Goal: Task Accomplishment & Management: Use online tool/utility

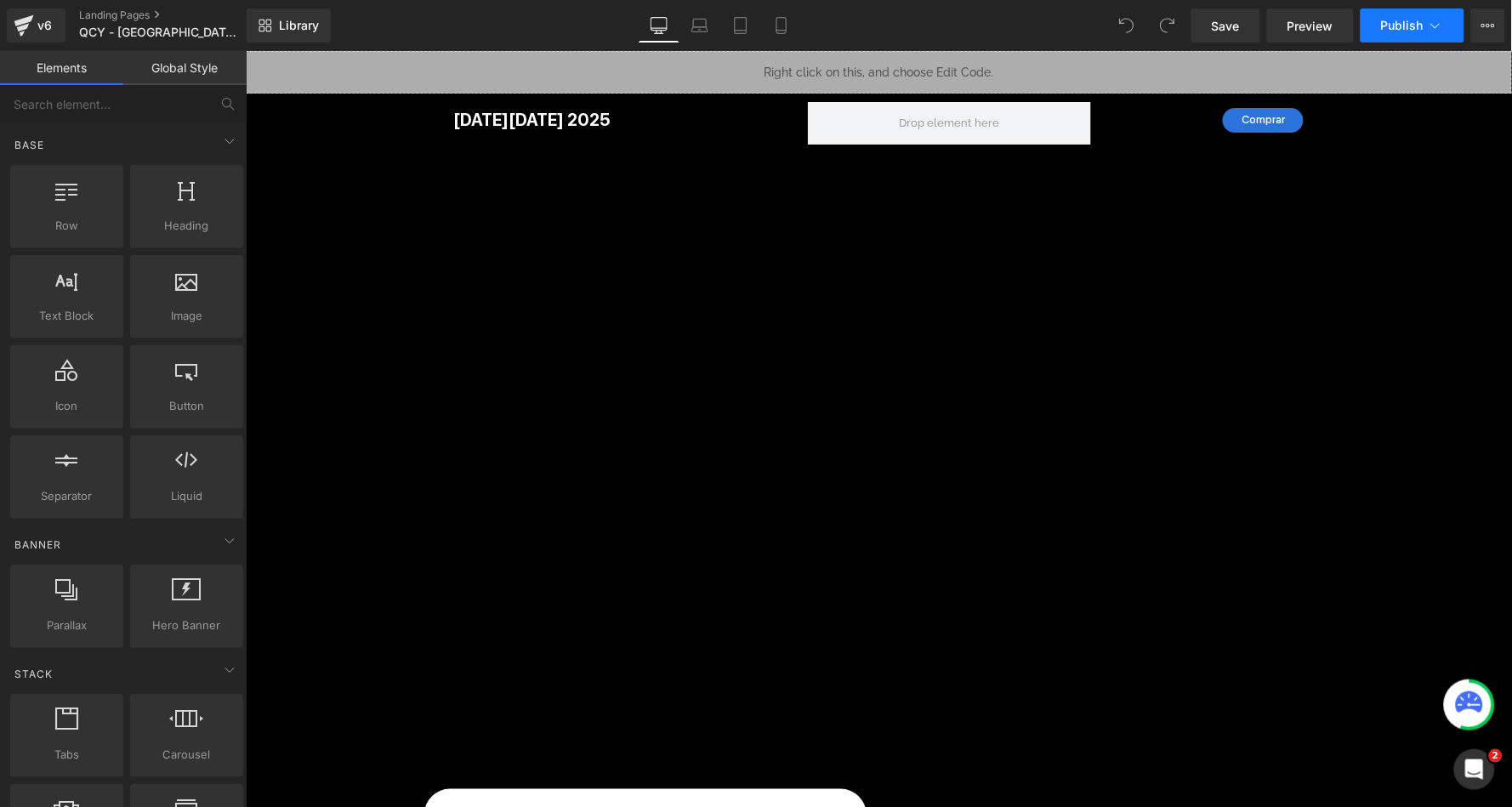
click at [1393, 24] on span "Publish" at bounding box center [1402, 25] width 42 height 13
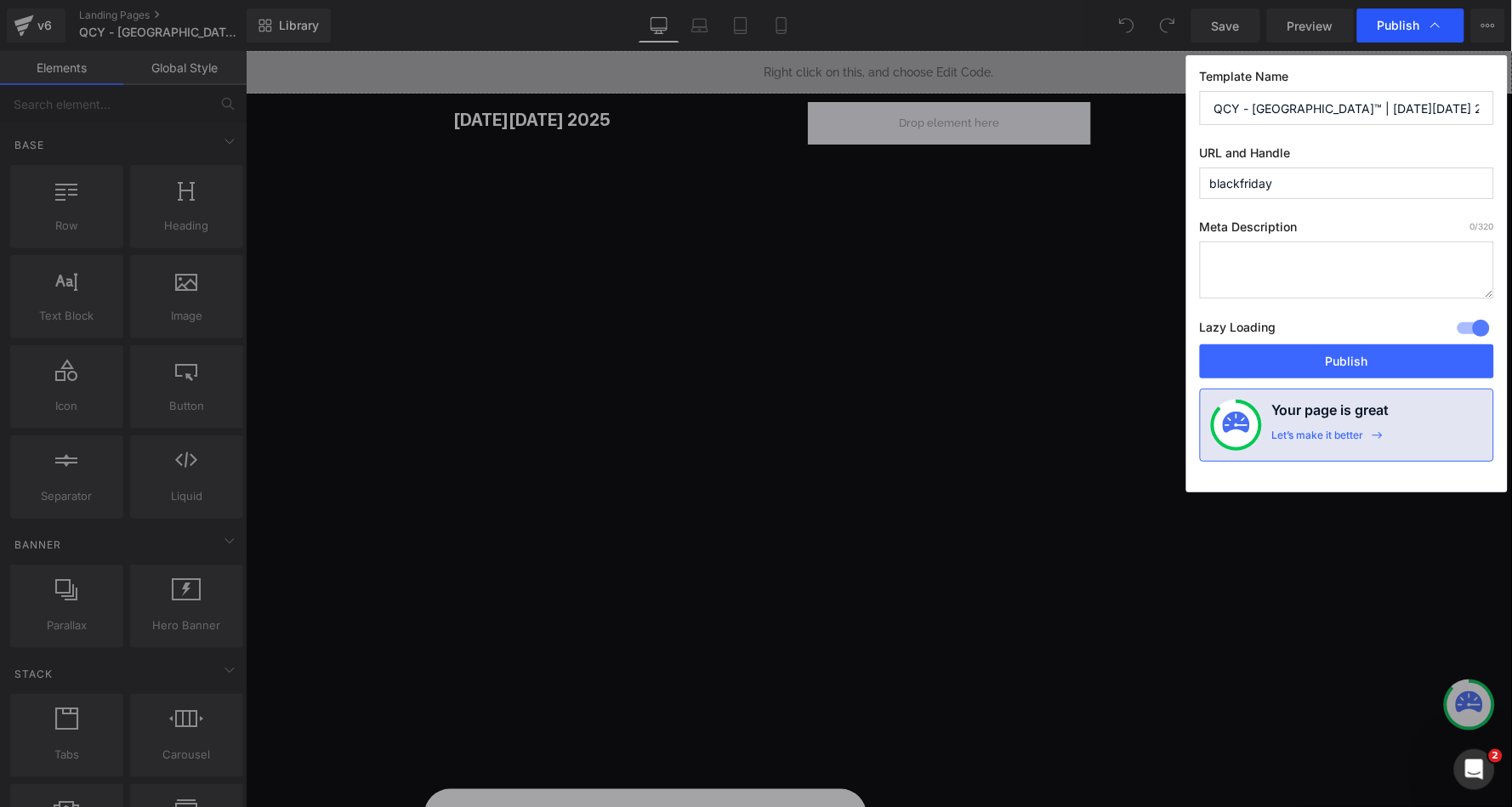
click at [1394, 26] on span "Publish" at bounding box center [1398, 26] width 42 height 15
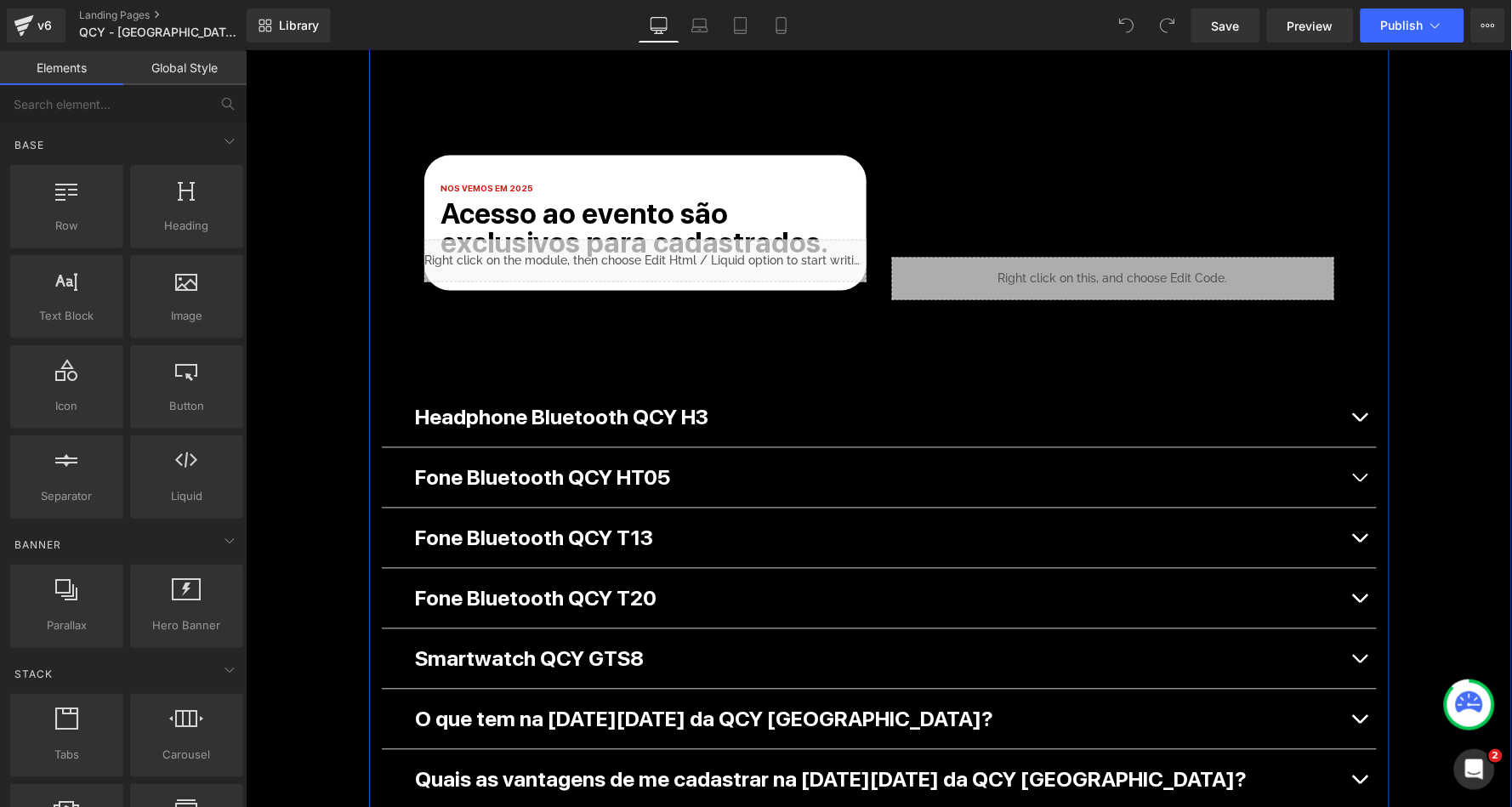
scroll to position [627, 0]
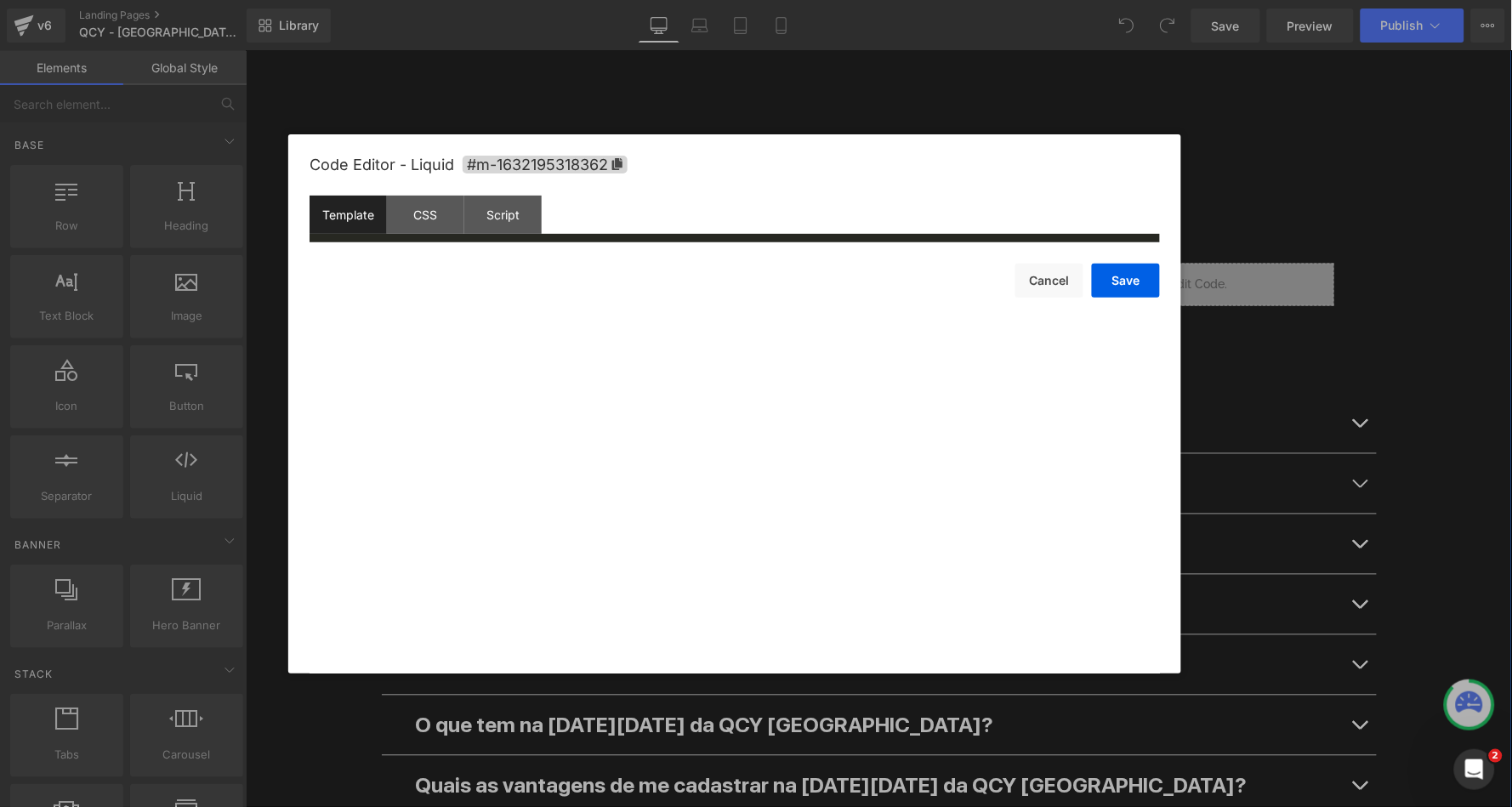
click at [705, 257] on div "Liquid" at bounding box center [644, 265] width 442 height 42
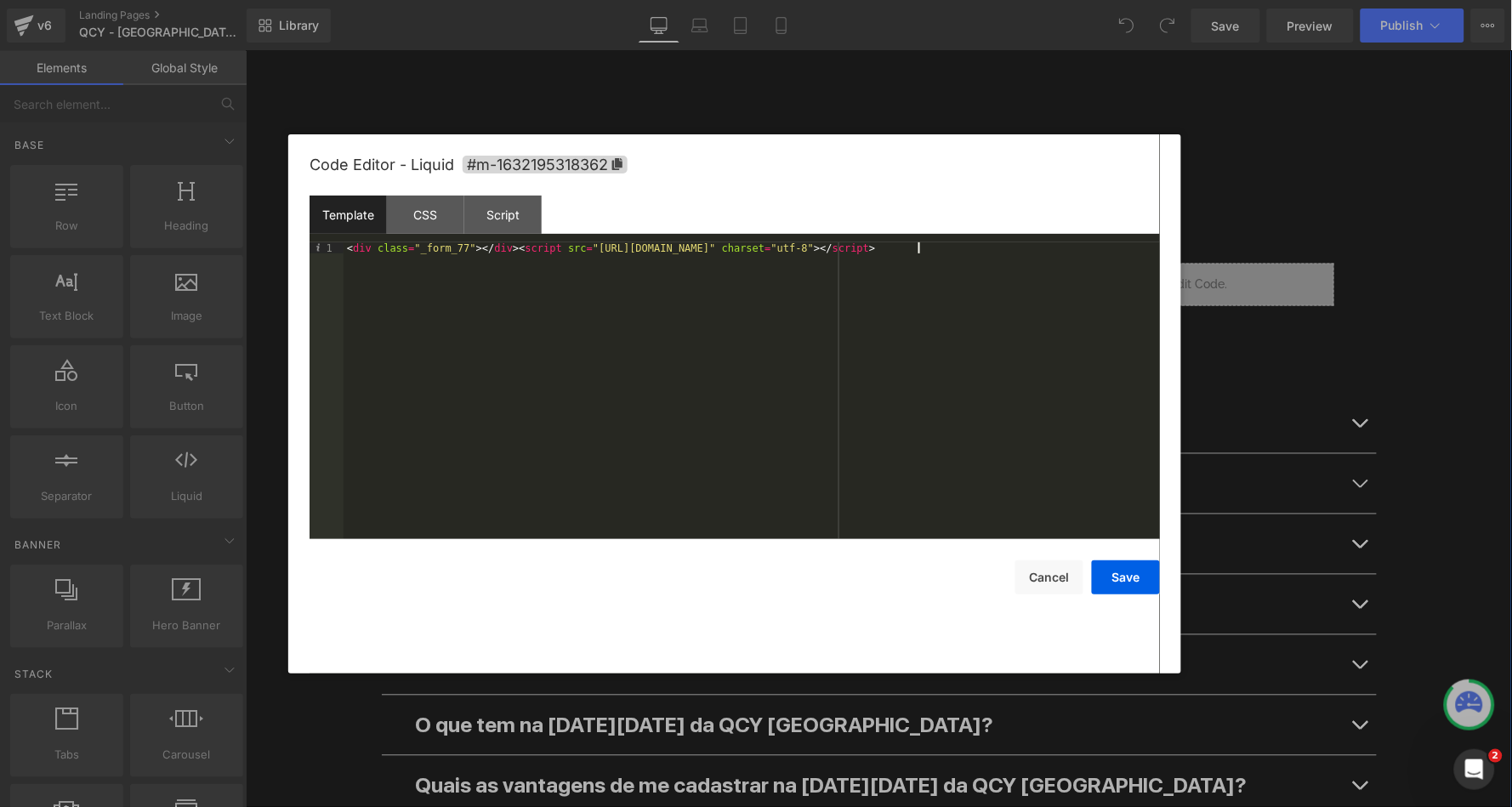
click at [919, 250] on div "< div class = "_form_77" > </ div > < script src = "https://qcybrasil.activehos…" at bounding box center [752, 401] width 816 height 318
click at [0, 0] on button "Cancel" at bounding box center [0, 0] width 0 height 0
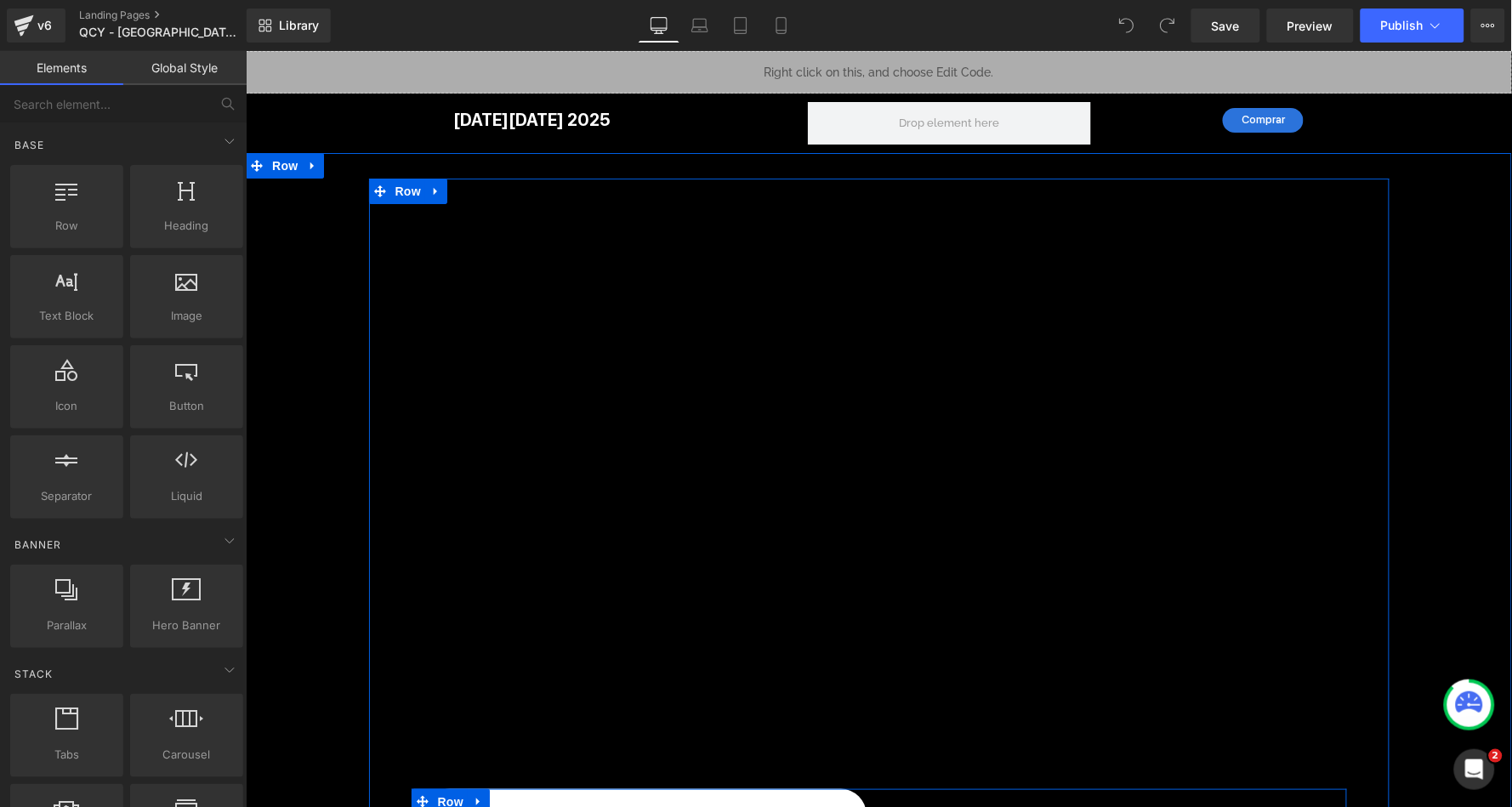
scroll to position [0, 0]
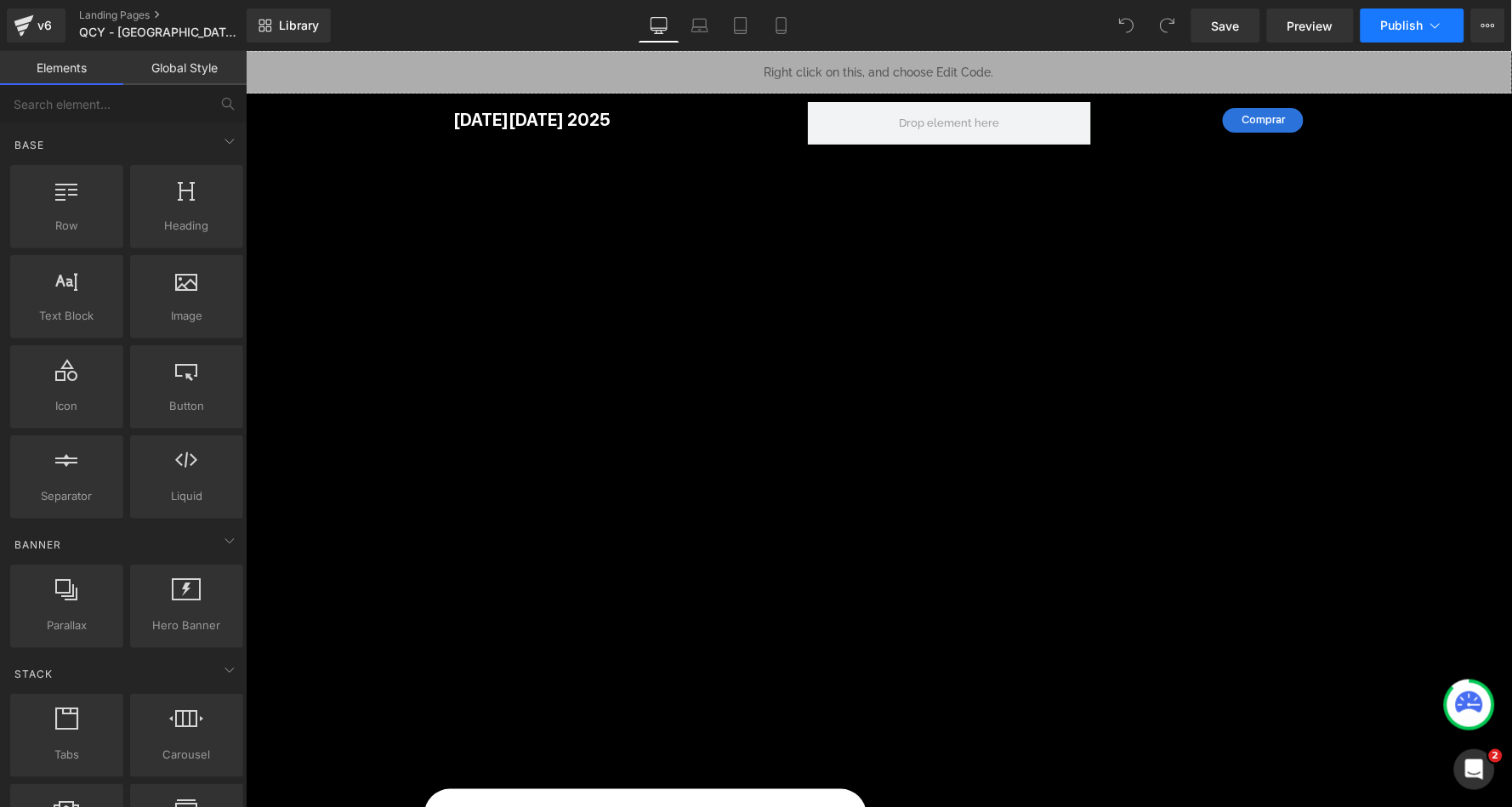
click at [1410, 25] on span "Publish" at bounding box center [1402, 25] width 42 height 13
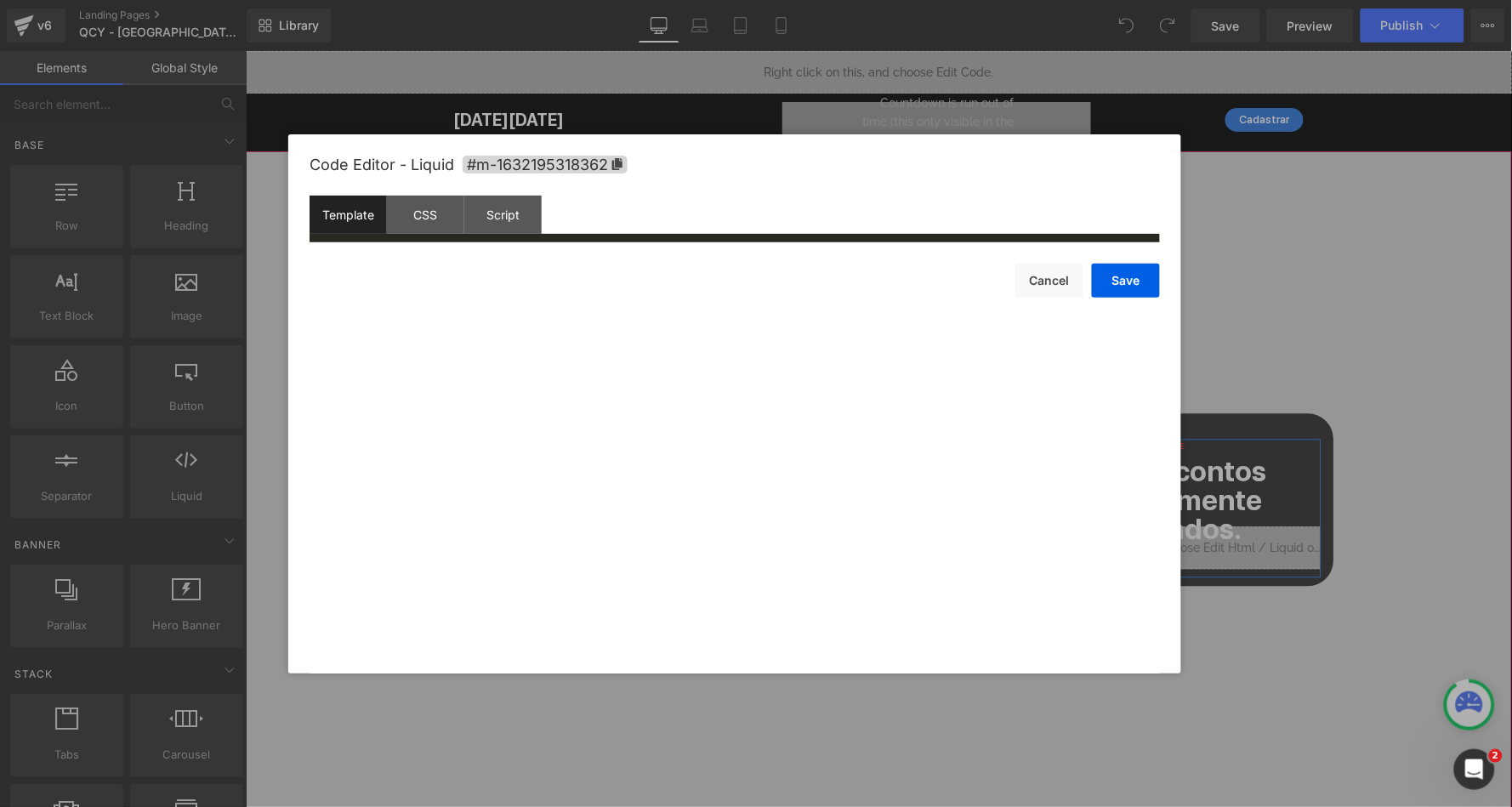
click at [982, 537] on div "Liquid" at bounding box center [1151, 546] width 339 height 42
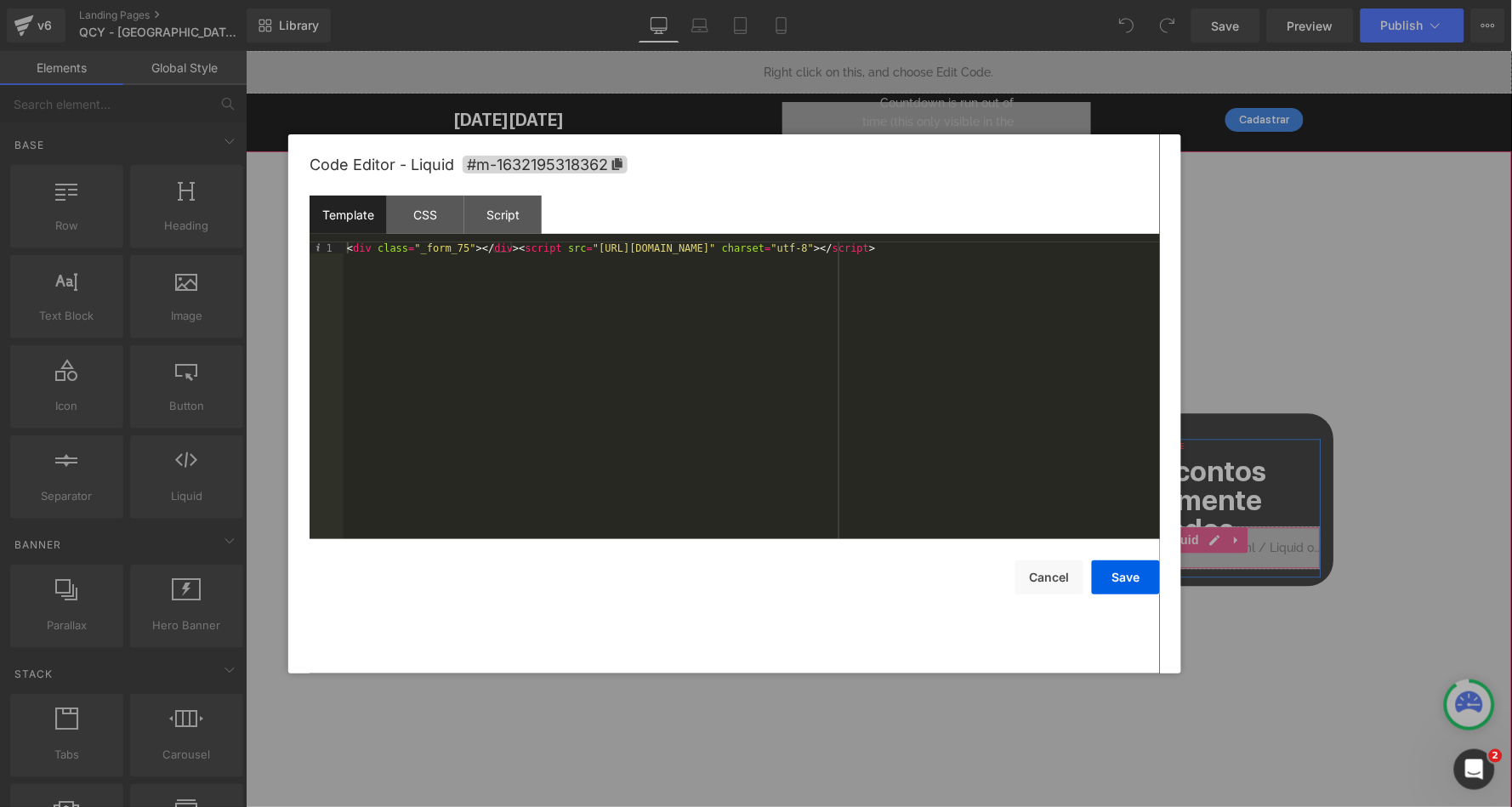
click at [1120, 593] on button "Save" at bounding box center [1126, 576] width 68 height 34
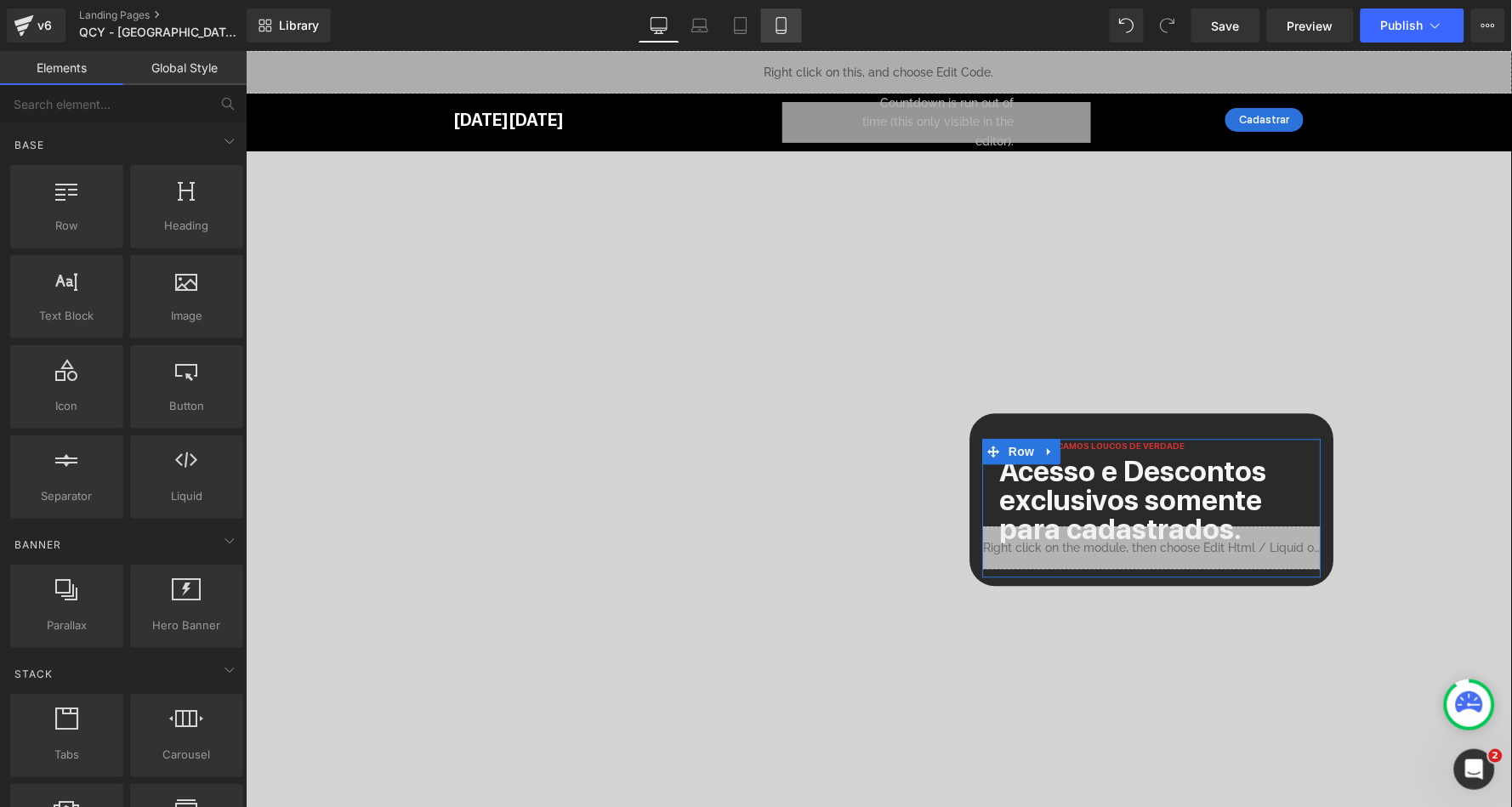
click at [779, 19] on icon at bounding box center [782, 26] width 17 height 17
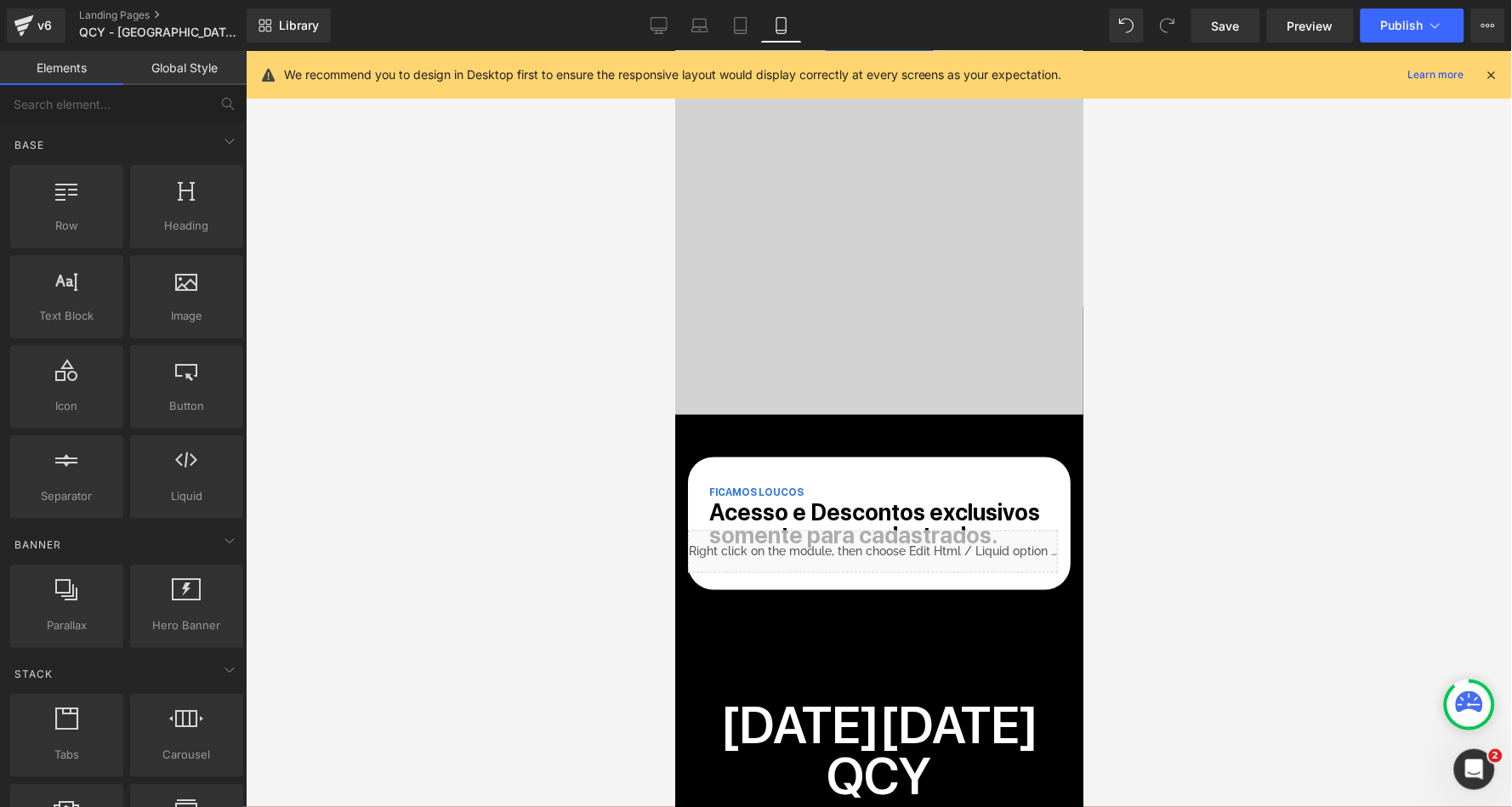
scroll to position [535, 0]
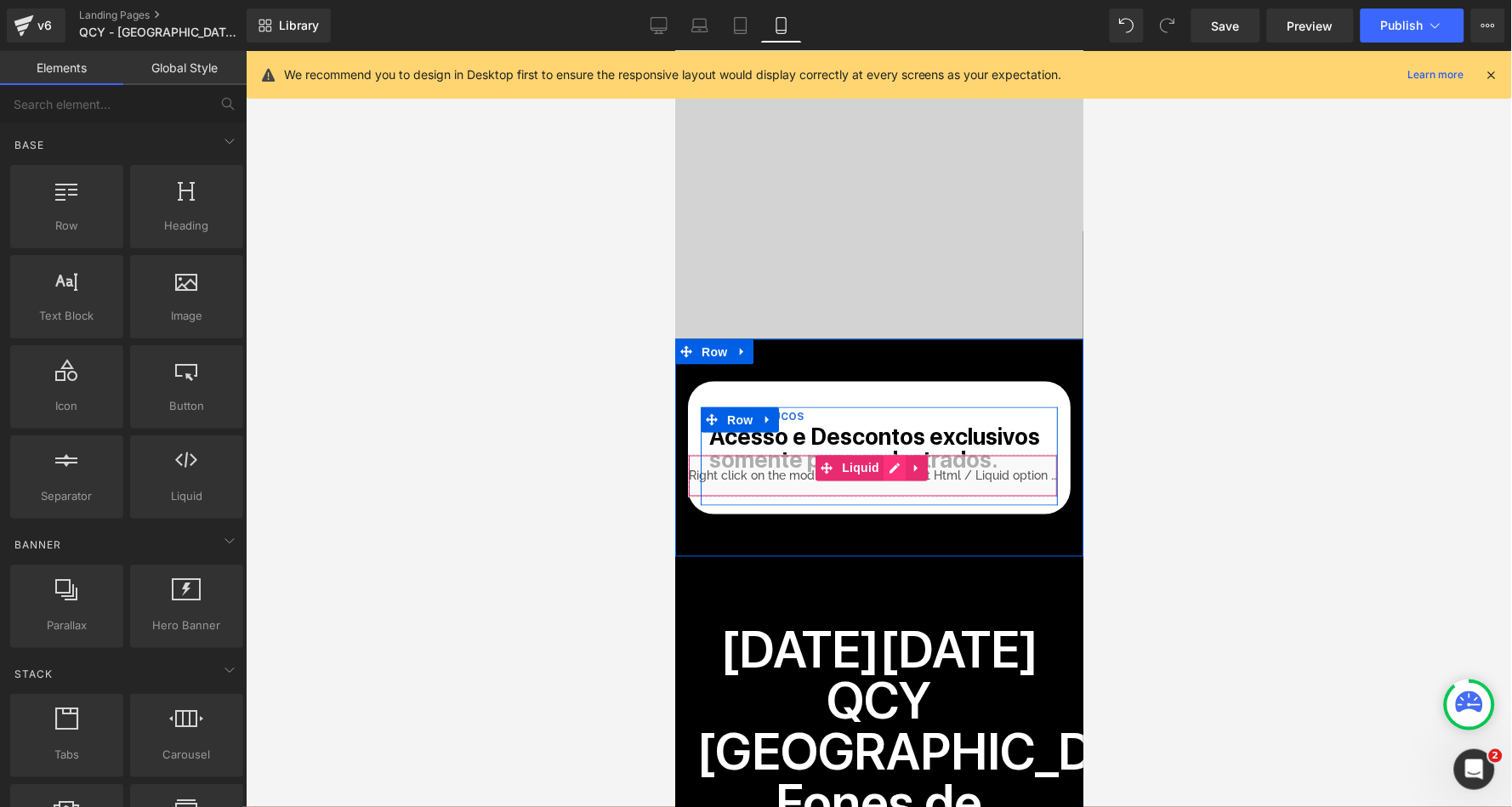
click at [888, 467] on icon at bounding box center [893, 467] width 11 height 11
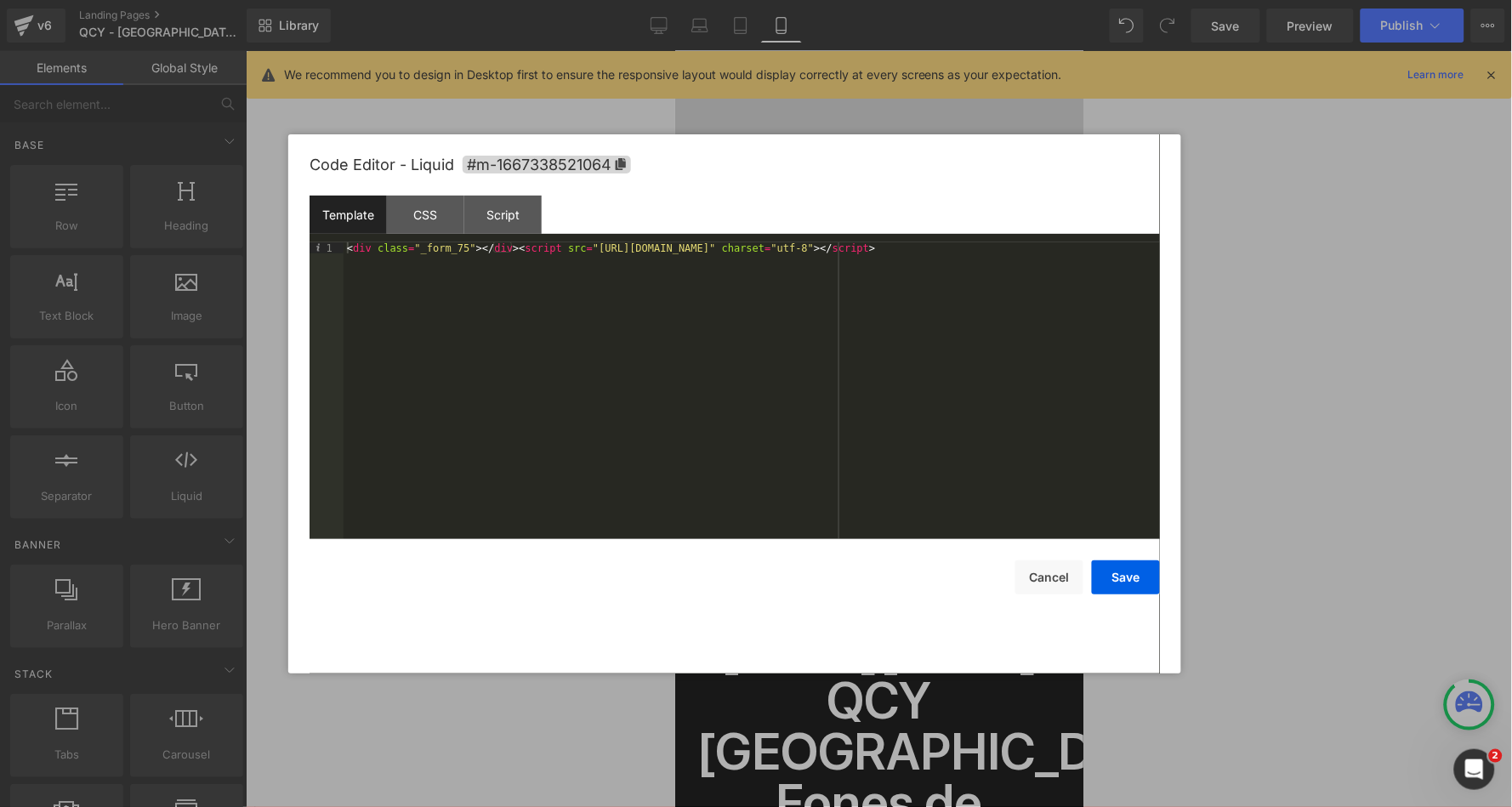
click at [1129, 573] on button "Save" at bounding box center [1126, 576] width 68 height 34
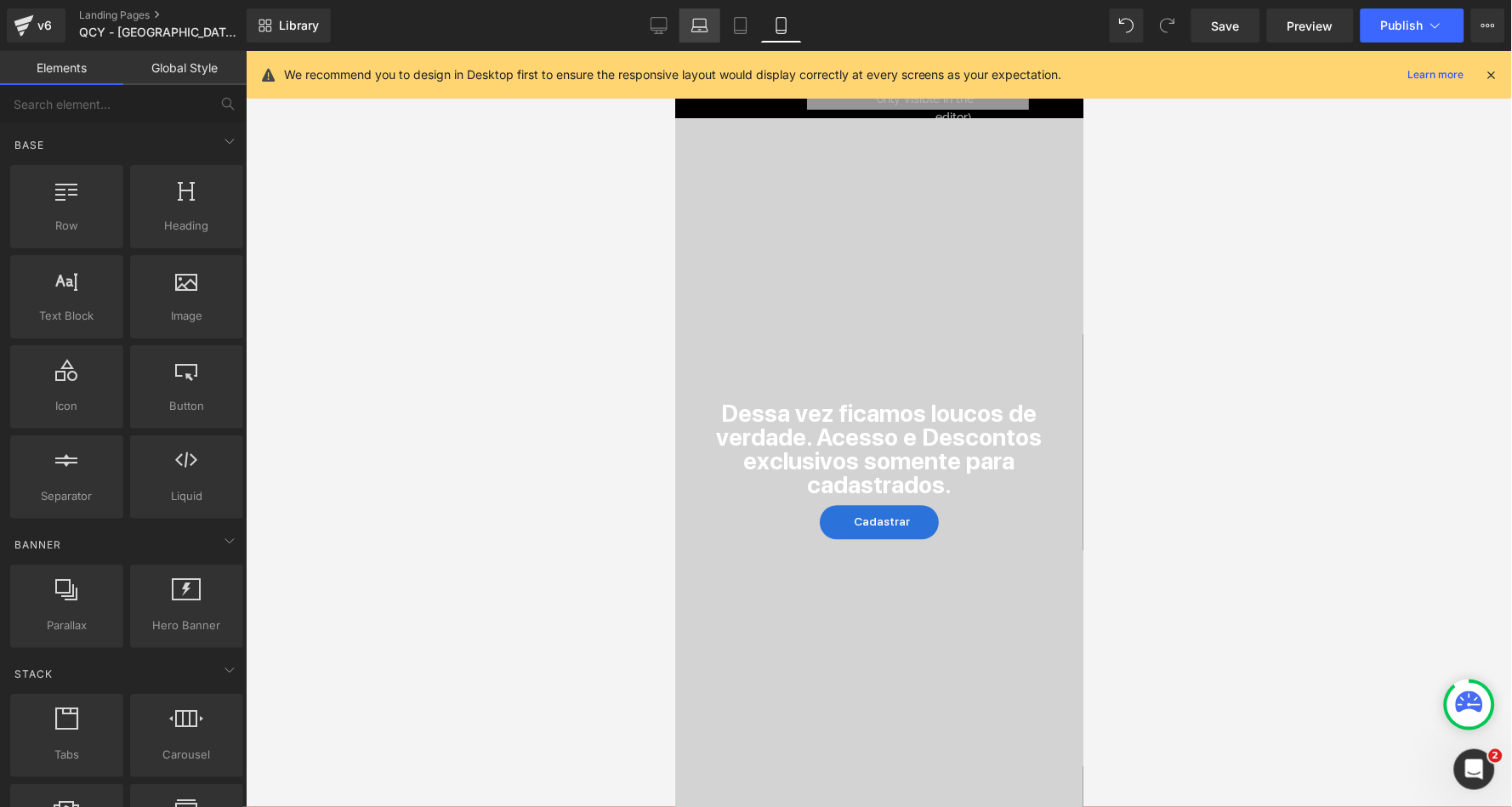
scroll to position [0, 0]
click at [671, 18] on link "Desktop" at bounding box center [659, 25] width 40 height 34
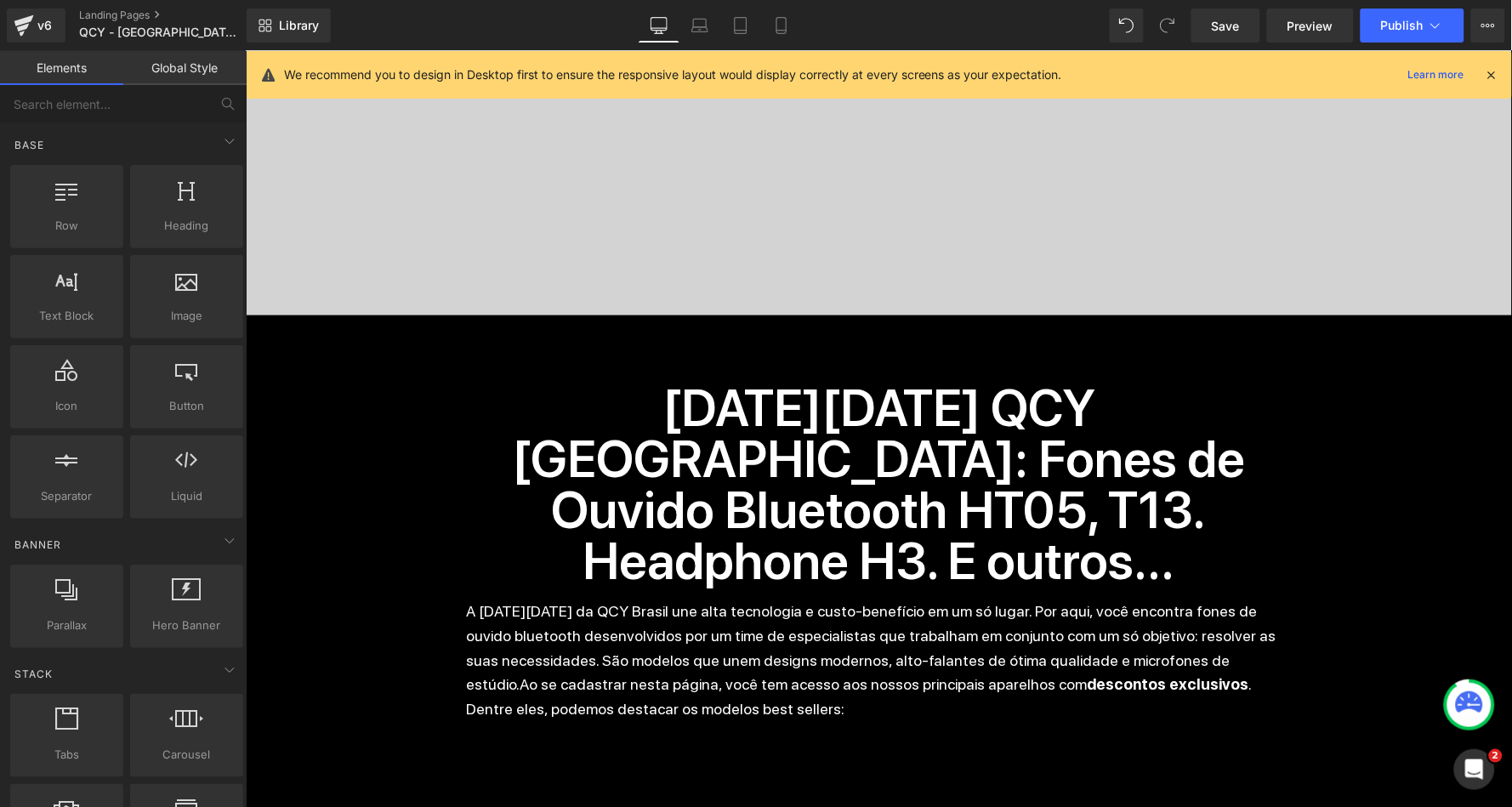
scroll to position [83, 0]
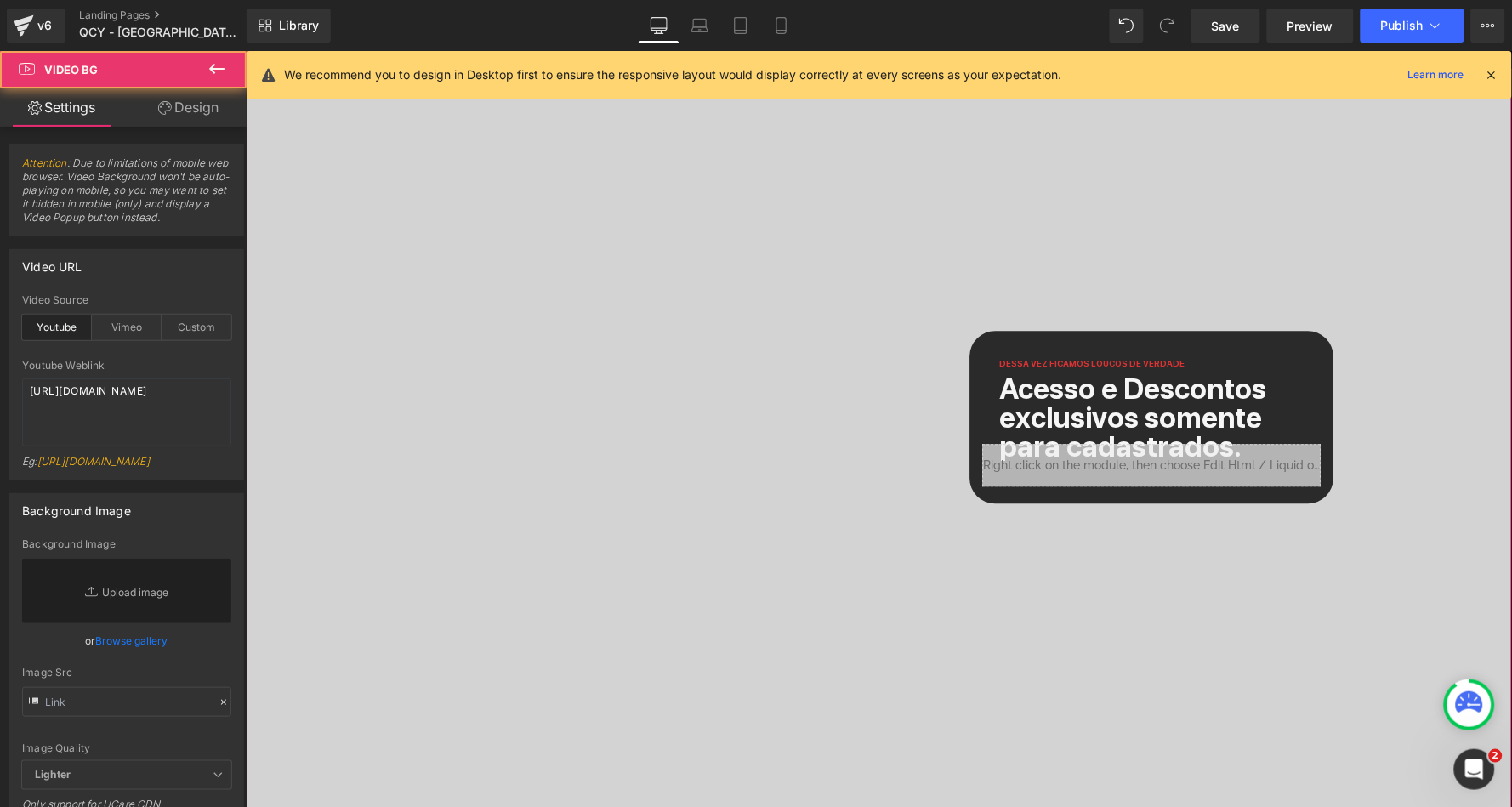
click at [1034, 148] on div at bounding box center [878, 446] width 1267 height 756
click at [1004, 175] on div at bounding box center [878, 446] width 1267 height 756
click at [125, 403] on textarea "https://youtu.be/qIEpYR0OAyU" at bounding box center [126, 412] width 209 height 68
paste textarea "S4EkEGAwyIw"
type textarea "https://youtu.be/S4EkEGAwyIw"
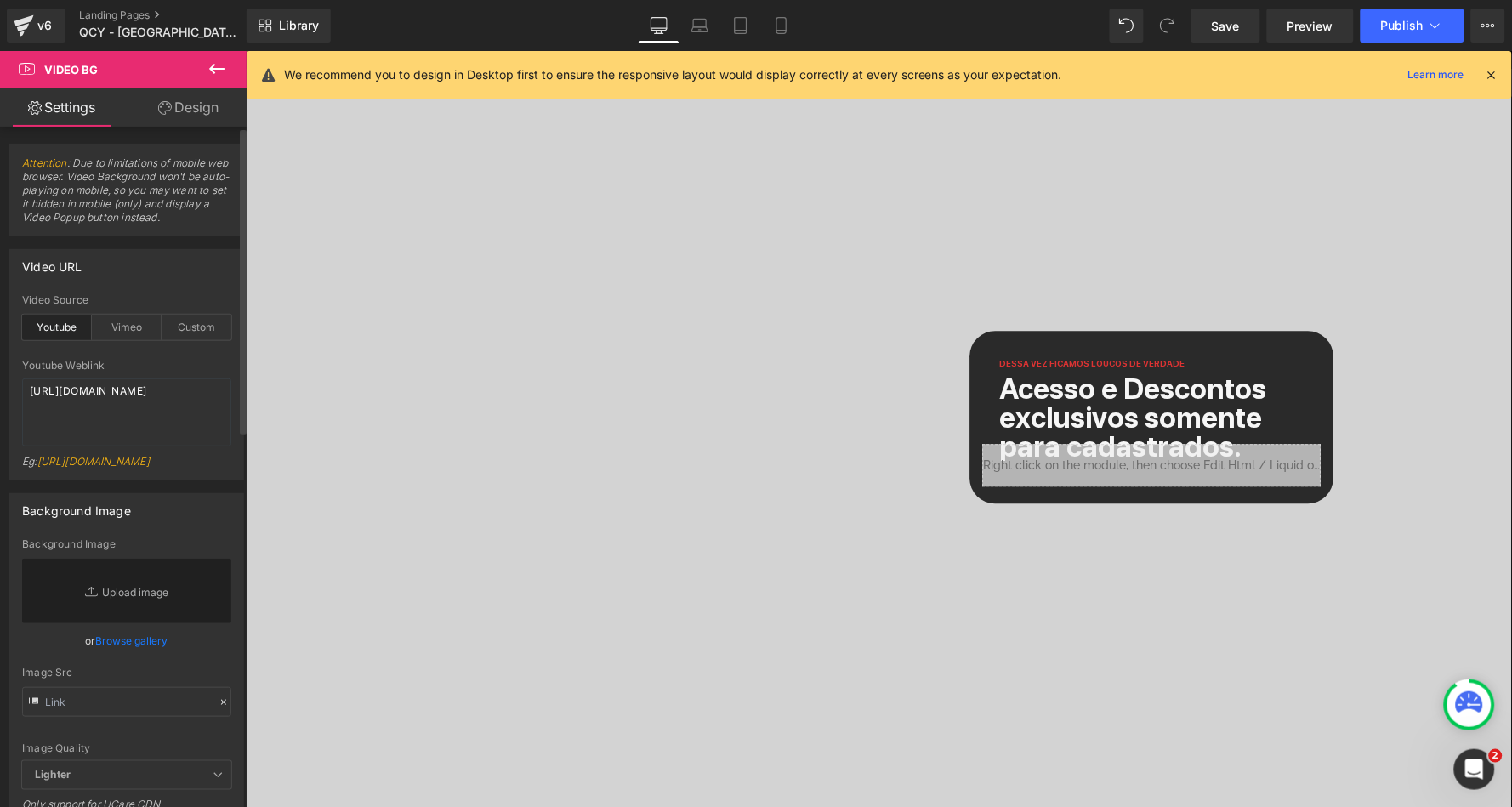
click at [157, 362] on div "Youtube Weblink" at bounding box center [126, 366] width 209 height 12
click at [1493, 76] on icon at bounding box center [1492, 75] width 15 height 15
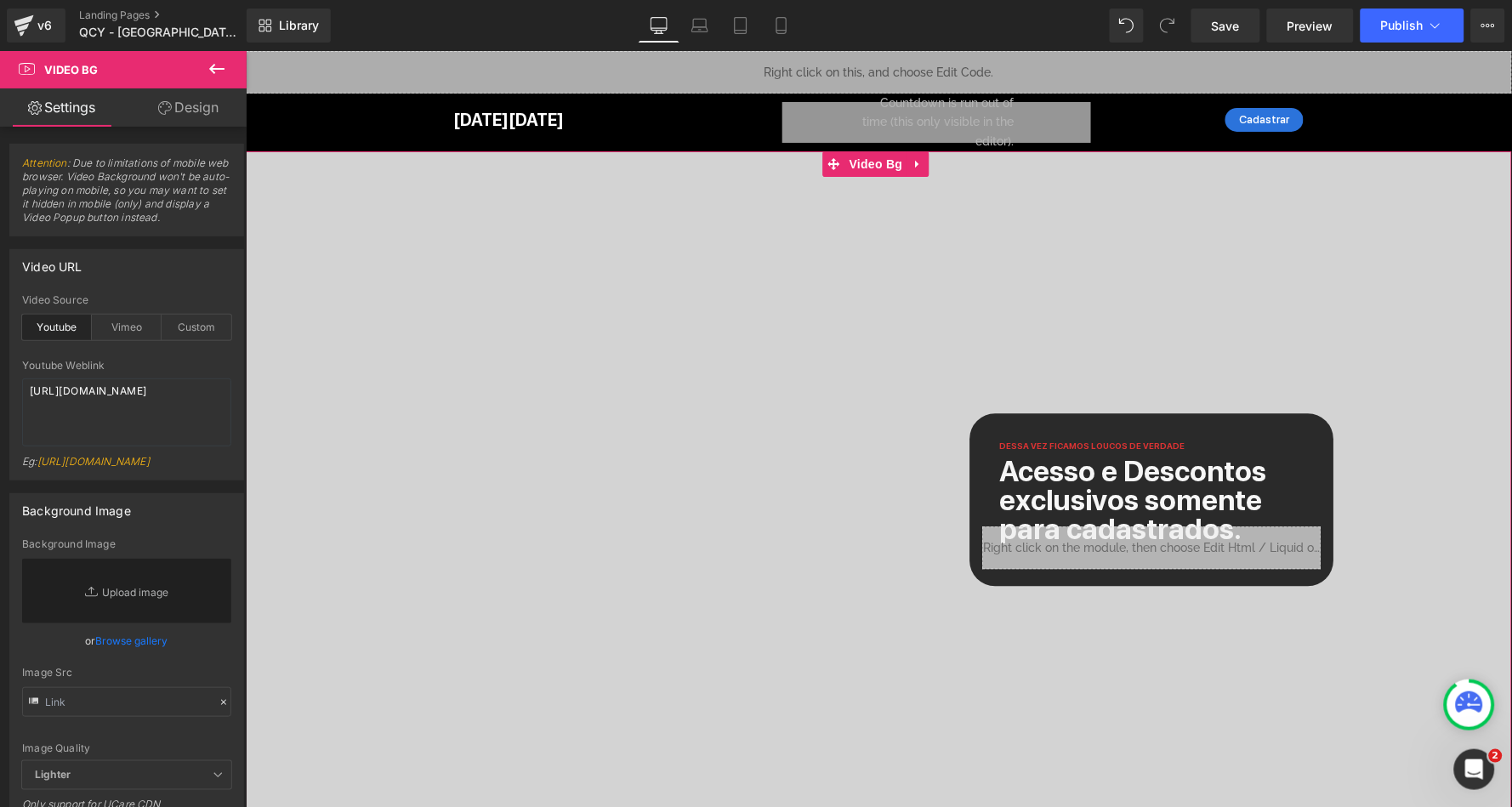
scroll to position [0, 0]
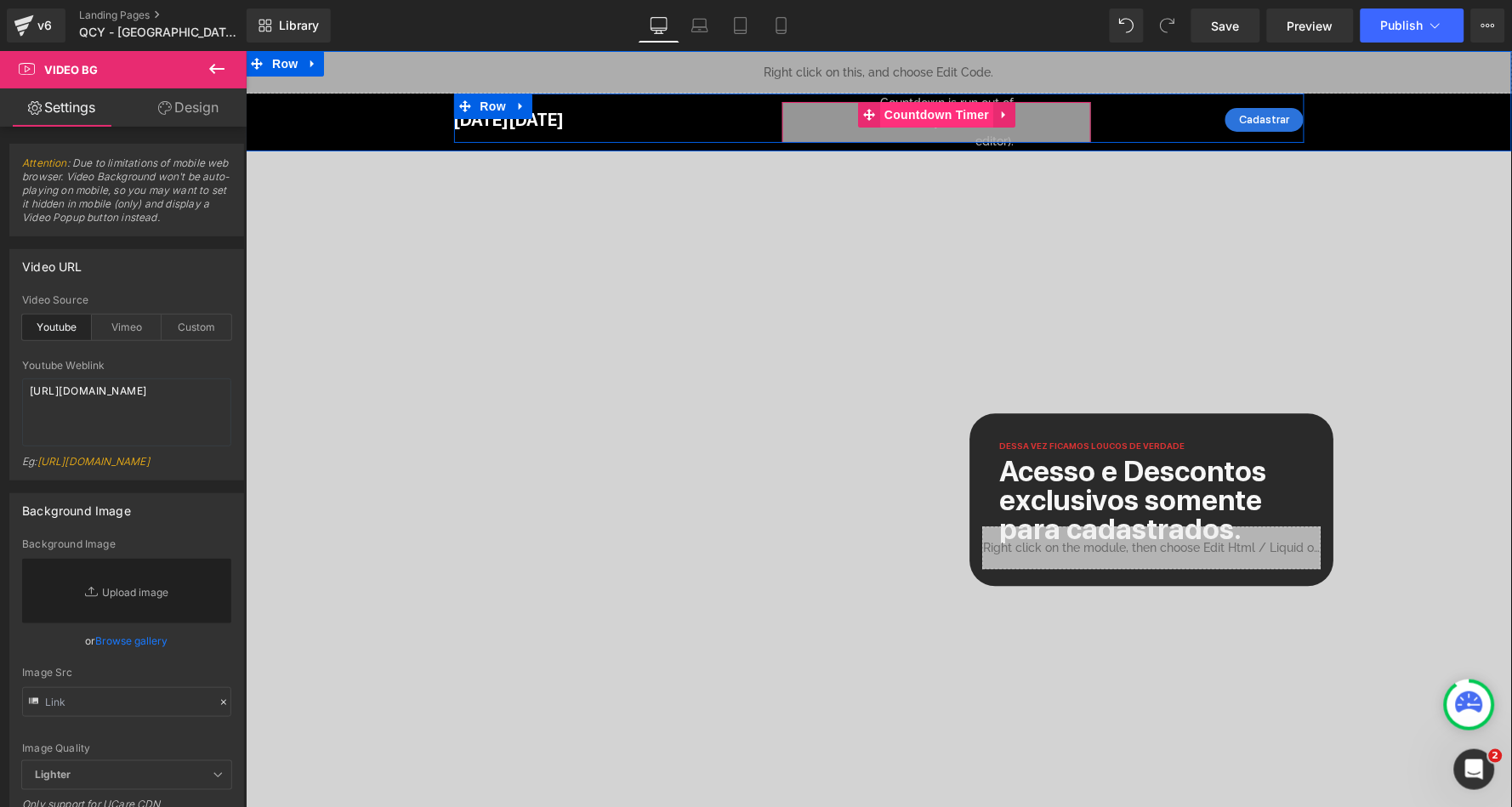
click at [945, 113] on span "Countdown Timer" at bounding box center [936, 113] width 114 height 26
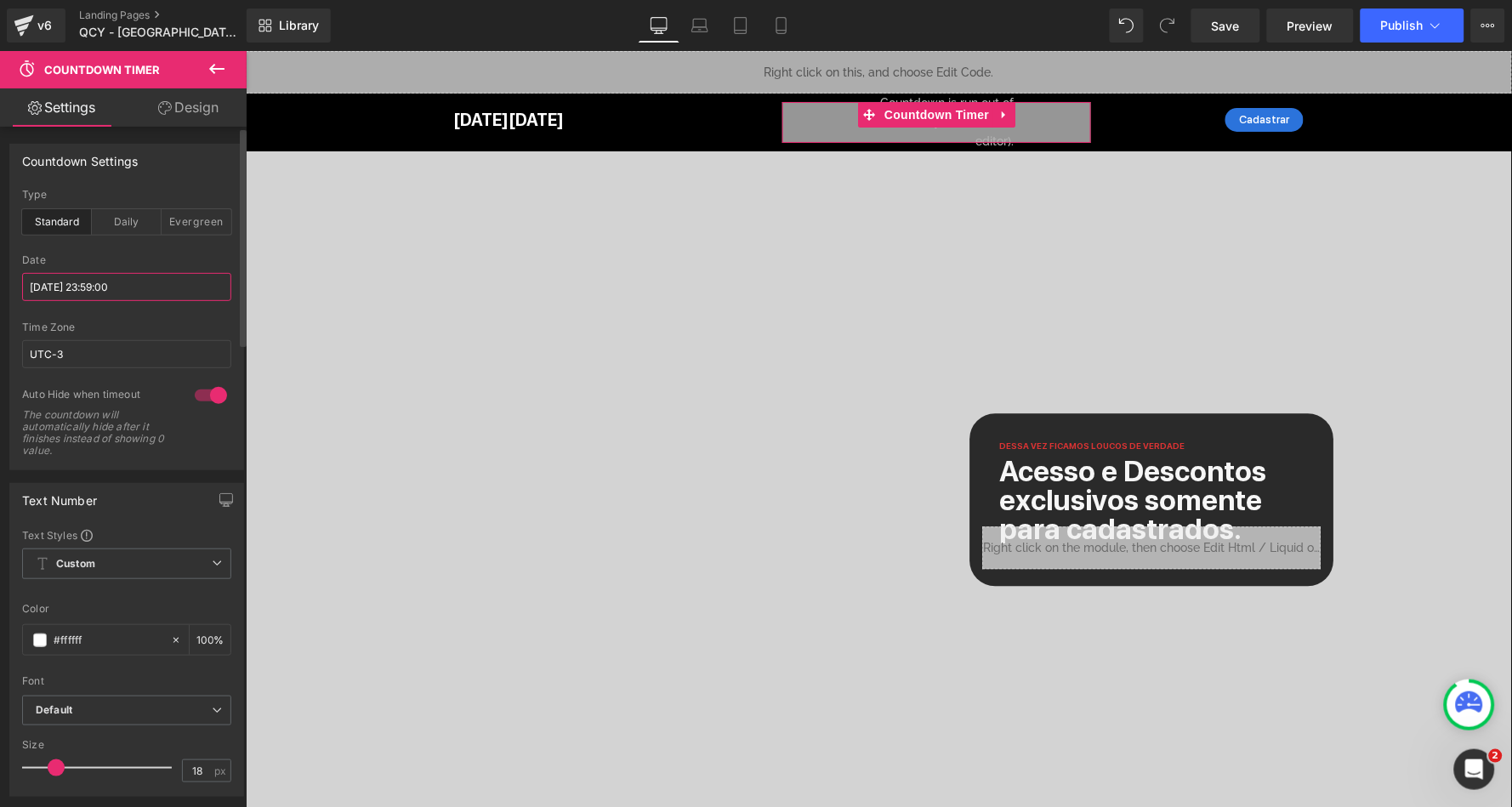
click at [146, 281] on input "2024/12/01 23:59:00" at bounding box center [126, 287] width 209 height 28
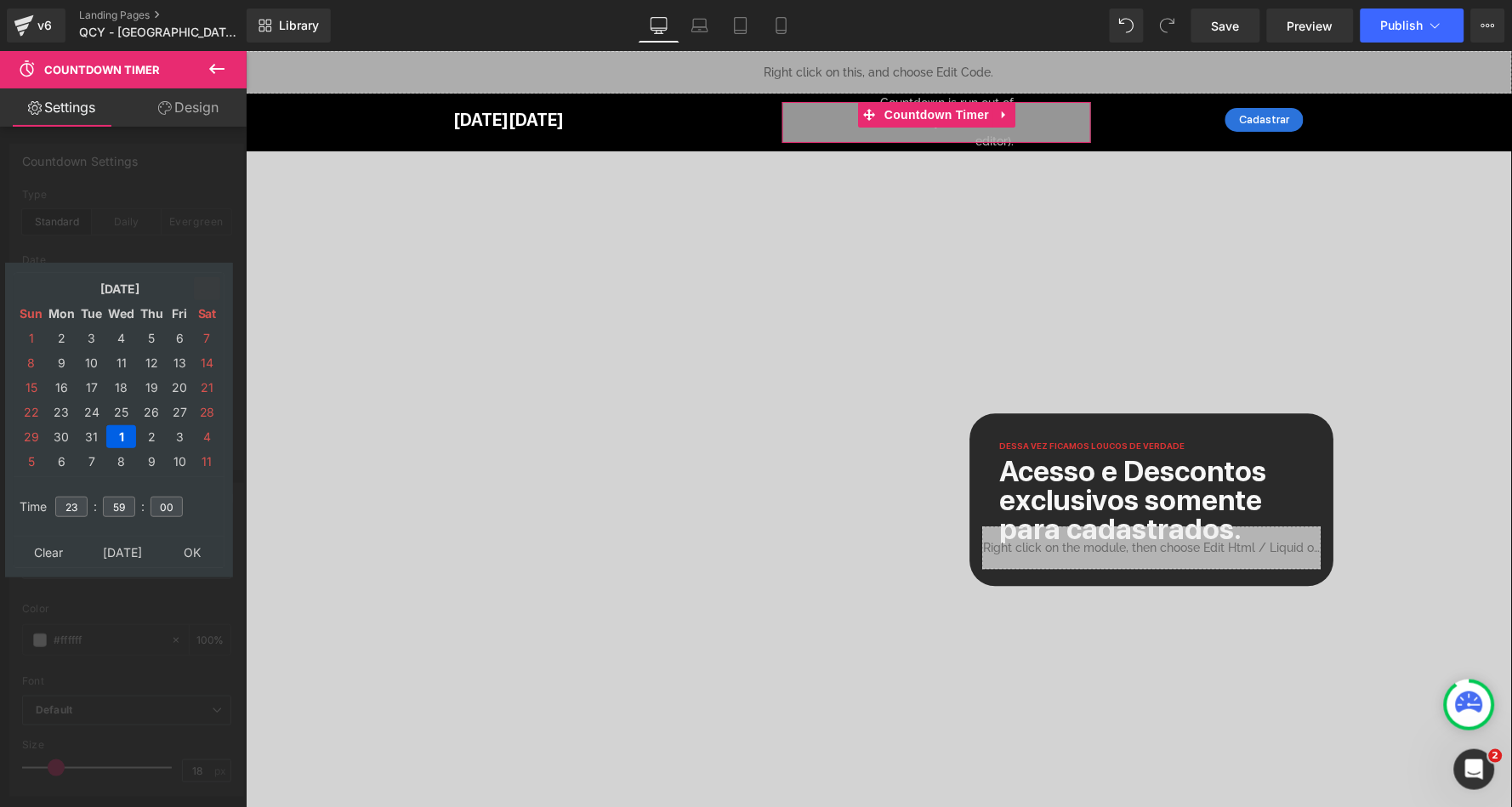
click at [211, 286] on icon at bounding box center [208, 289] width 15 height 15
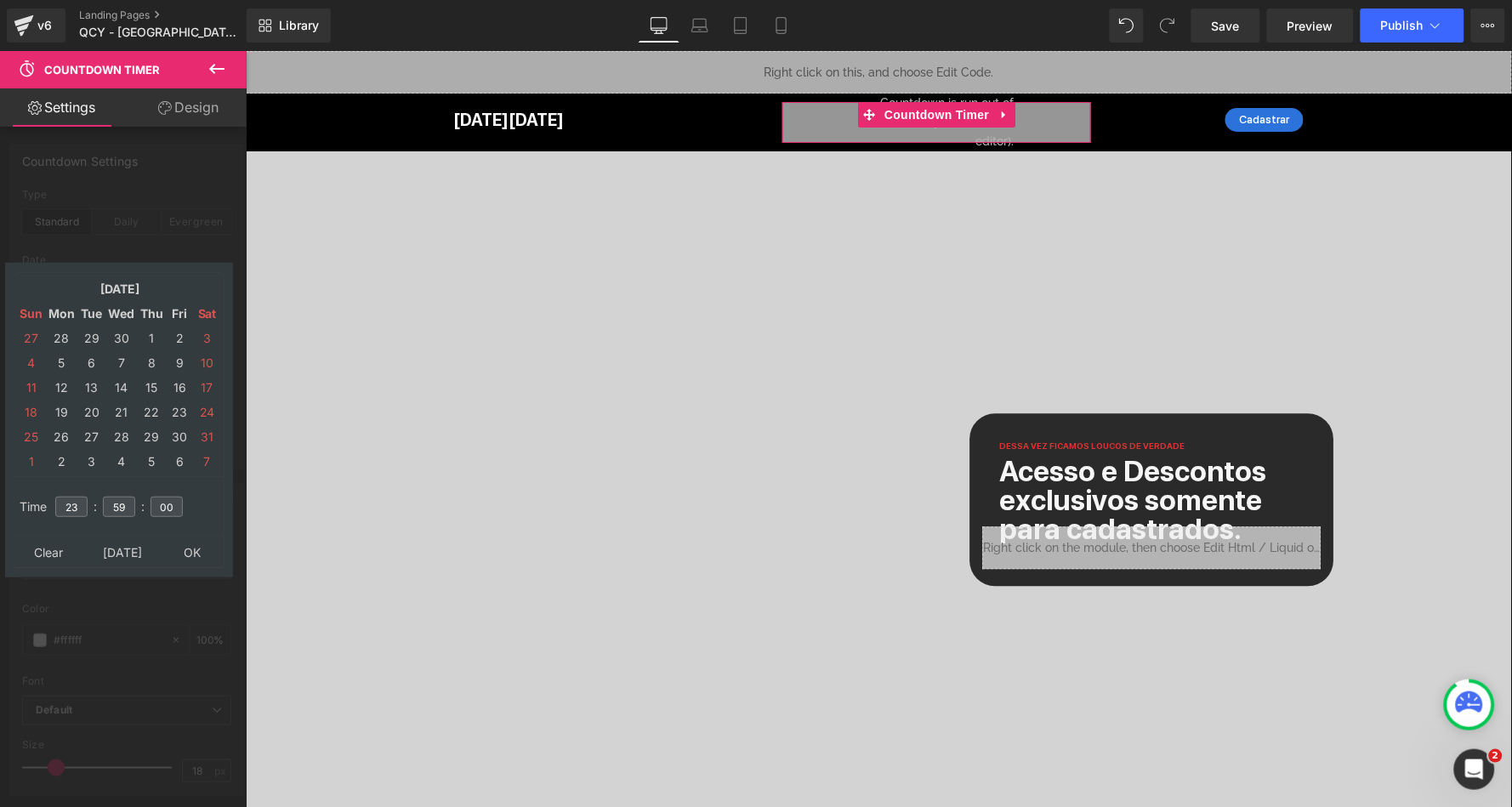
click at [211, 286] on icon at bounding box center [208, 289] width 15 height 15
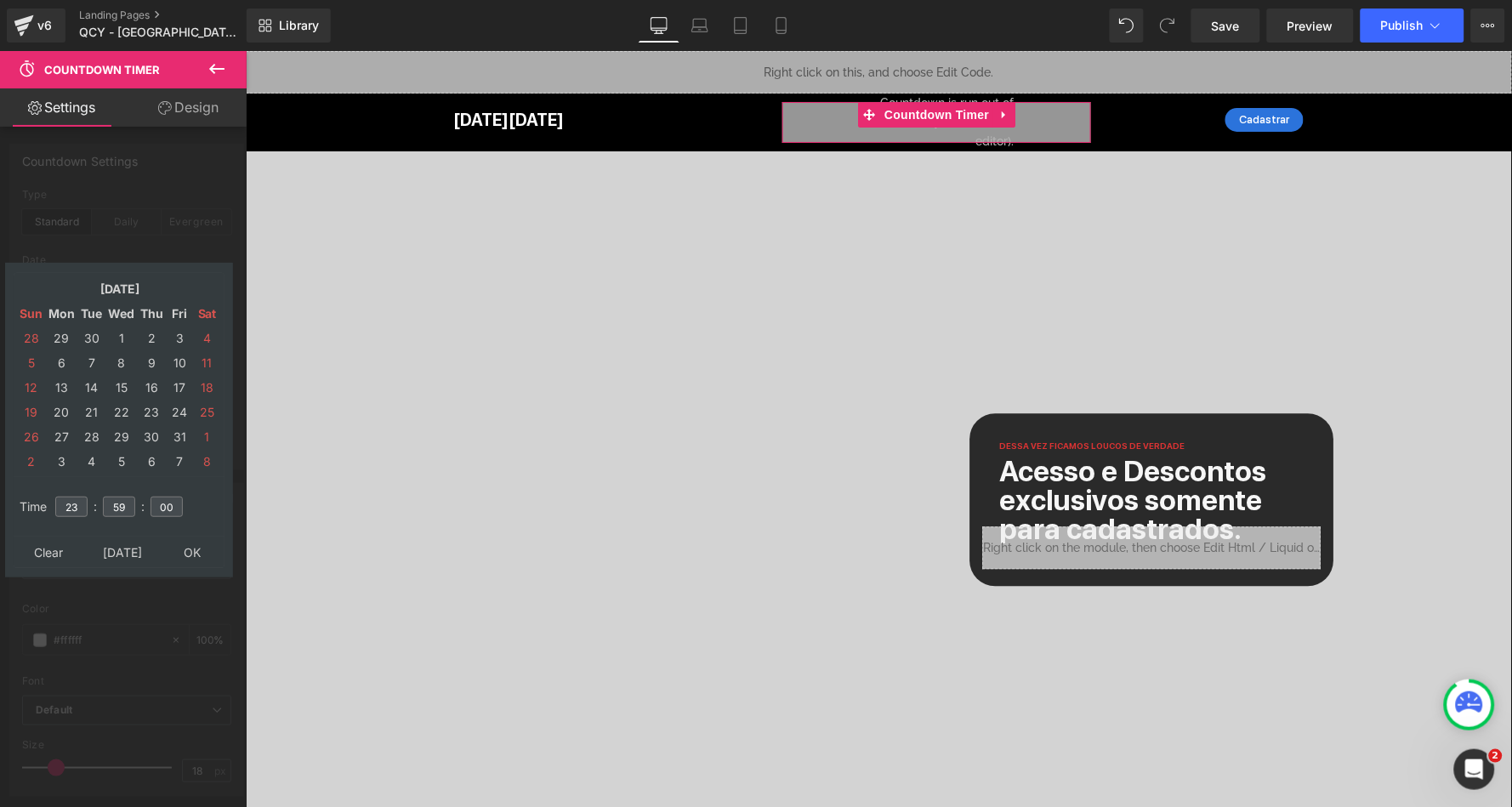
click at [210, 286] on icon at bounding box center [208, 289] width 15 height 15
click at [150, 433] on td "27" at bounding box center [151, 437] width 27 height 23
click at [77, 505] on input "23" at bounding box center [71, 506] width 33 height 20
type input "21"
click at [122, 507] on input "59" at bounding box center [119, 506] width 33 height 20
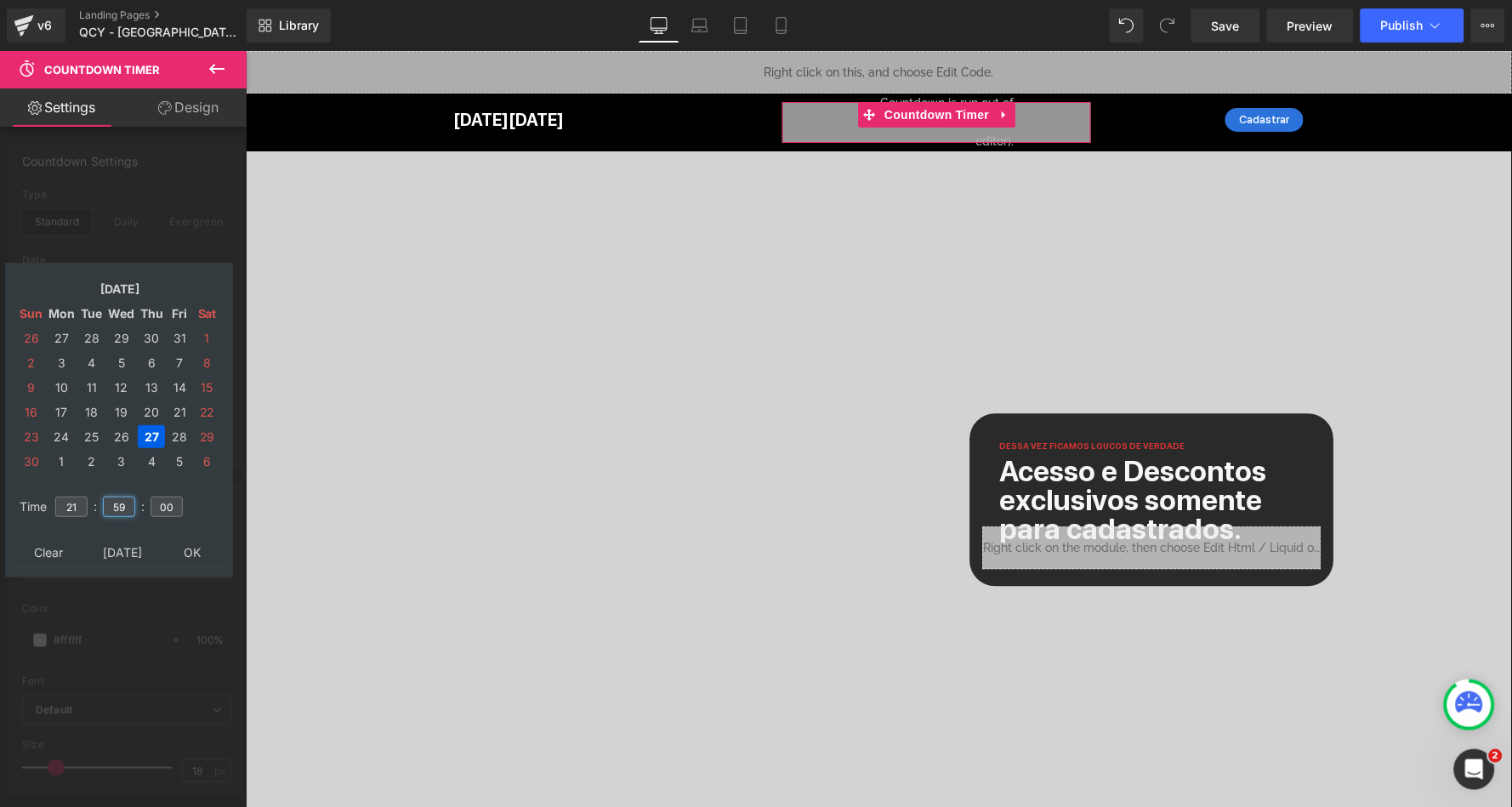
type input "5"
type input "00"
type input "2025/11/27 21:00:00"
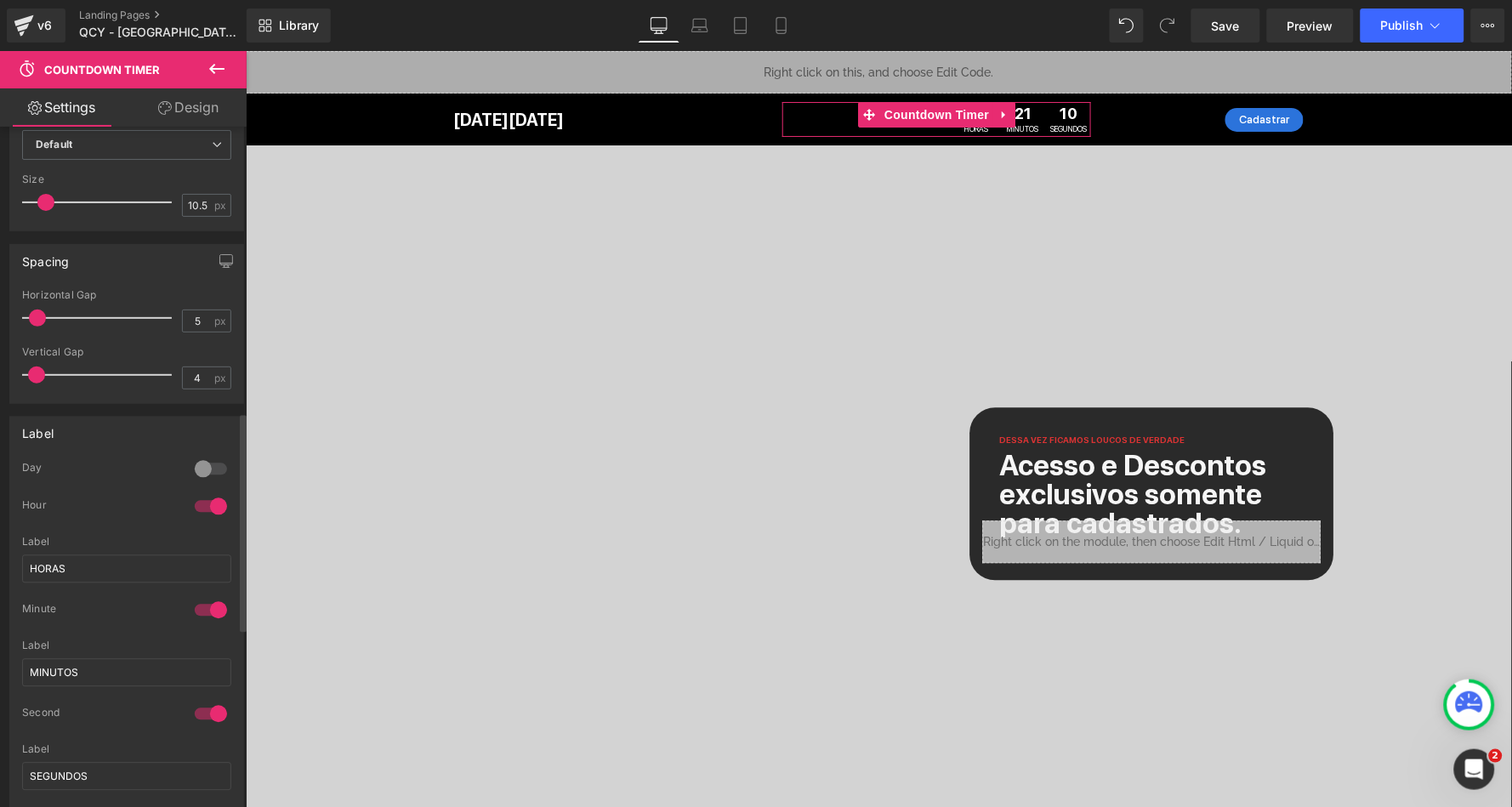
scroll to position [890, 0]
click at [193, 457] on div at bounding box center [211, 470] width 40 height 27
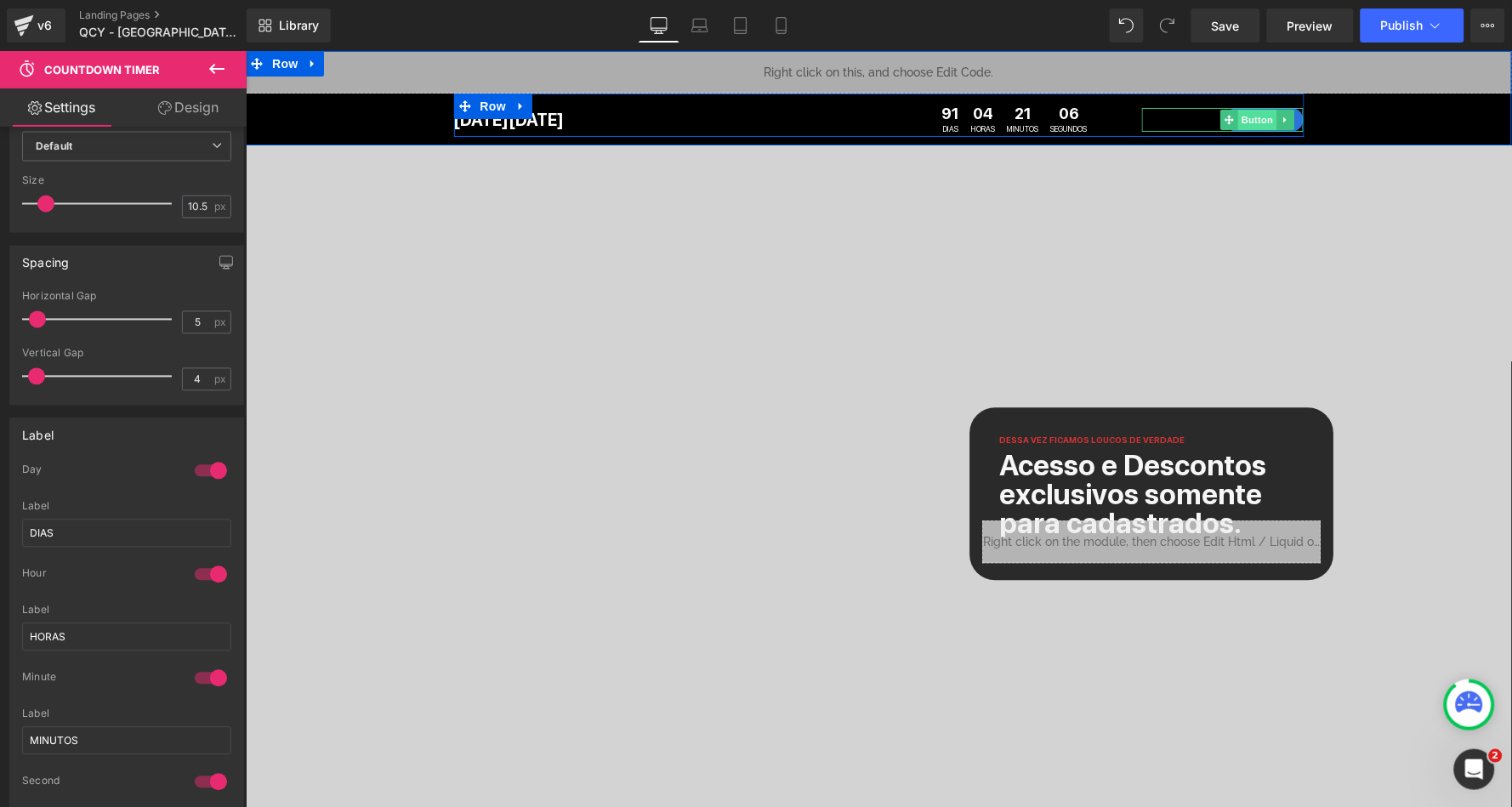
click at [1251, 120] on span "Button" at bounding box center [1257, 118] width 39 height 20
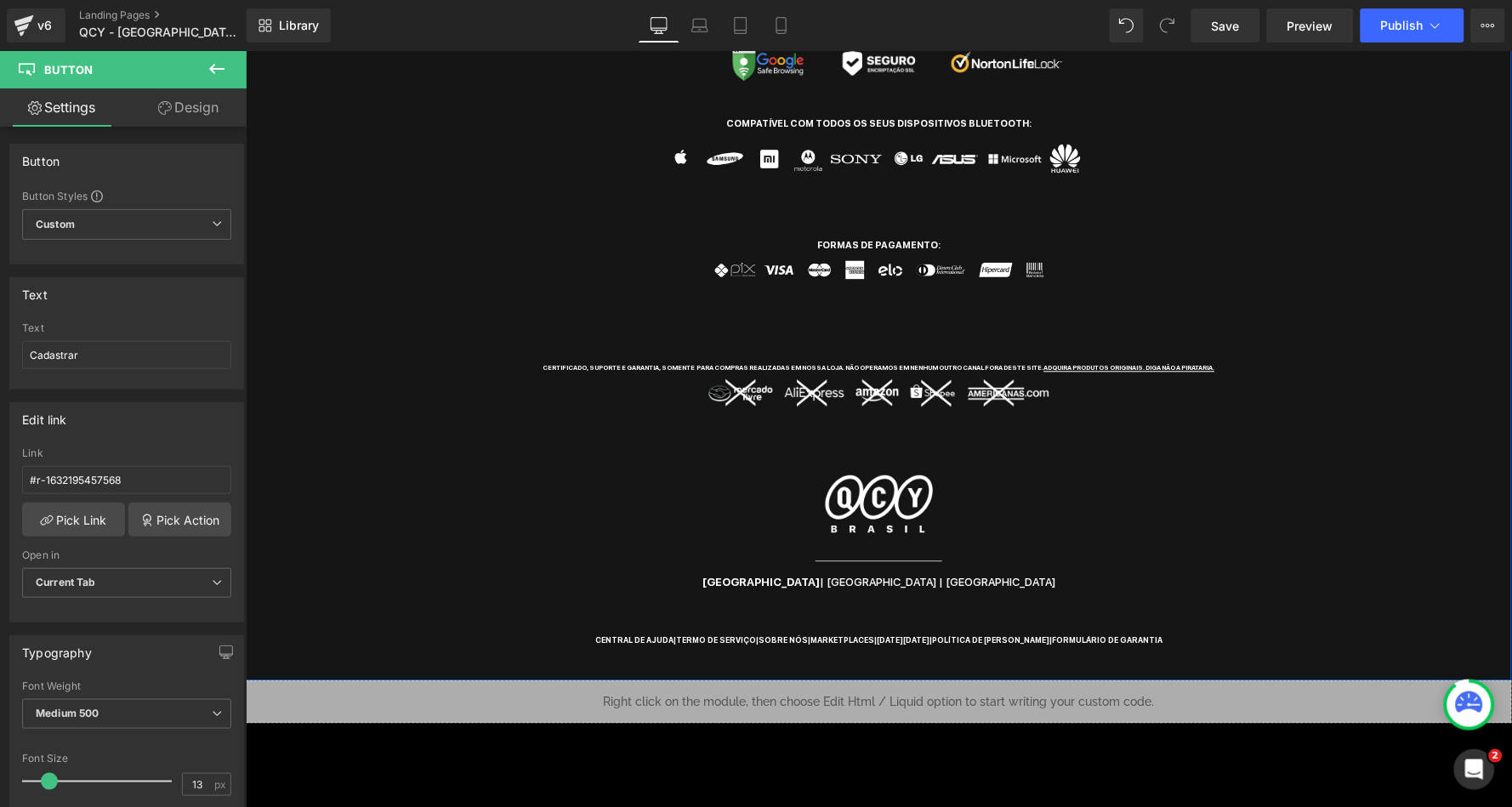
scroll to position [2816, 0]
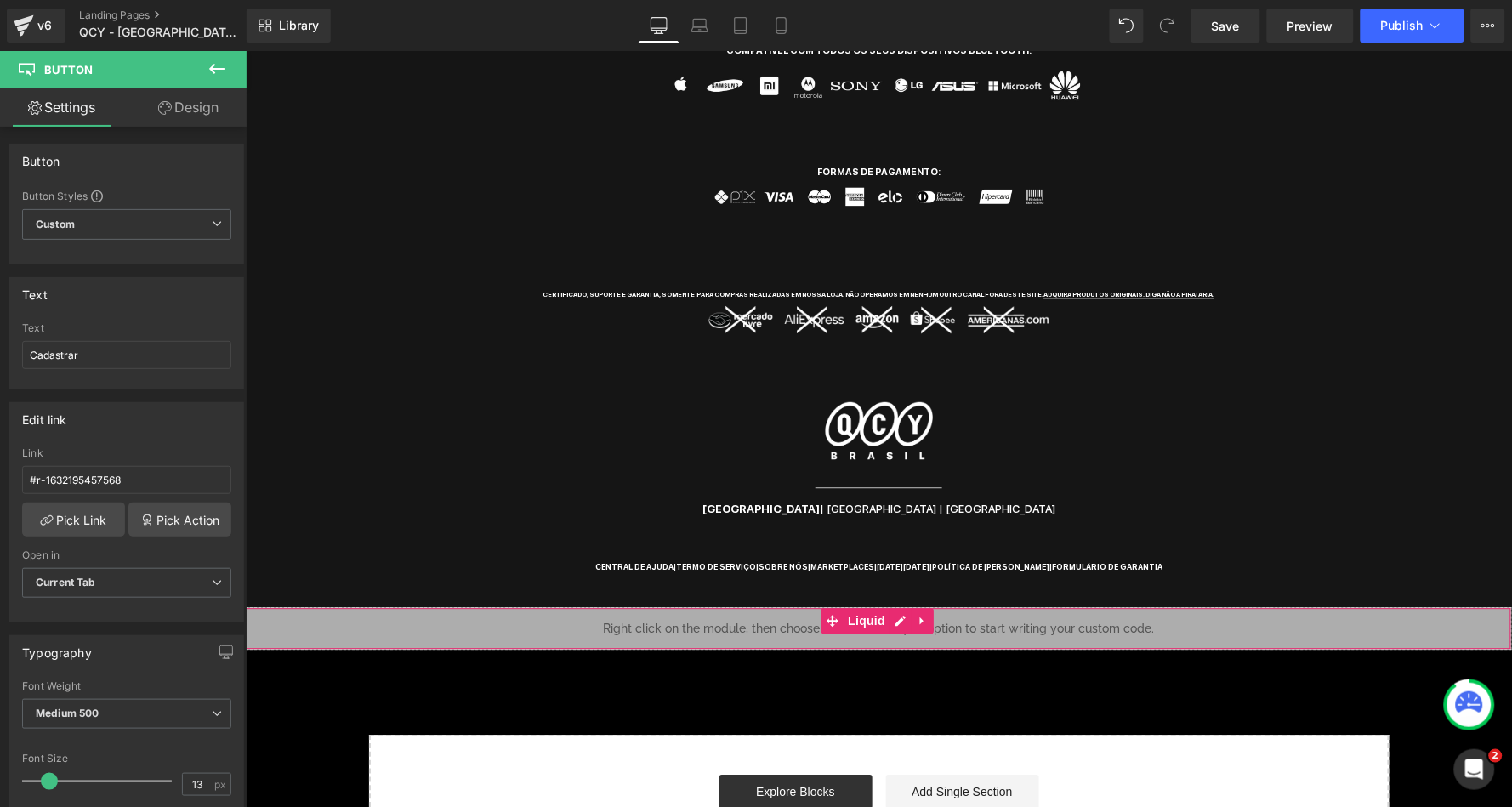
click at [901, 606] on div "Liquid" at bounding box center [878, 627] width 1267 height 42
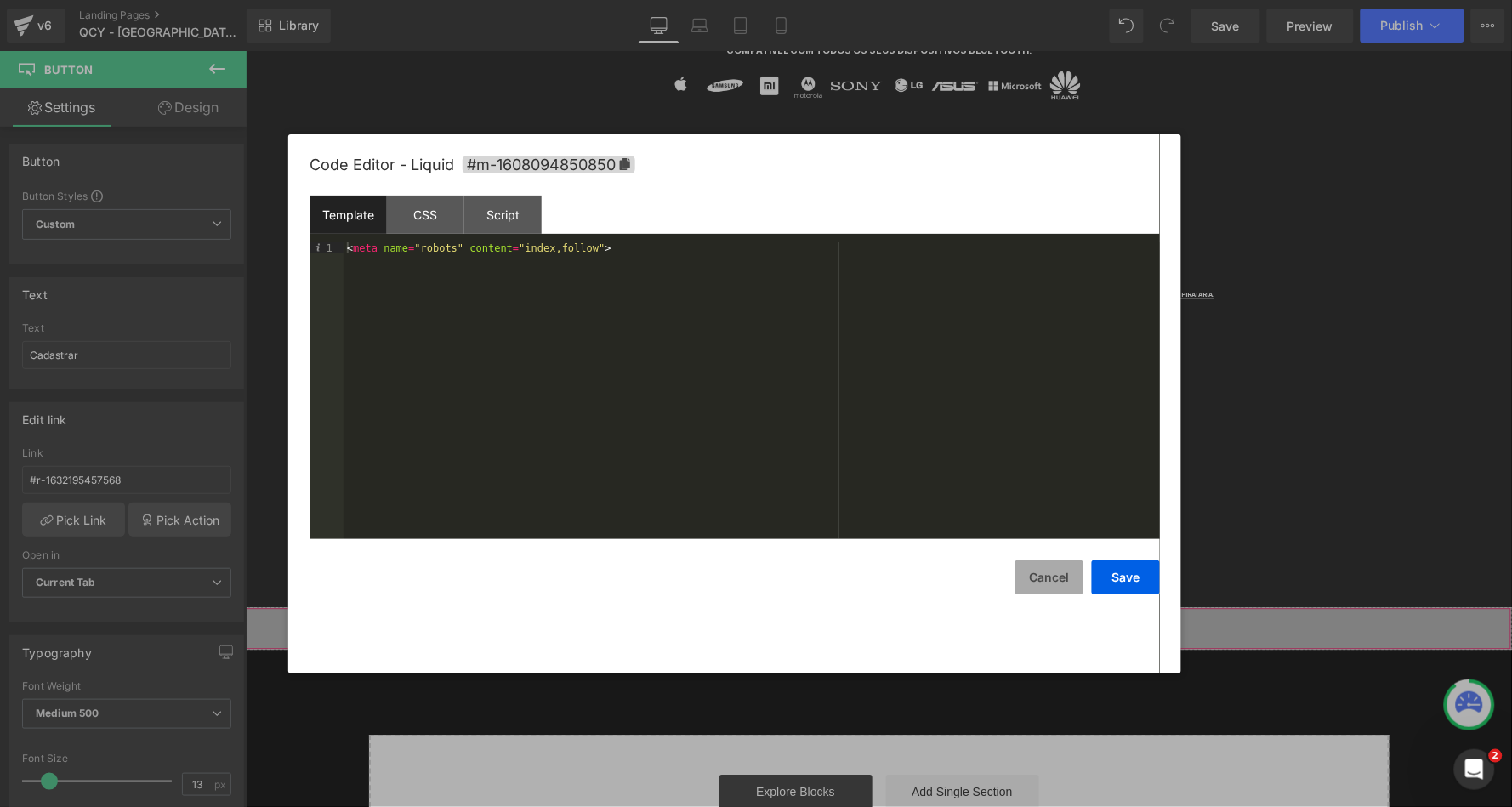
click at [1063, 573] on button "Cancel" at bounding box center [1049, 576] width 68 height 34
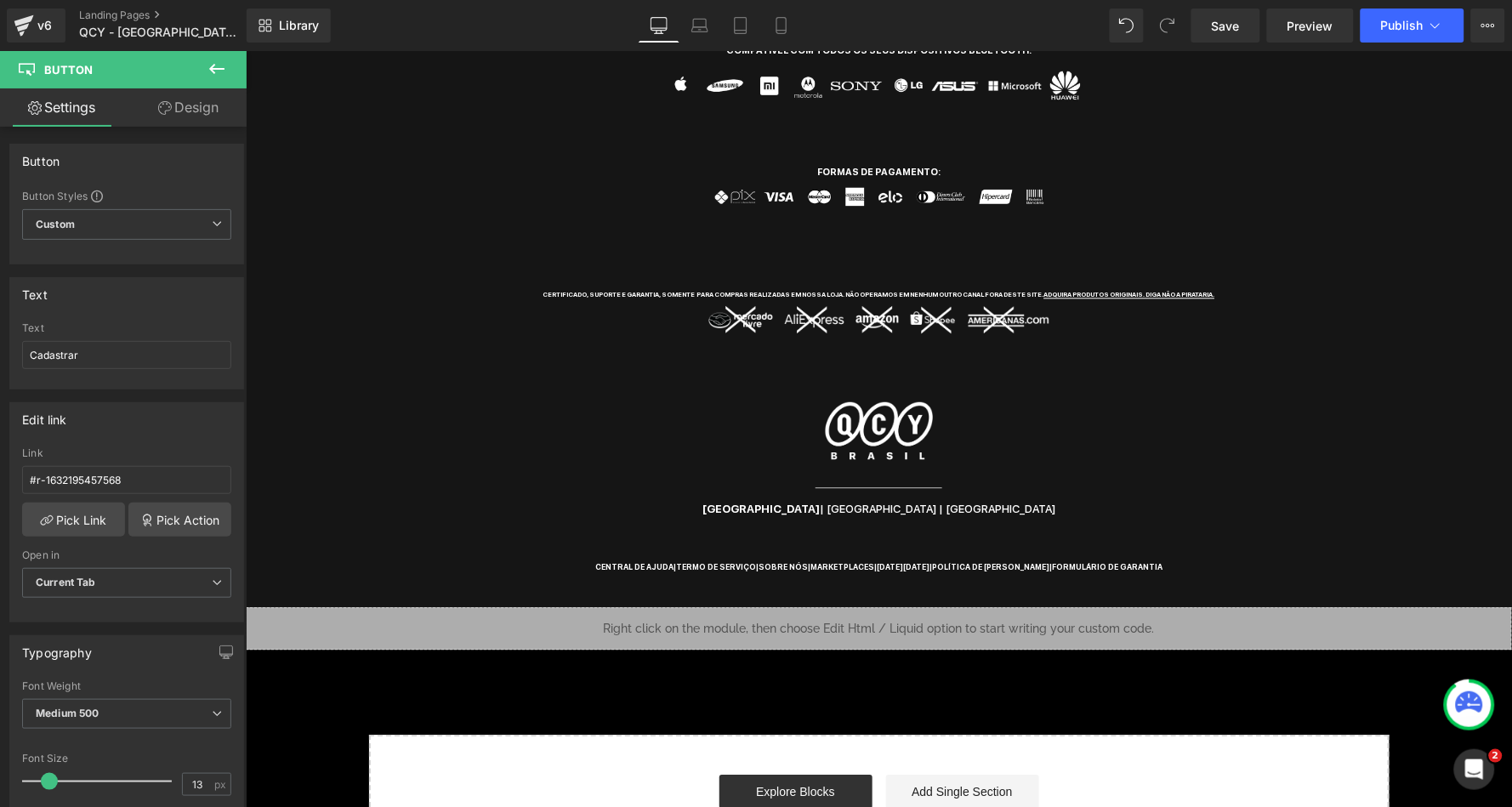
click at [219, 69] on icon at bounding box center [217, 68] width 15 height 11
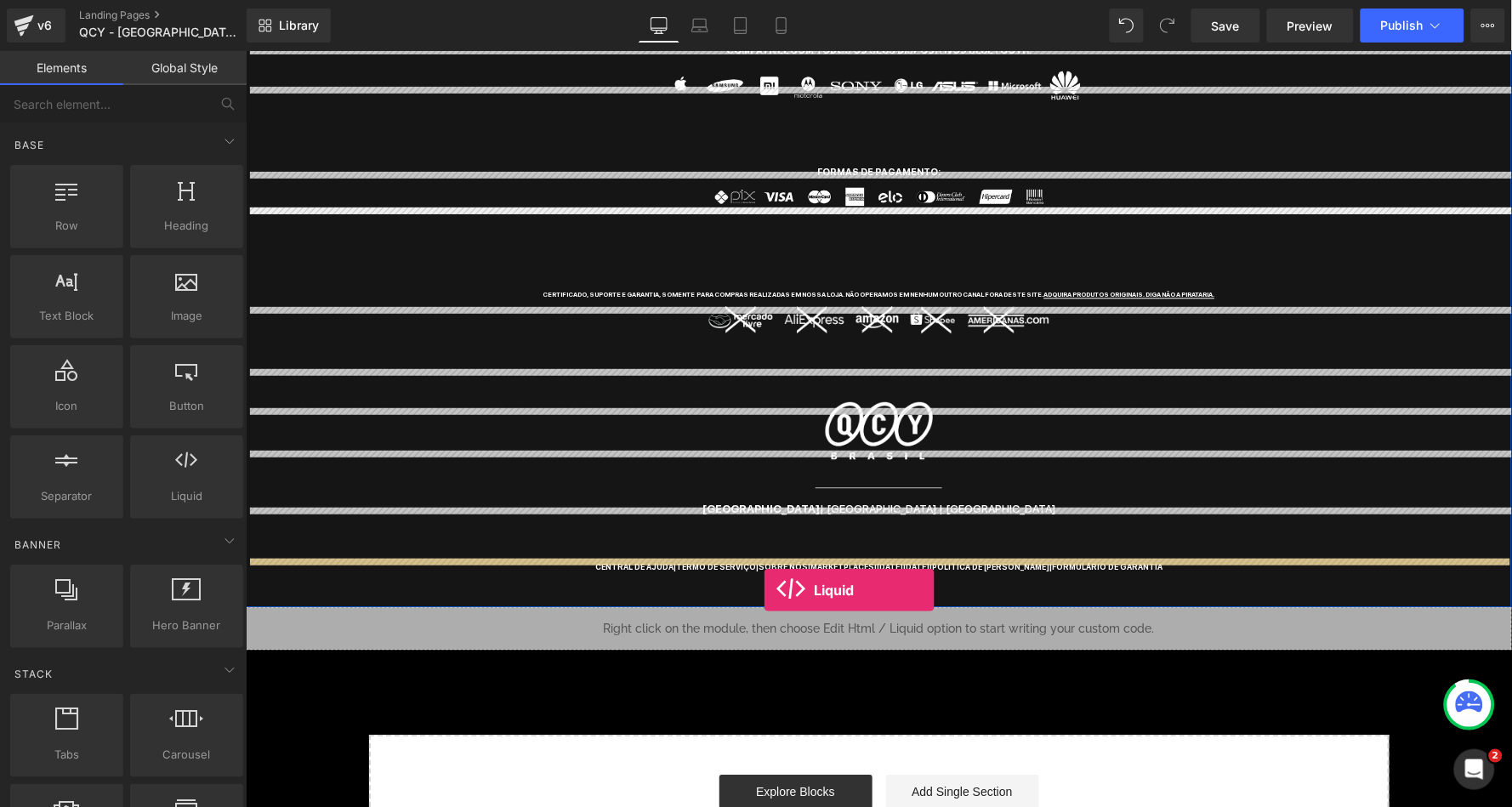
drag, startPoint x: 422, startPoint y: 512, endPoint x: 763, endPoint y: 589, distance: 349.6
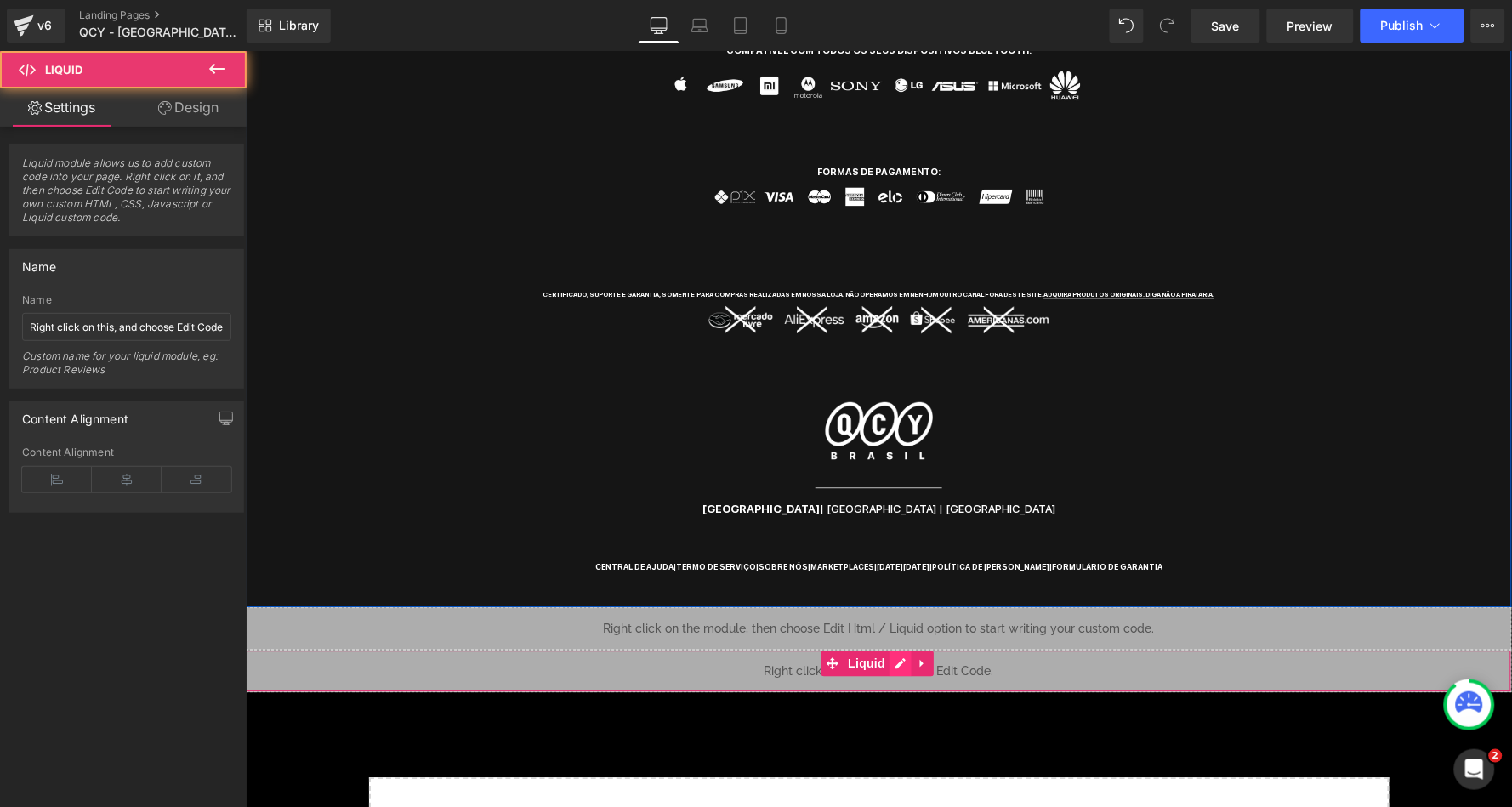
click at [906, 648] on div "Liquid" at bounding box center [878, 669] width 1267 height 42
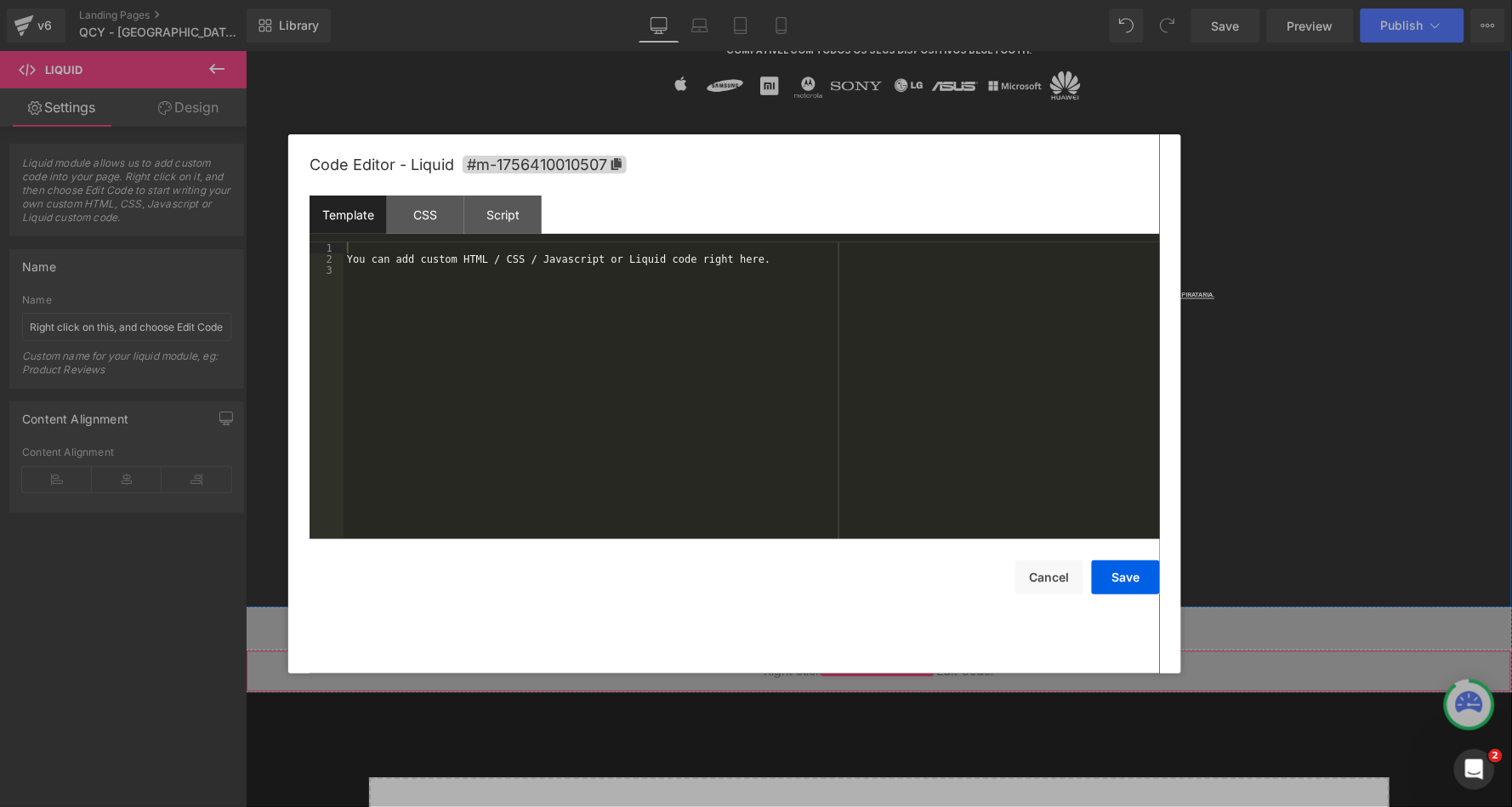
click at [676, 362] on div "You can add custom HTML / CSS / Javascript or Liquid code right here." at bounding box center [752, 401] width 816 height 318
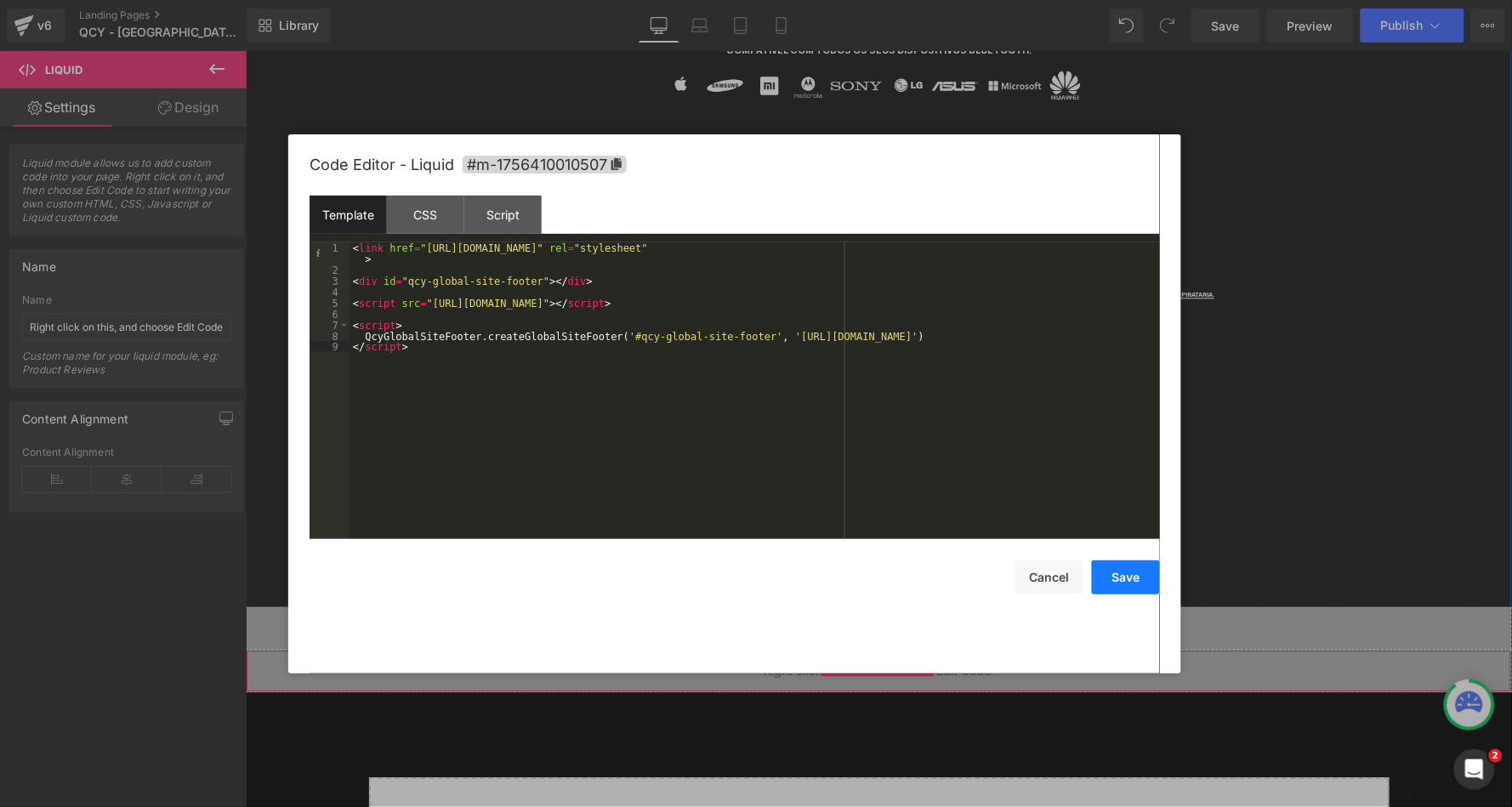
click at [1122, 573] on button "Save" at bounding box center [1126, 576] width 68 height 34
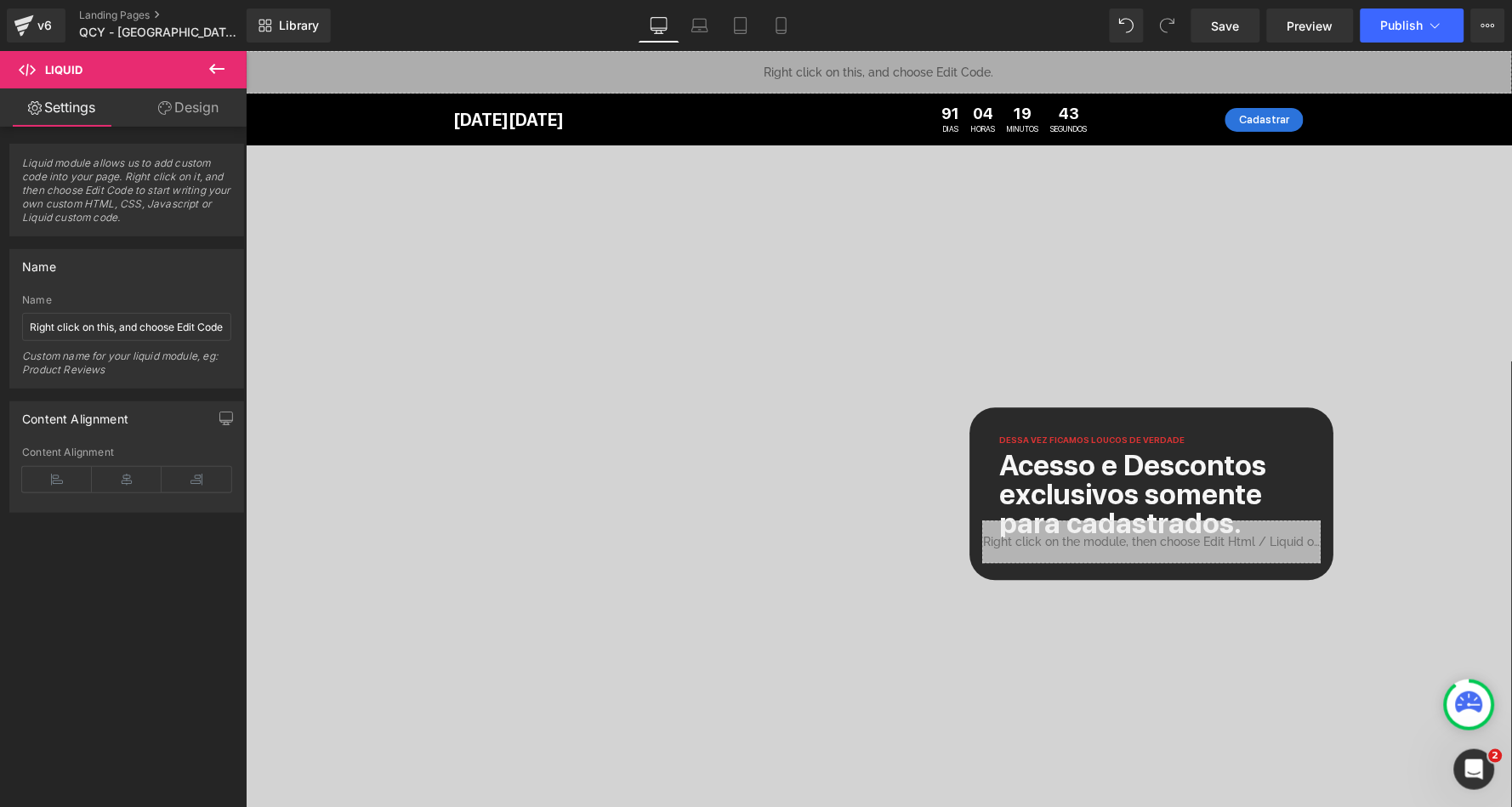
scroll to position [0, 0]
click at [898, 65] on icon at bounding box center [903, 63] width 11 height 11
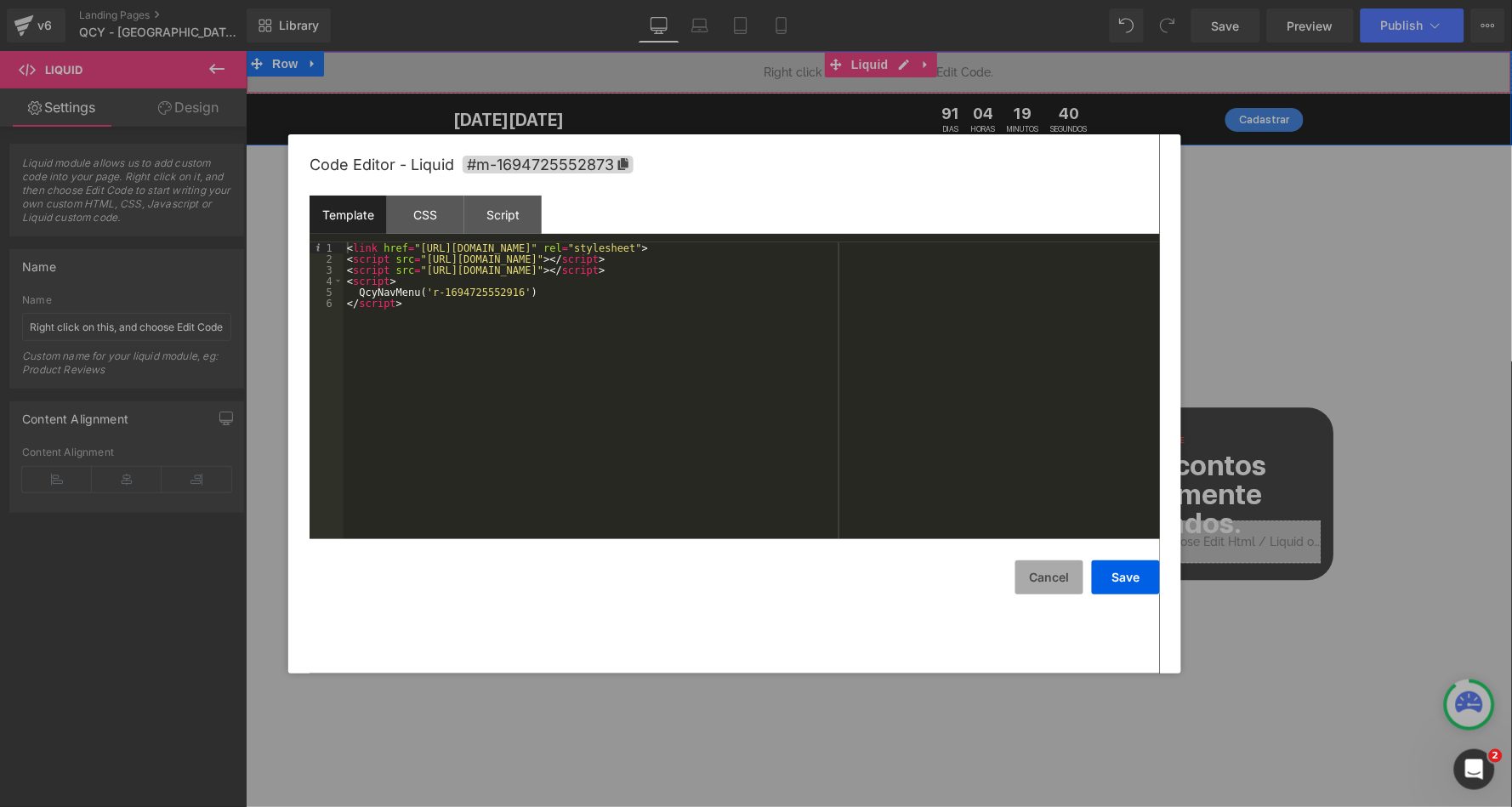
click at [1039, 573] on button "Cancel" at bounding box center [1049, 576] width 68 height 34
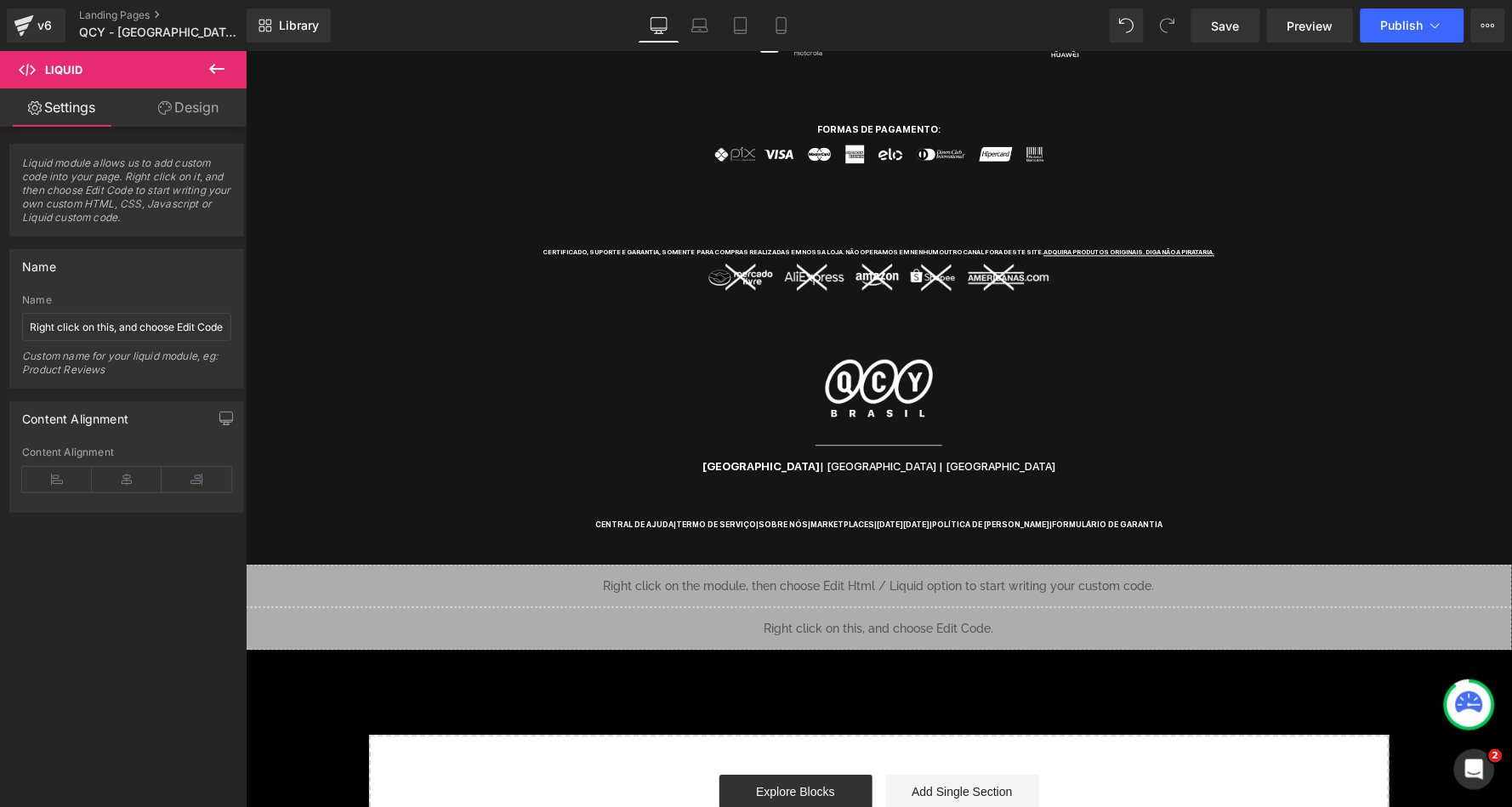
scroll to position [2859, 0]
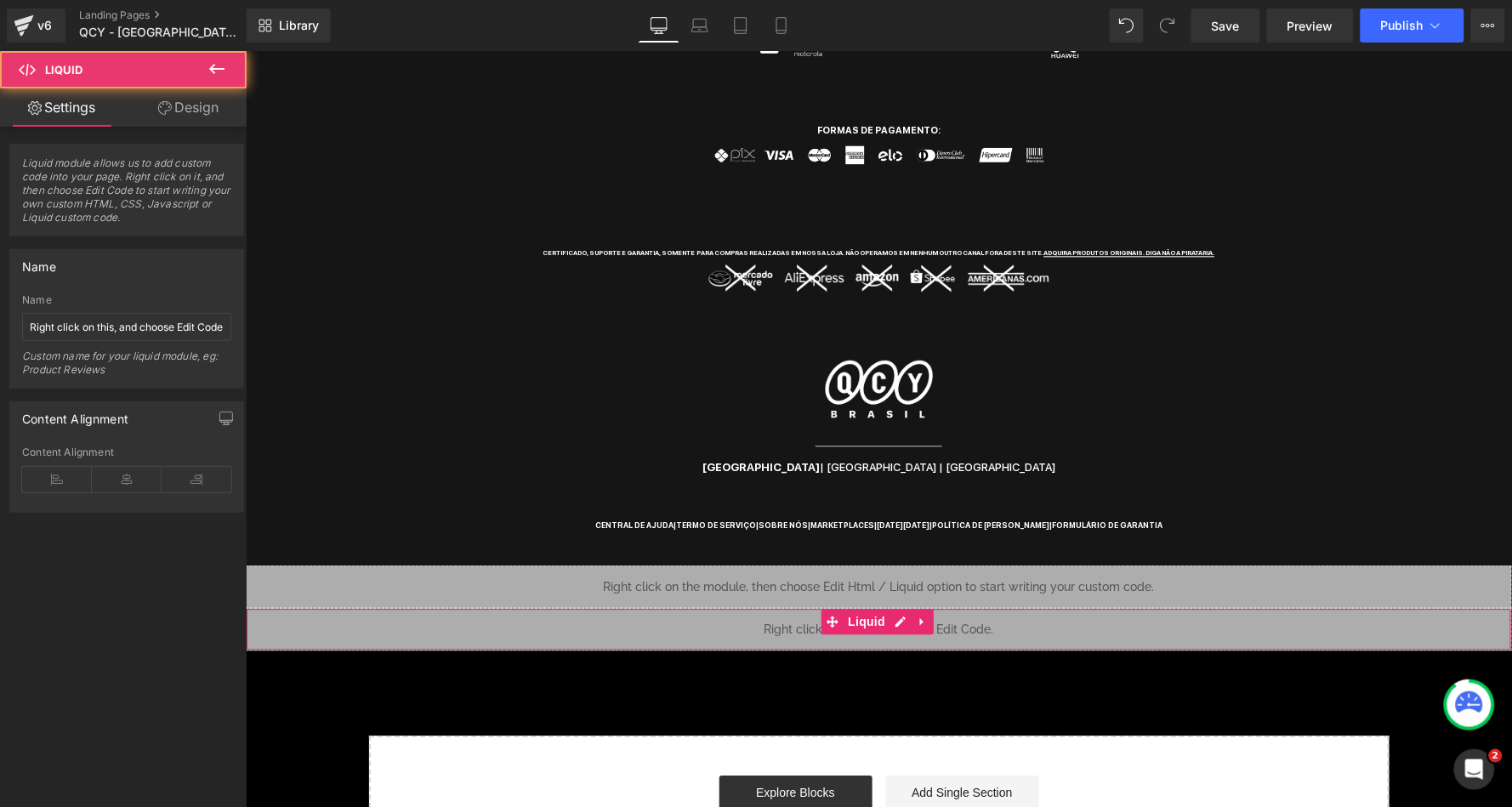
click at [930, 607] on div "Liquid" at bounding box center [878, 628] width 1267 height 42
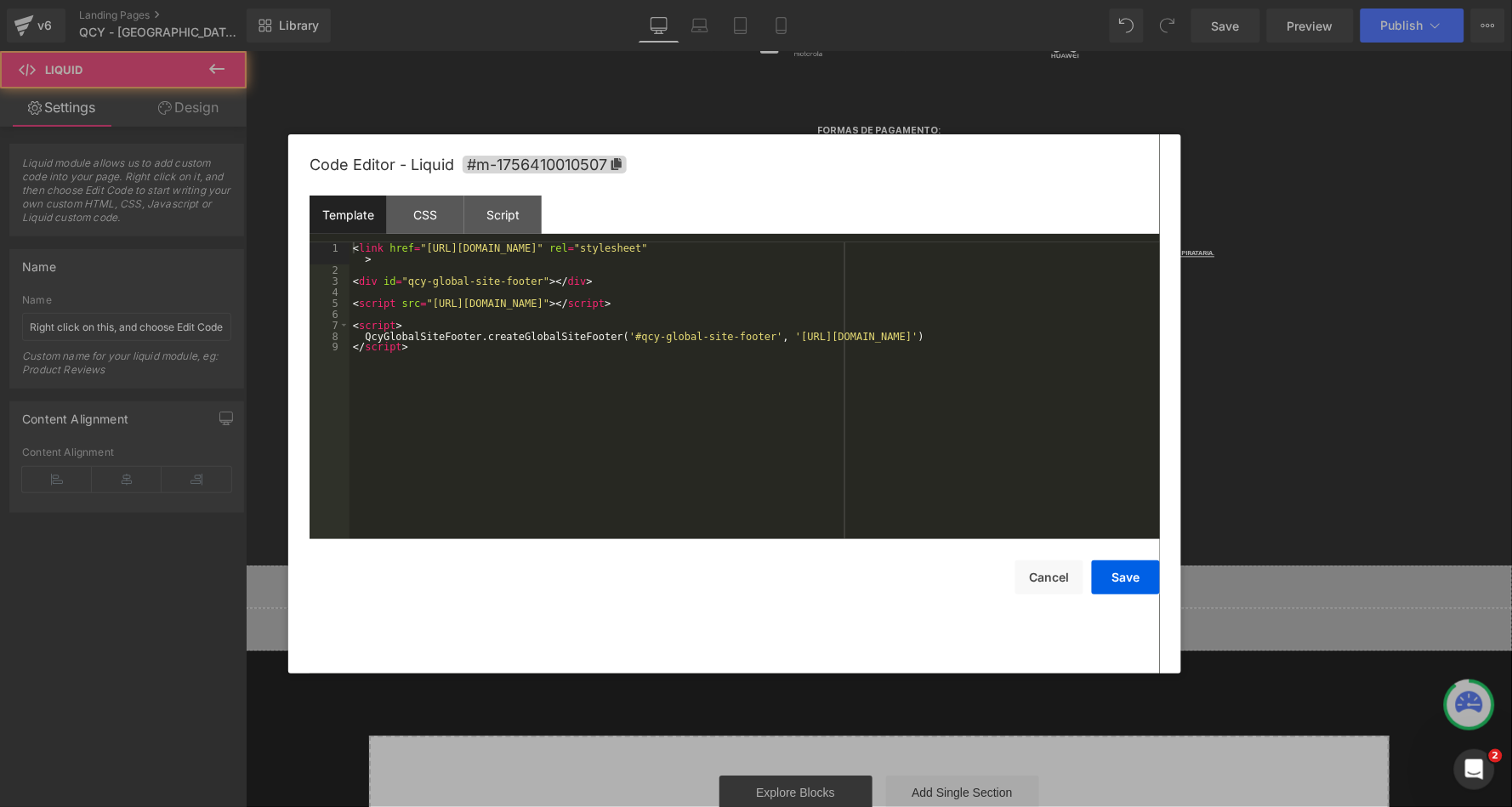
click at [908, 607] on div "Liquid" at bounding box center [878, 628] width 1267 height 42
click at [1051, 579] on button "Cancel" at bounding box center [1049, 576] width 68 height 34
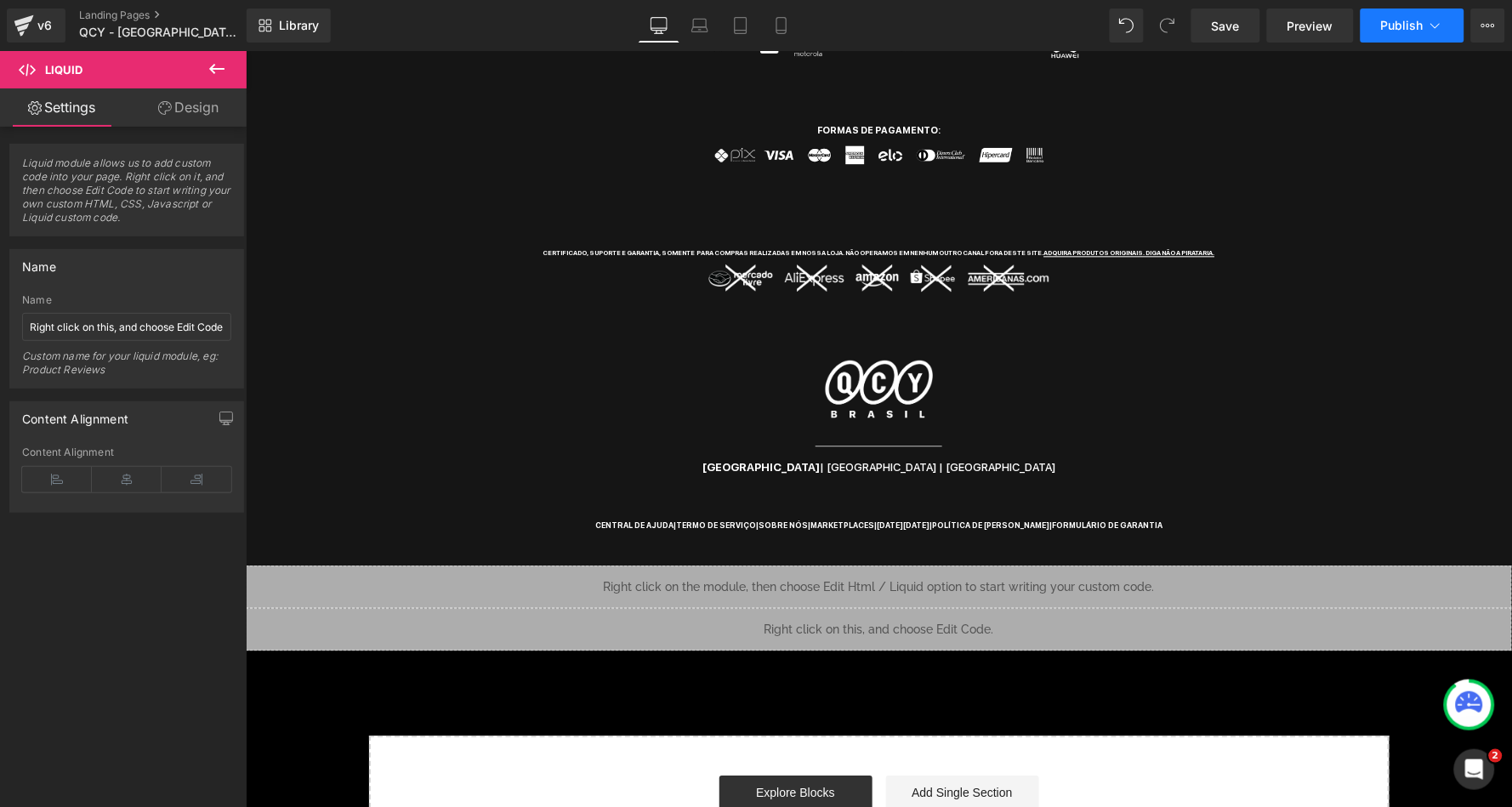
click at [1402, 20] on span "Publish" at bounding box center [1402, 25] width 42 height 13
click at [1228, 26] on span "Save" at bounding box center [1225, 26] width 28 height 18
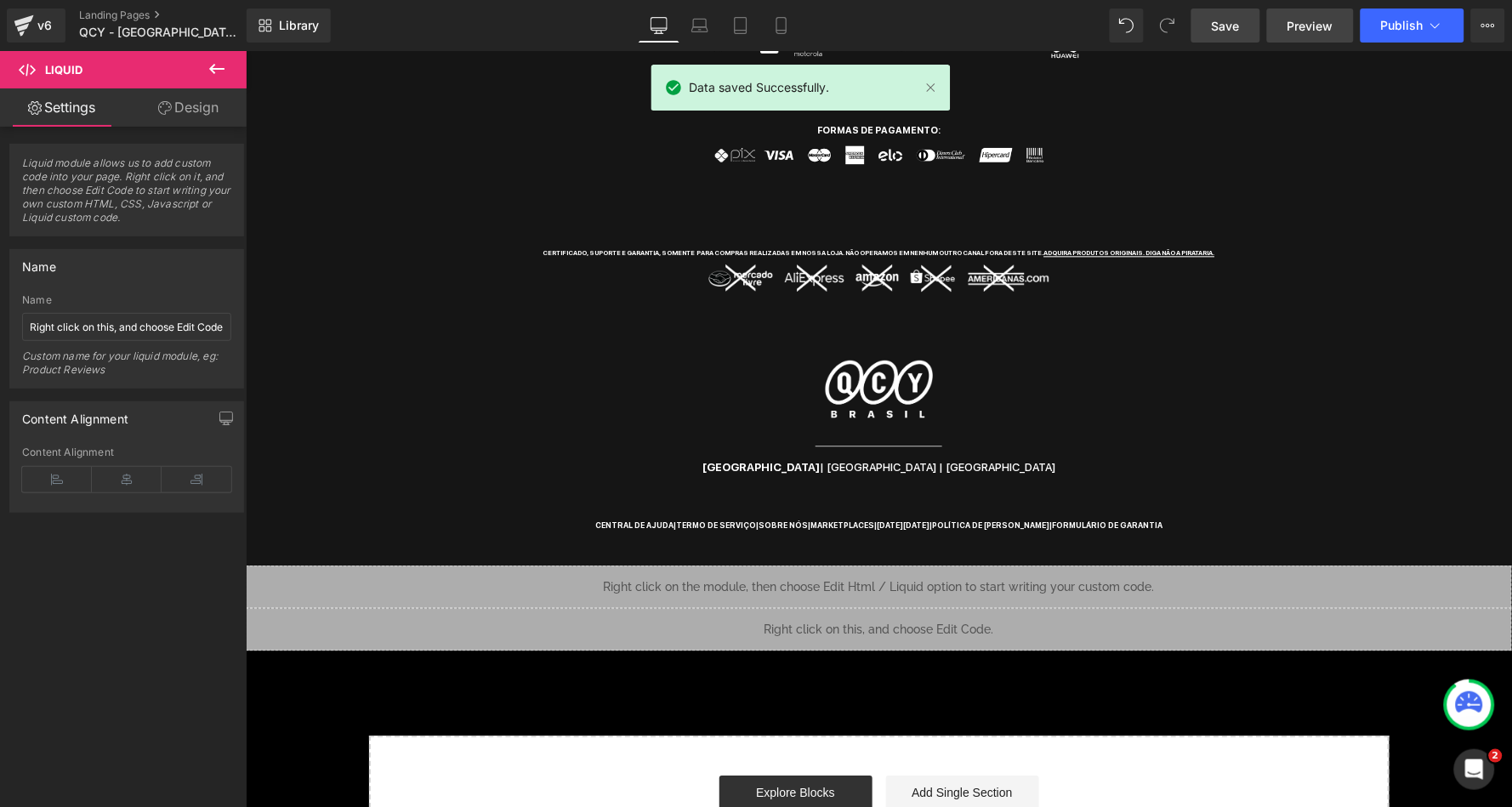
click at [1312, 26] on span "Preview" at bounding box center [1311, 26] width 46 height 18
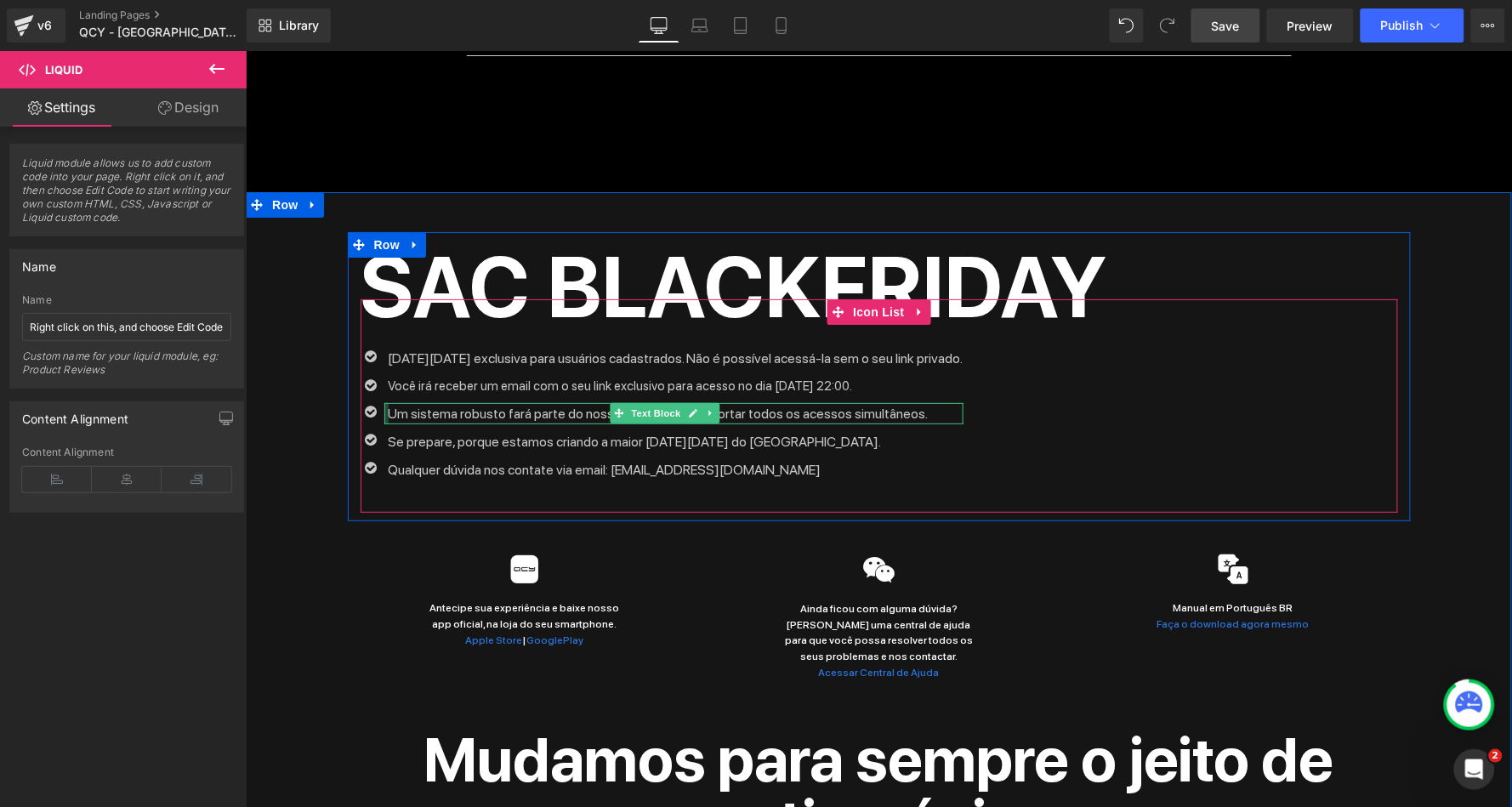
scroll to position [1811, 0]
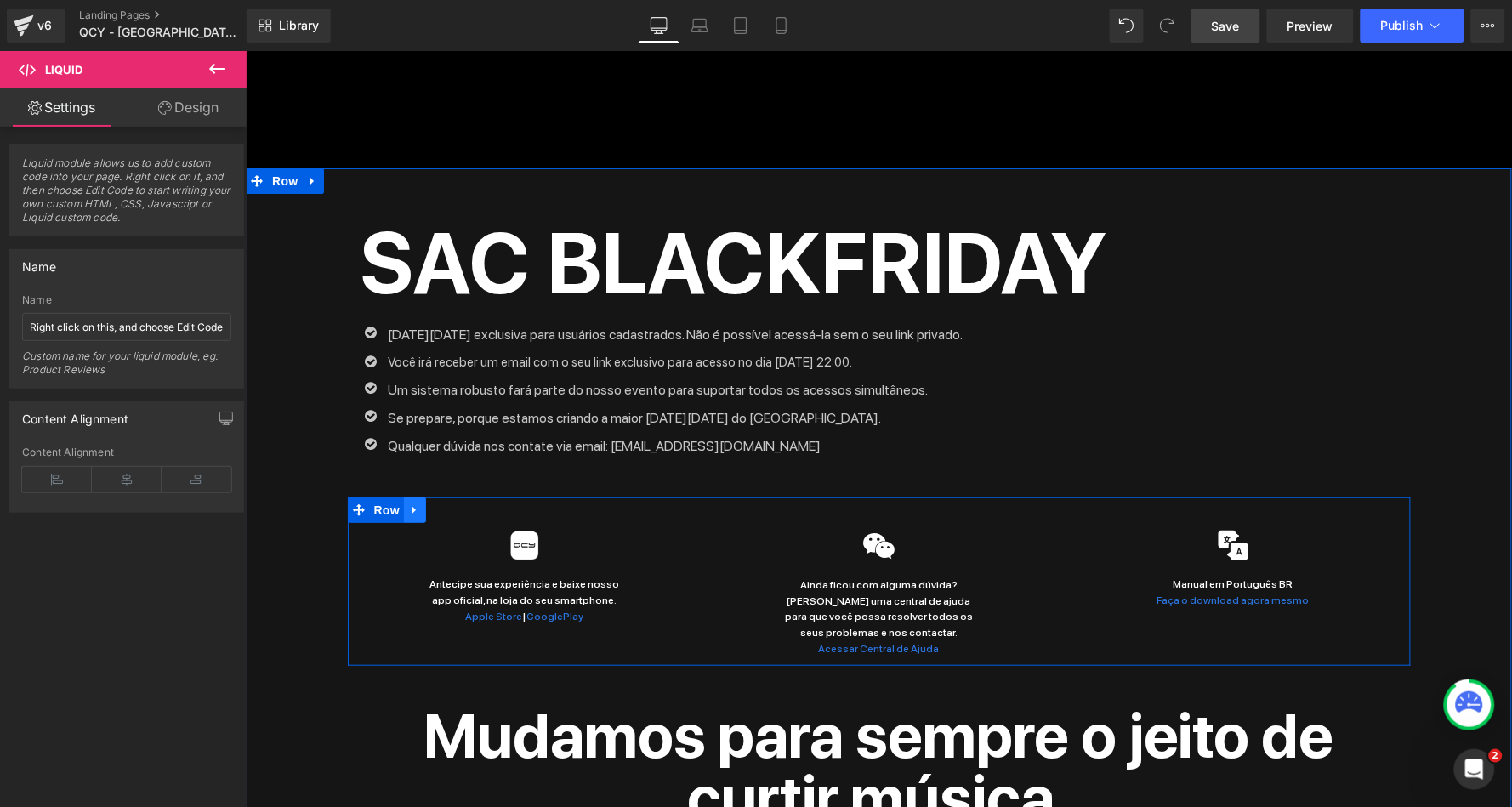
click at [412, 506] on icon at bounding box center [414, 510] width 4 height 8
click at [463, 496] on link at bounding box center [458, 509] width 22 height 26
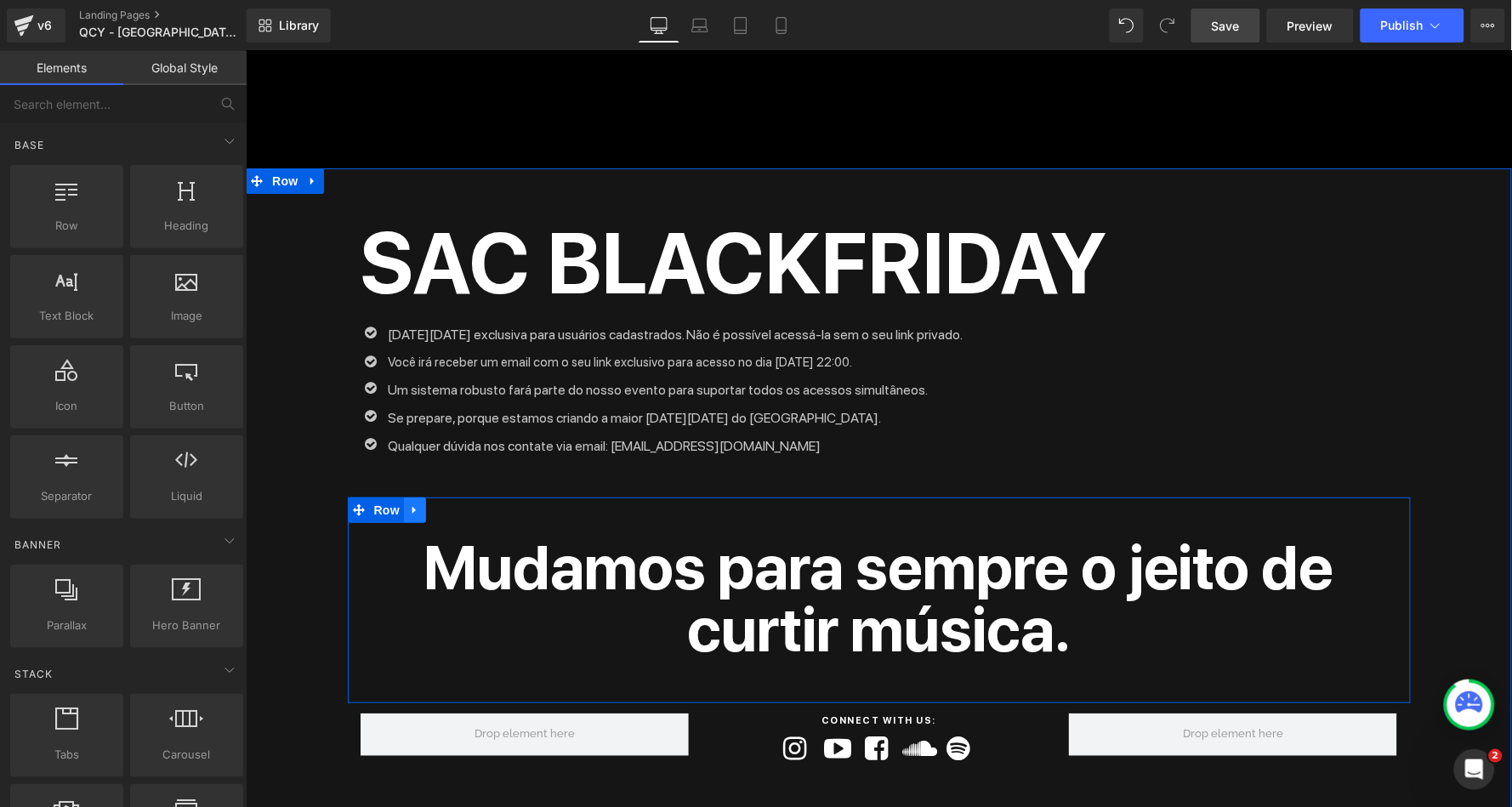
click at [418, 496] on link at bounding box center [414, 509] width 22 height 26
click at [448, 496] on link at bounding box center [458, 509] width 22 height 26
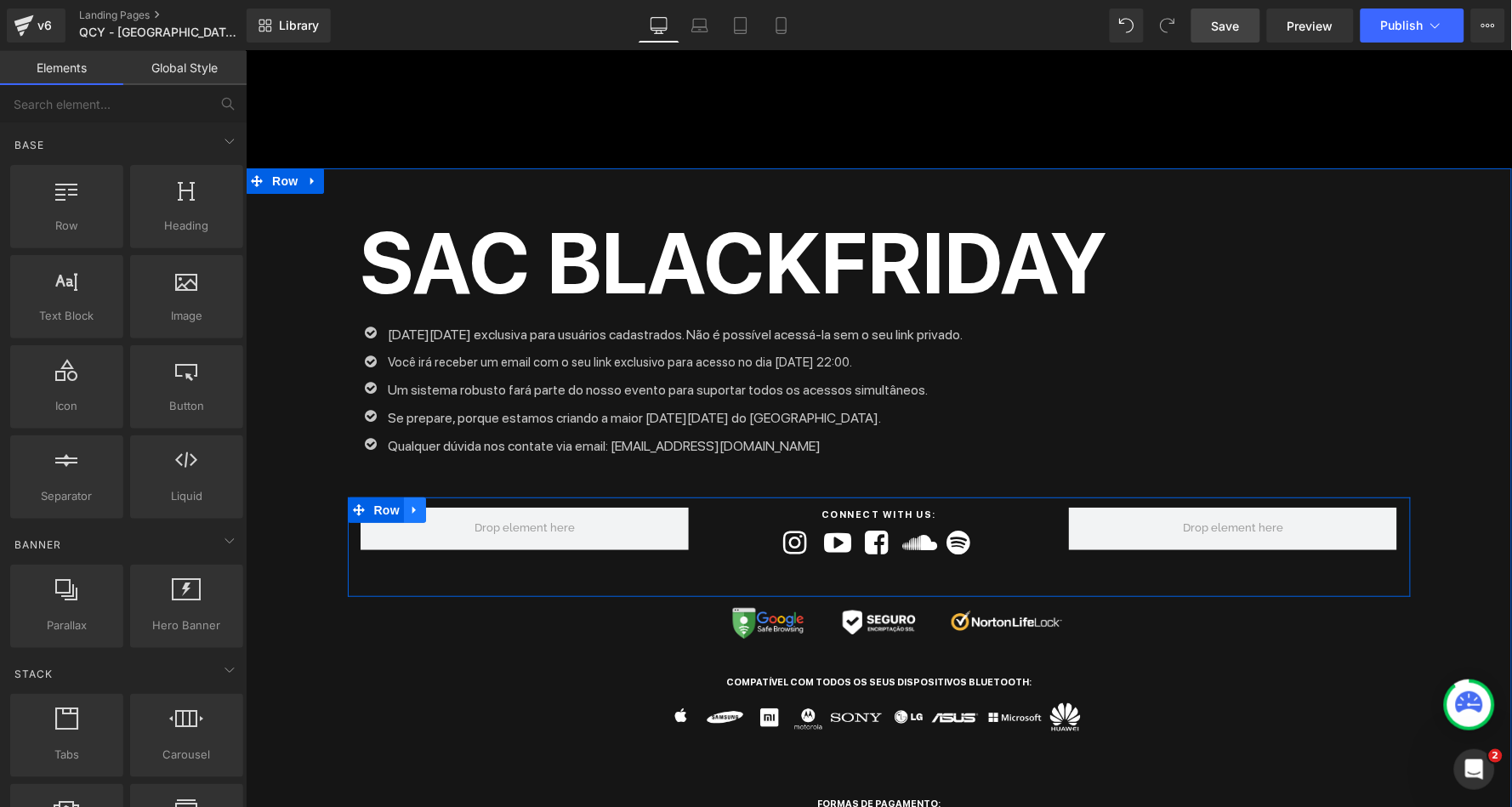
click at [414, 503] on icon at bounding box center [414, 509] width 12 height 13
click at [457, 503] on icon at bounding box center [458, 509] width 12 height 12
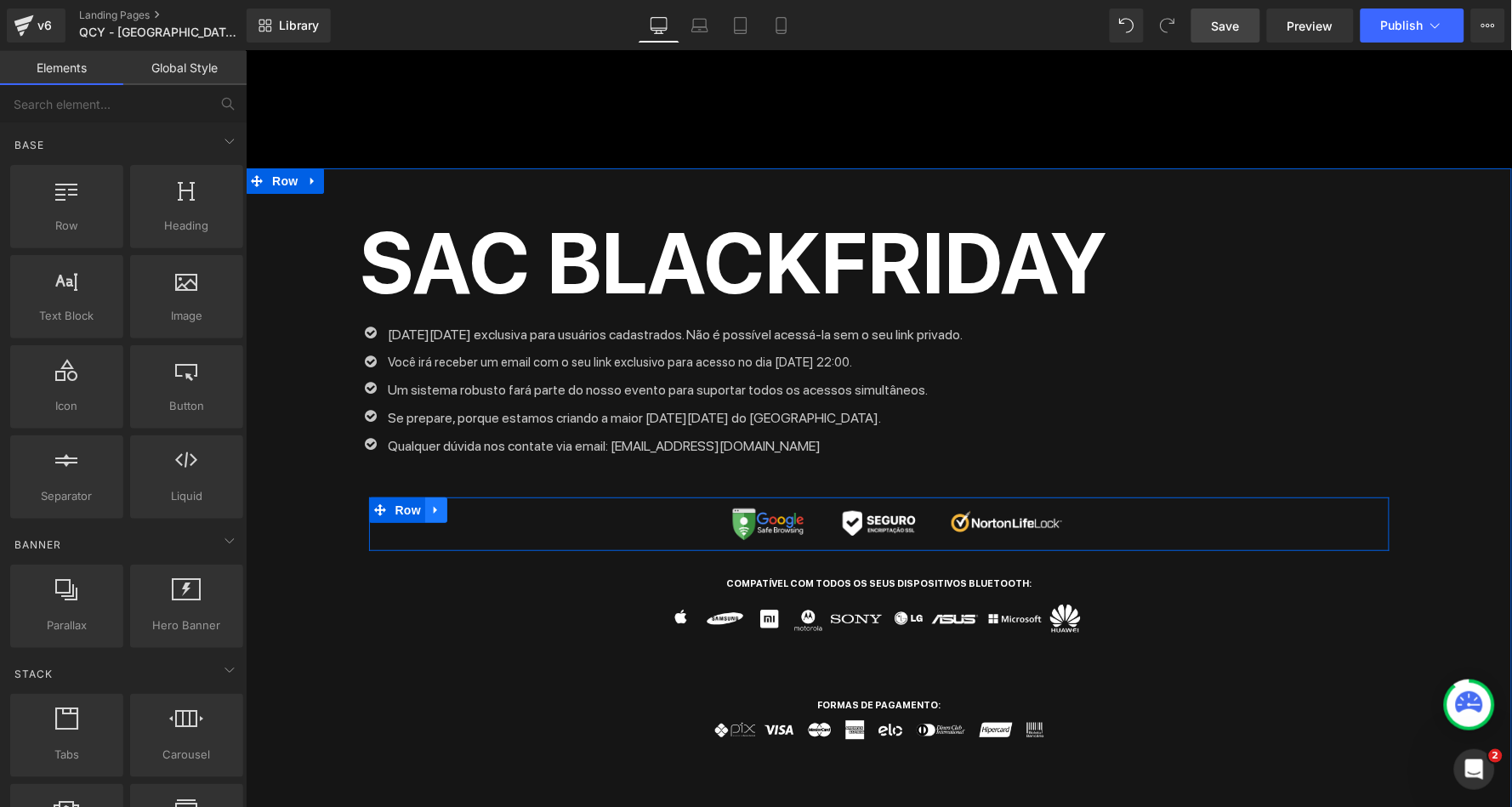
click at [440, 496] on link at bounding box center [435, 509] width 22 height 26
click at [474, 503] on icon at bounding box center [479, 509] width 12 height 12
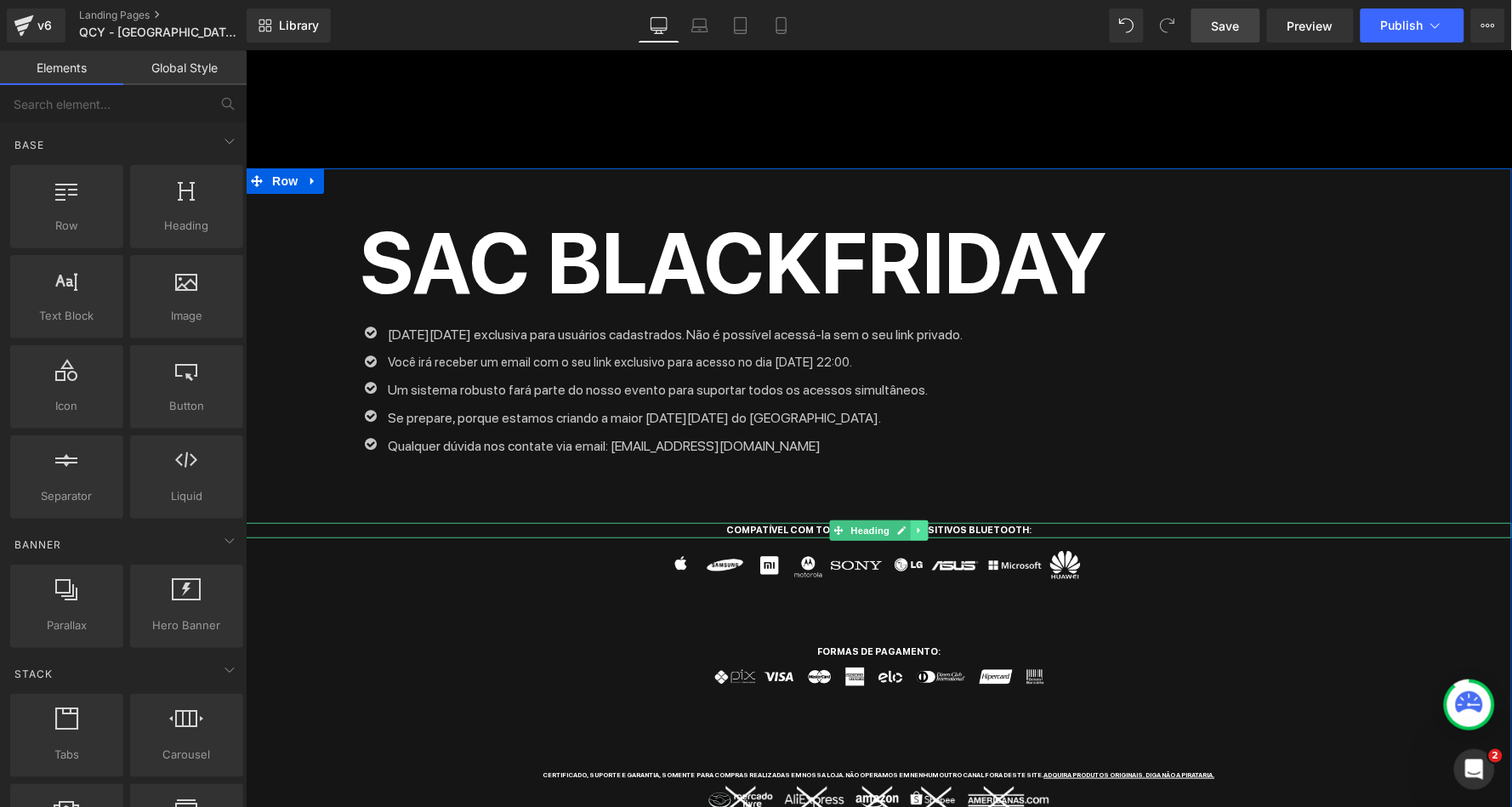
click at [918, 524] on icon at bounding box center [919, 529] width 10 height 11
click at [923, 525] on icon at bounding box center [928, 530] width 10 height 10
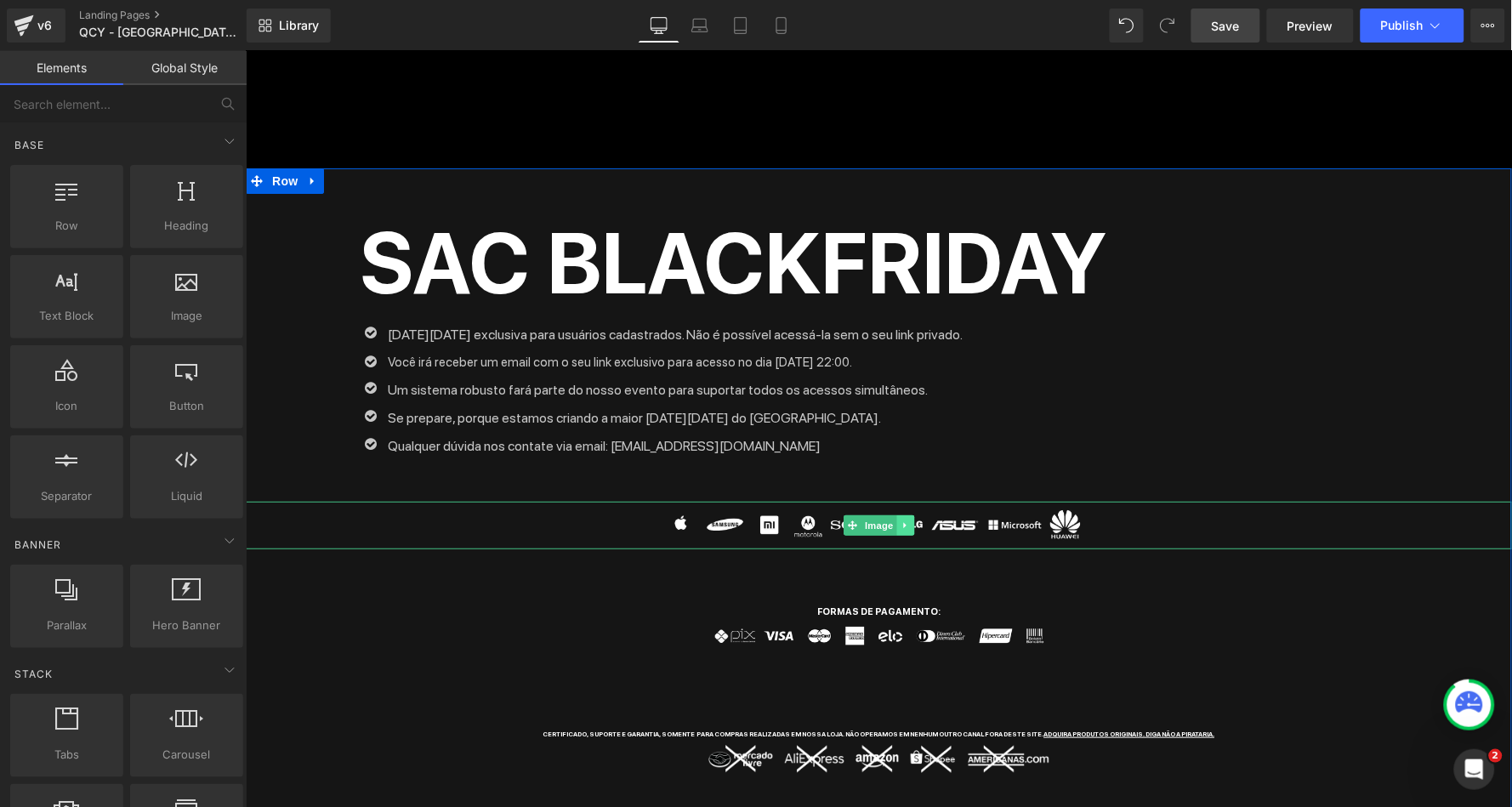
click at [903, 522] on icon at bounding box center [904, 525] width 3 height 6
click at [916, 515] on link at bounding box center [913, 524] width 18 height 20
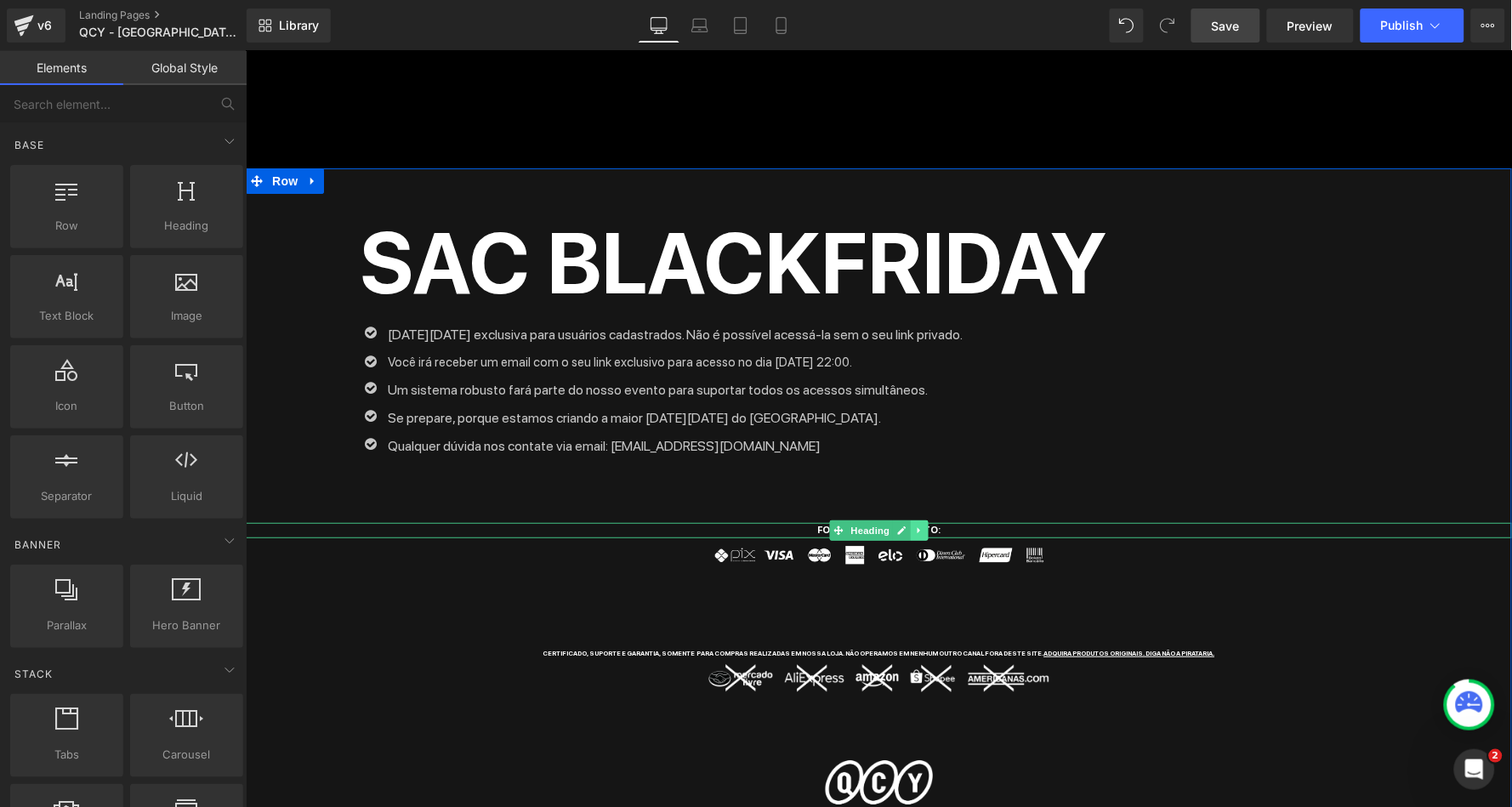
click at [917, 524] on icon at bounding box center [919, 529] width 10 height 11
click at [923, 524] on icon at bounding box center [928, 529] width 10 height 11
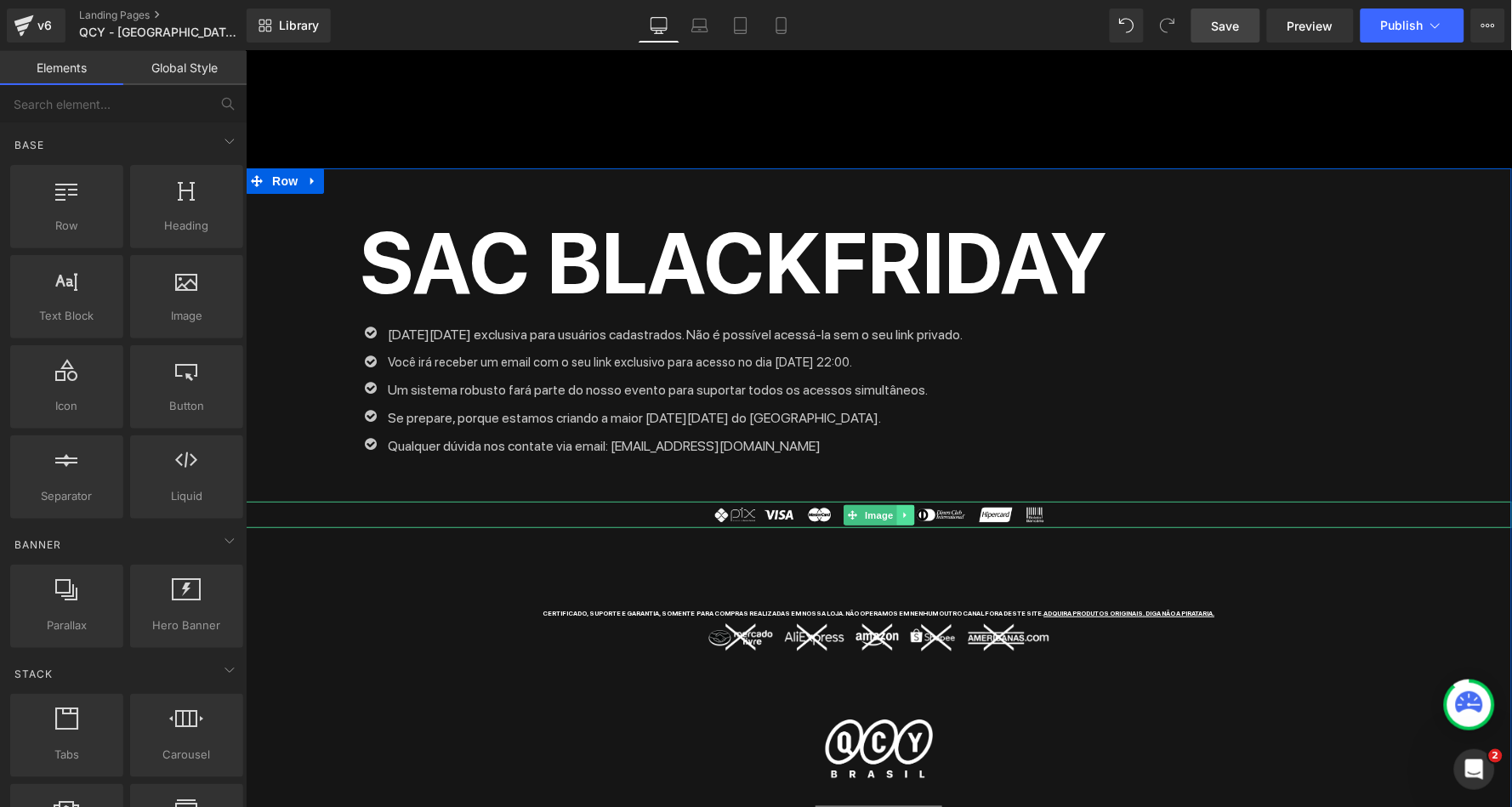
click at [907, 504] on link at bounding box center [904, 514] width 18 height 20
click at [910, 509] on icon at bounding box center [914, 514] width 10 height 11
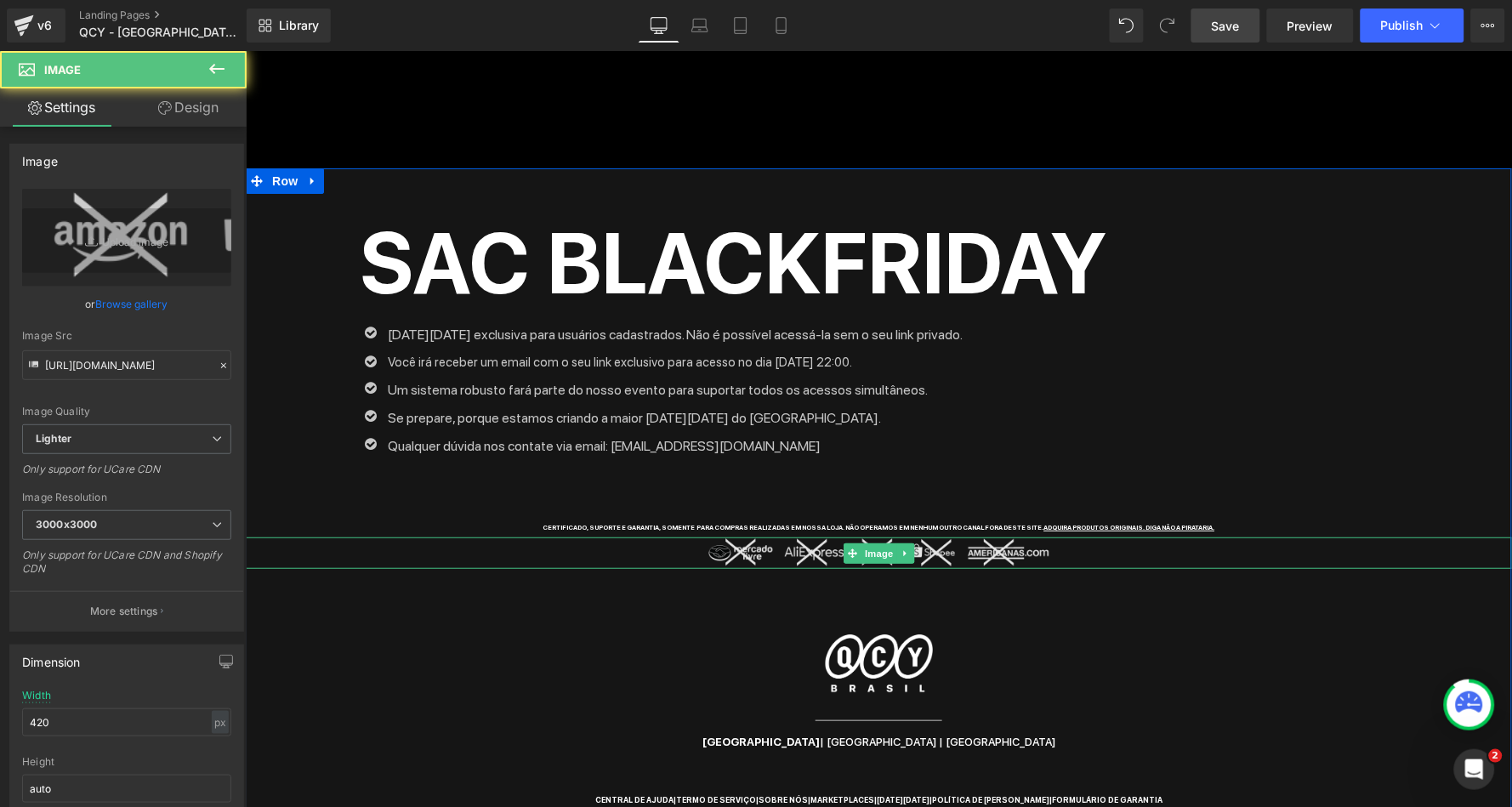
click at [914, 537] on img at bounding box center [878, 552] width 357 height 32
click at [904, 547] on icon at bounding box center [905, 552] width 10 height 11
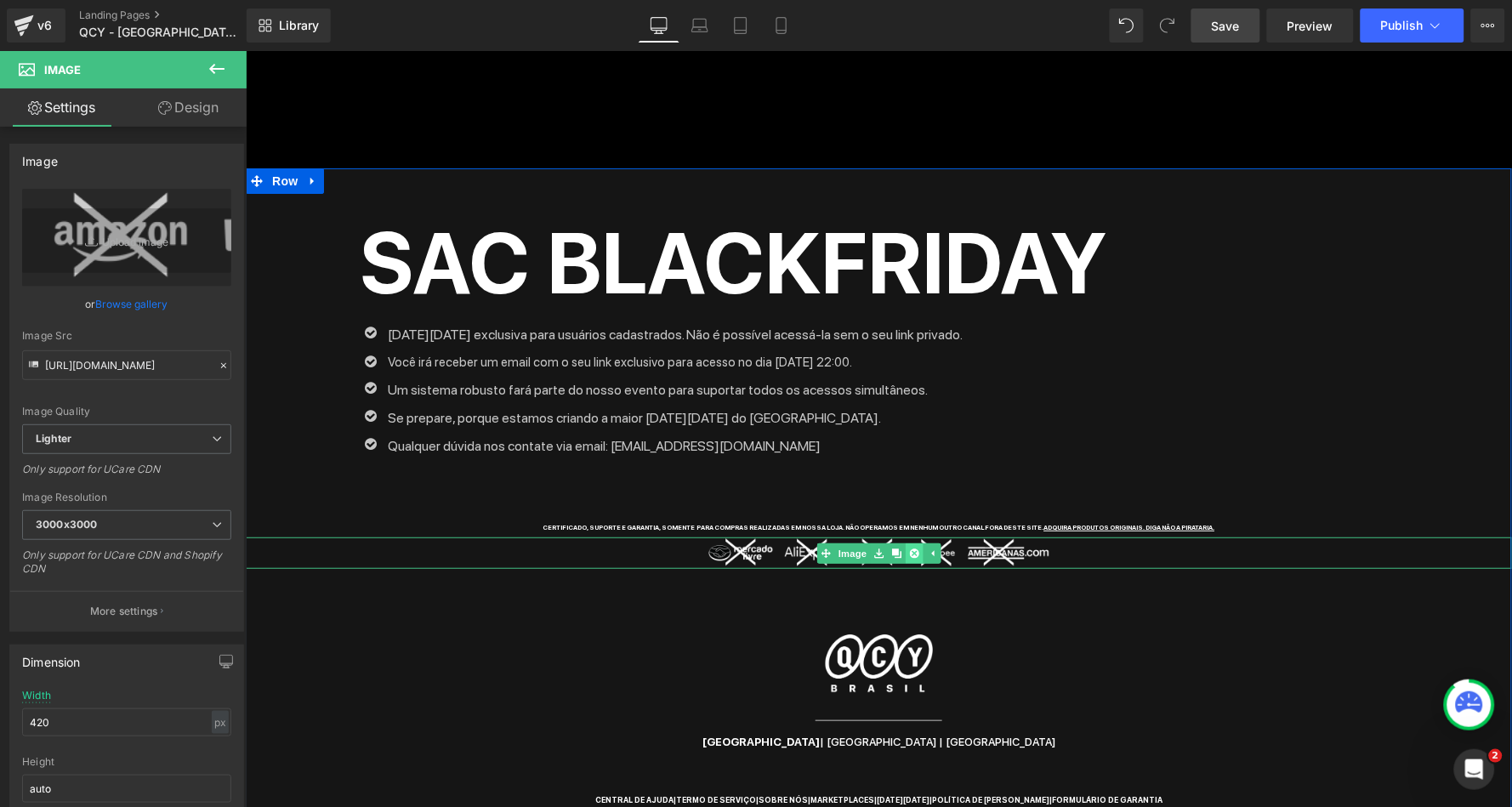
click at [910, 547] on icon at bounding box center [914, 552] width 10 height 10
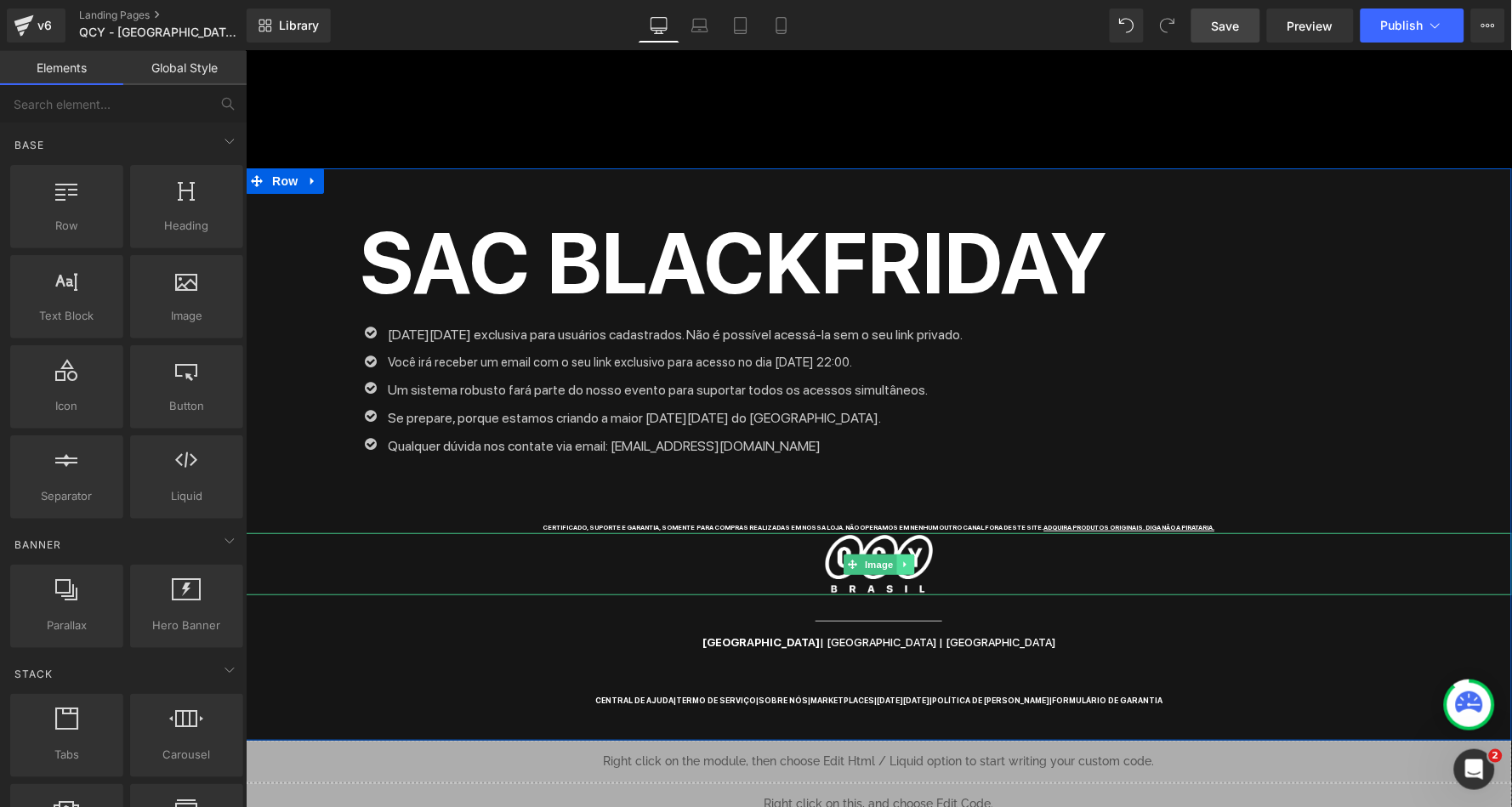
click at [900, 559] on icon at bounding box center [905, 564] width 10 height 11
click at [910, 559] on icon at bounding box center [914, 564] width 10 height 10
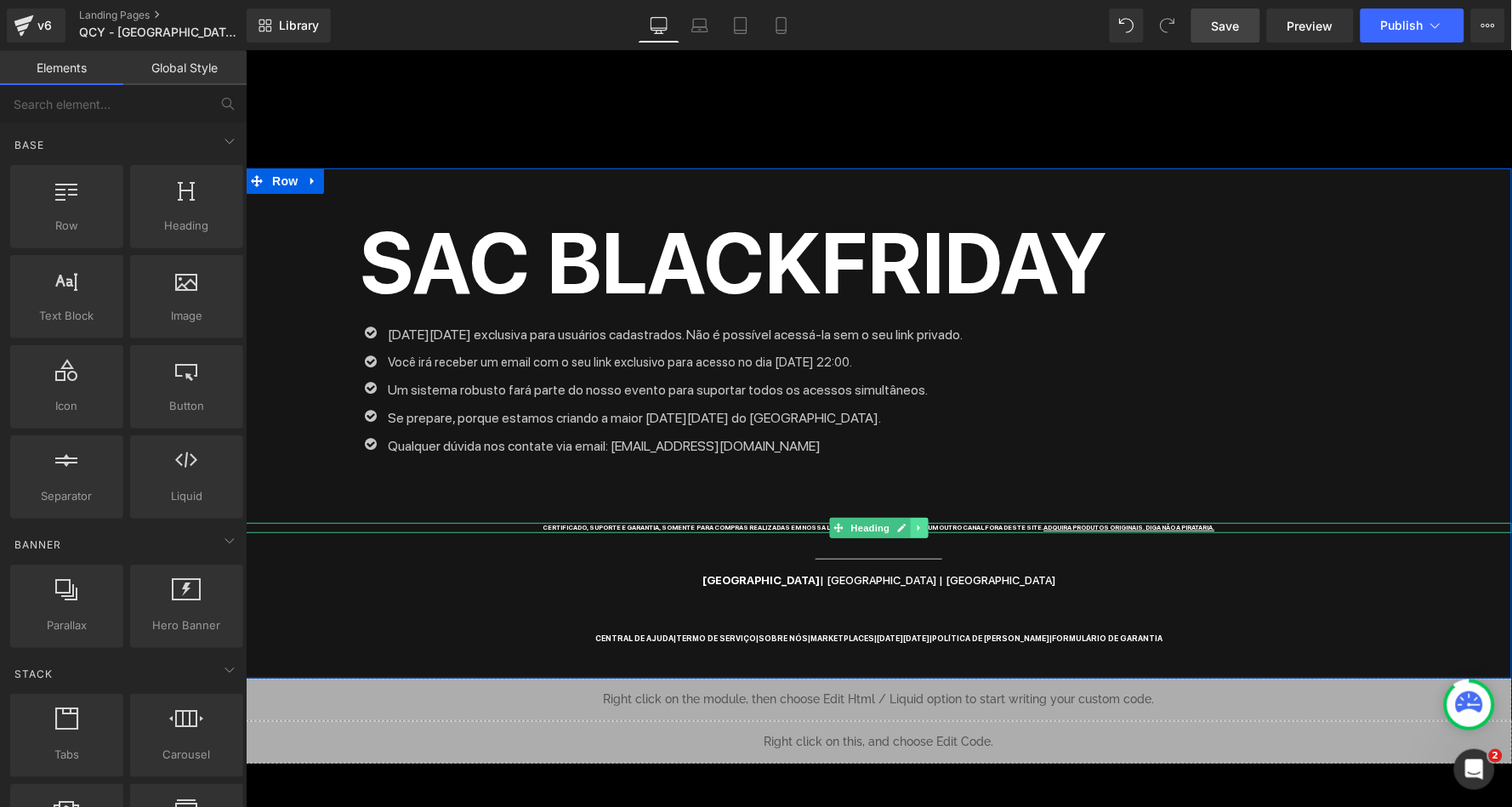
click at [917, 522] on icon at bounding box center [919, 527] width 10 height 11
click at [923, 522] on icon at bounding box center [928, 527] width 10 height 10
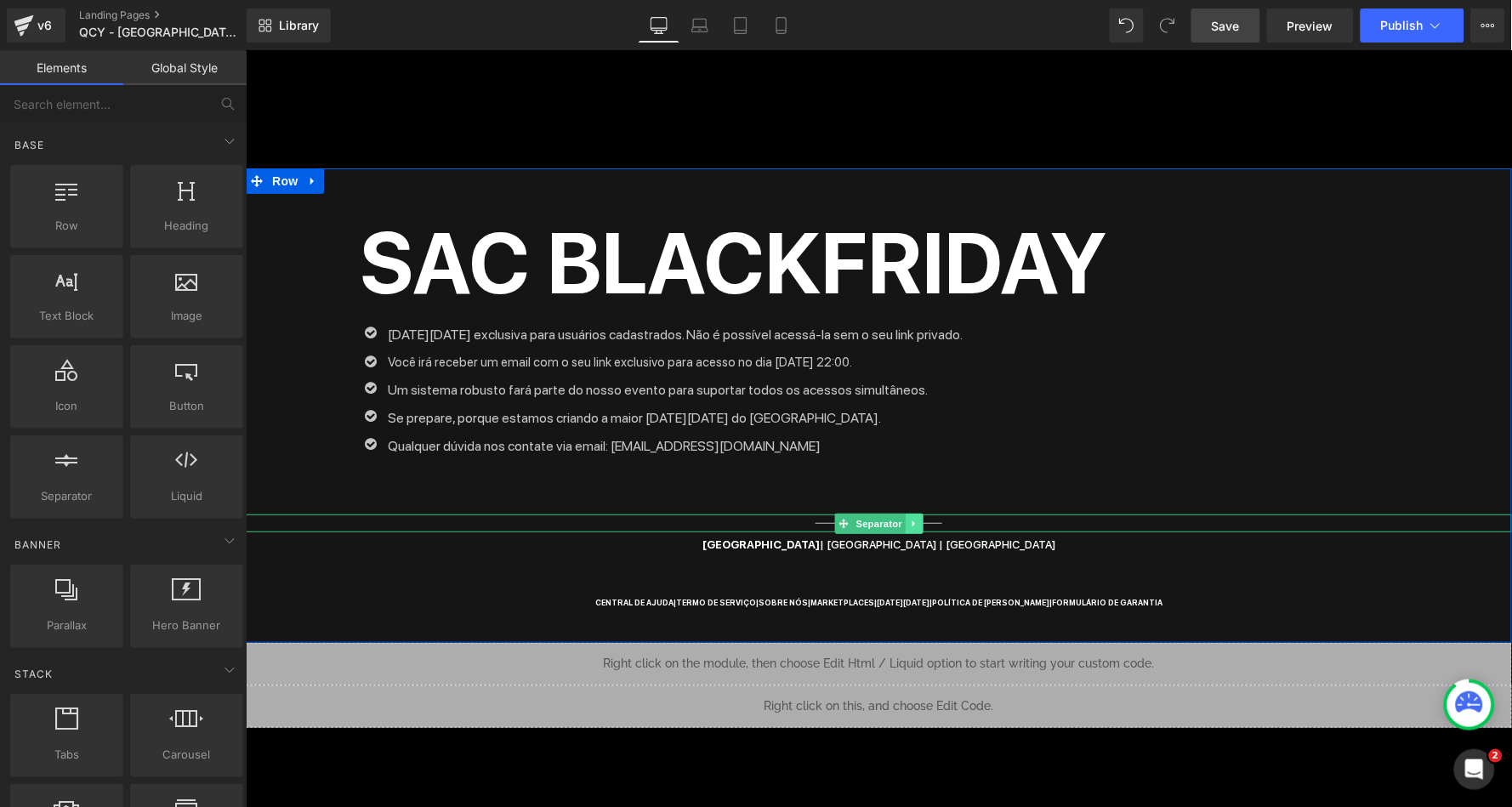
click at [911, 519] on icon at bounding box center [912, 522] width 3 height 6
click at [932, 513] on link at bounding box center [940, 522] width 18 height 20
click at [912, 517] on icon at bounding box center [914, 522] width 10 height 11
click at [917, 517] on icon at bounding box center [922, 522] width 10 height 10
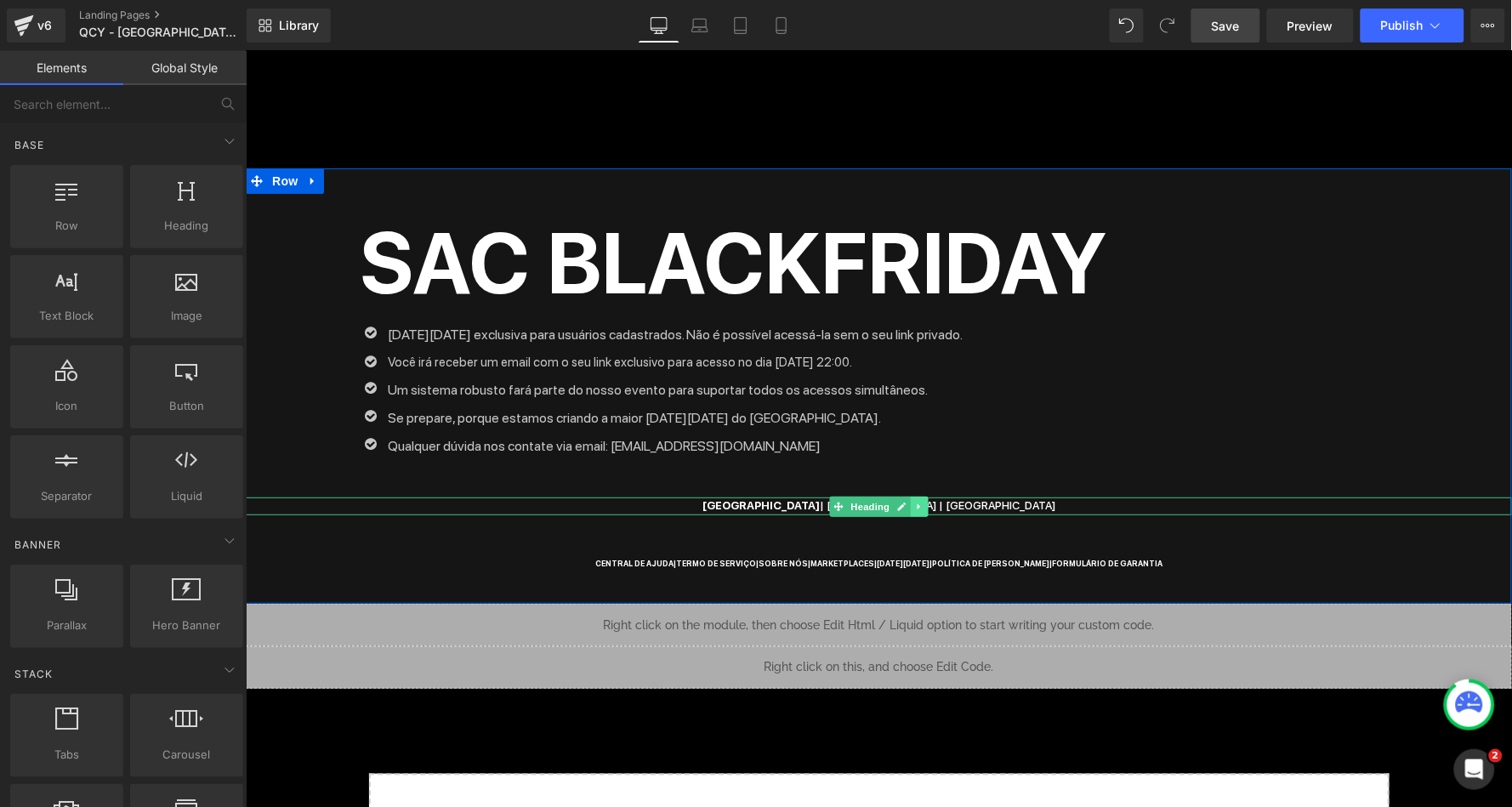
click at [917, 500] on icon at bounding box center [919, 505] width 10 height 11
click at [918, 495] on link at bounding box center [927, 505] width 18 height 20
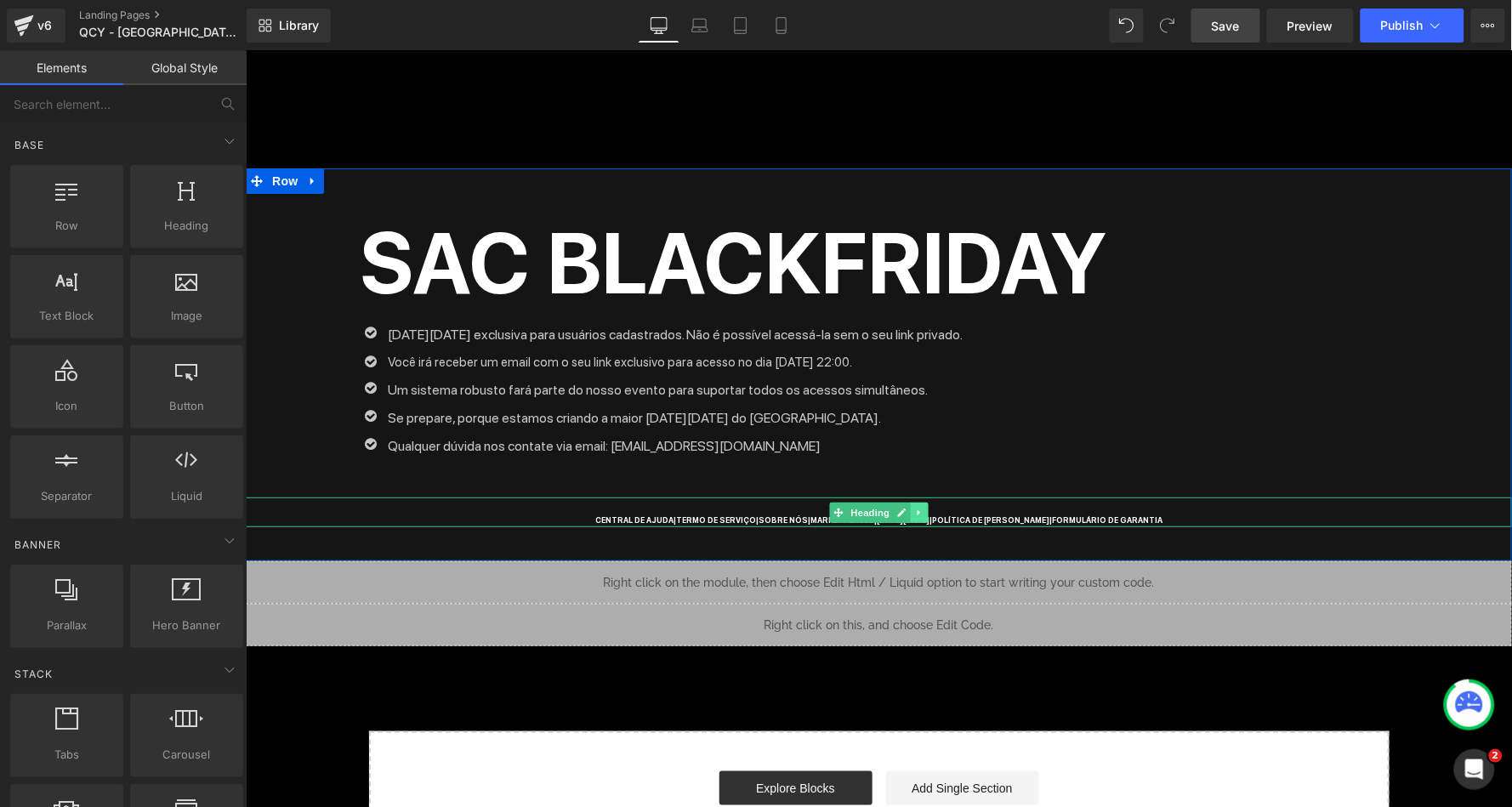
click at [917, 508] on icon at bounding box center [918, 511] width 3 height 6
click at [925, 507] on icon at bounding box center [928, 512] width 10 height 10
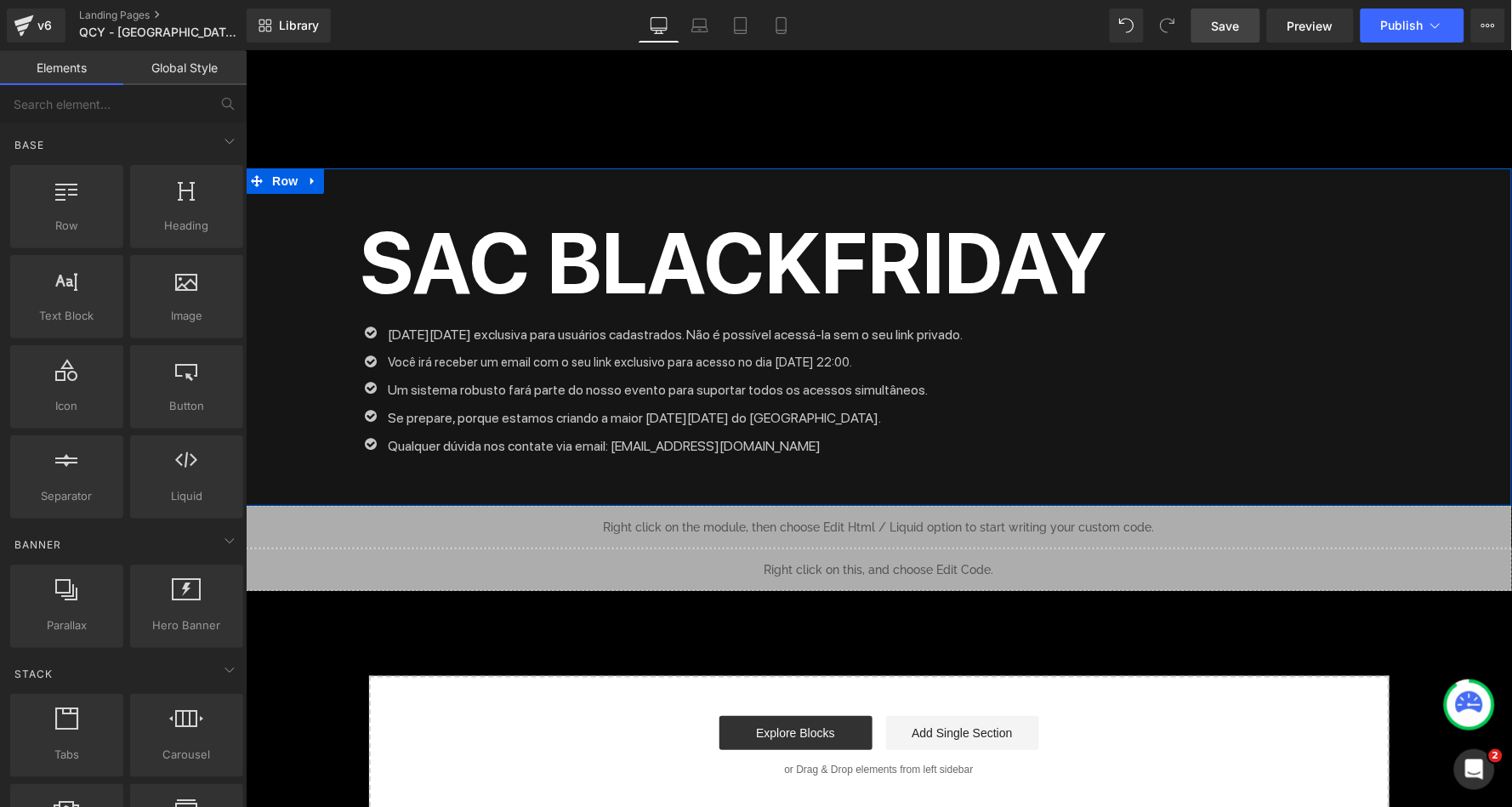
scroll to position [1755, 0]
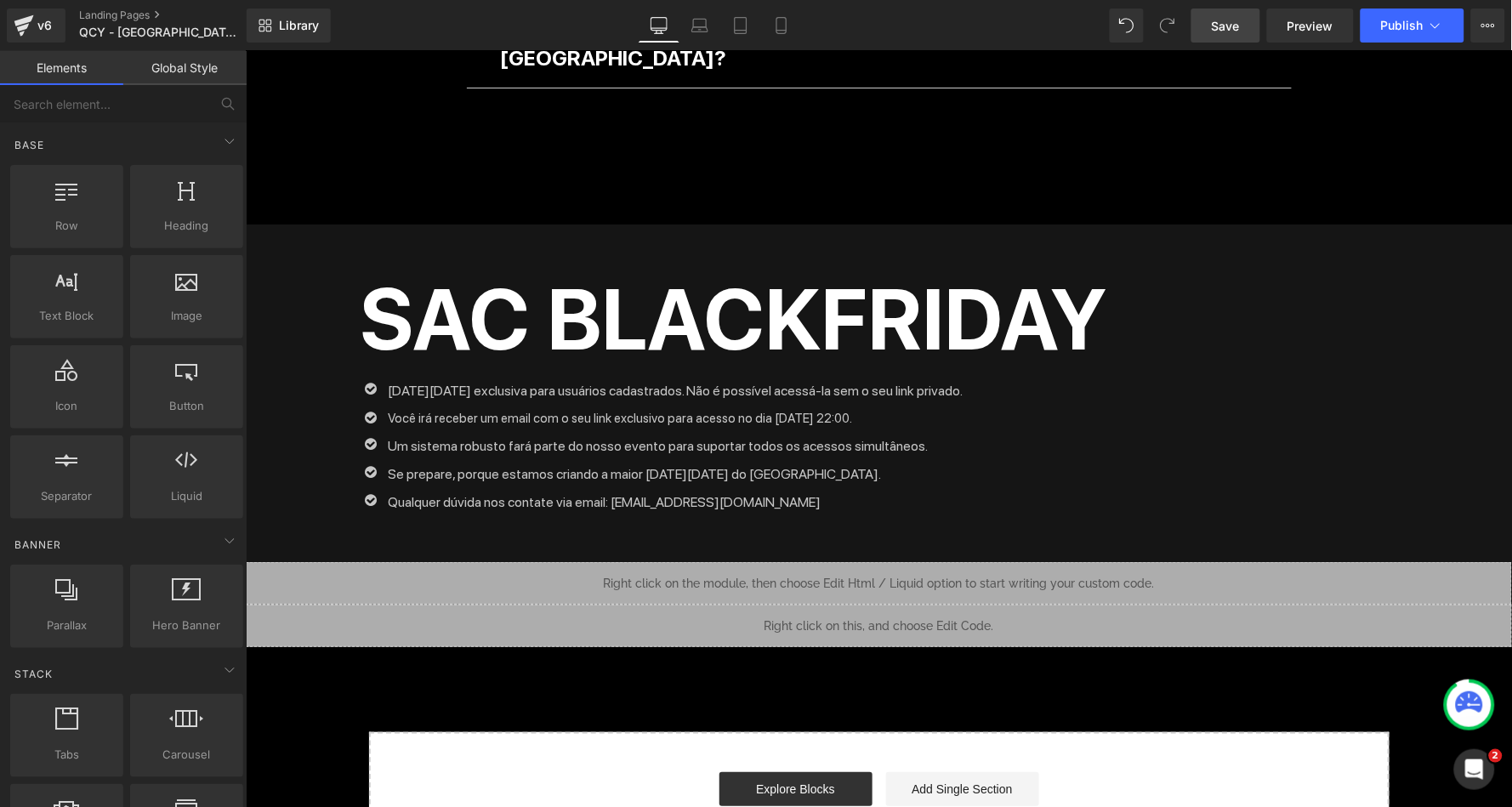
click at [1220, 24] on span "Save" at bounding box center [1225, 26] width 28 height 18
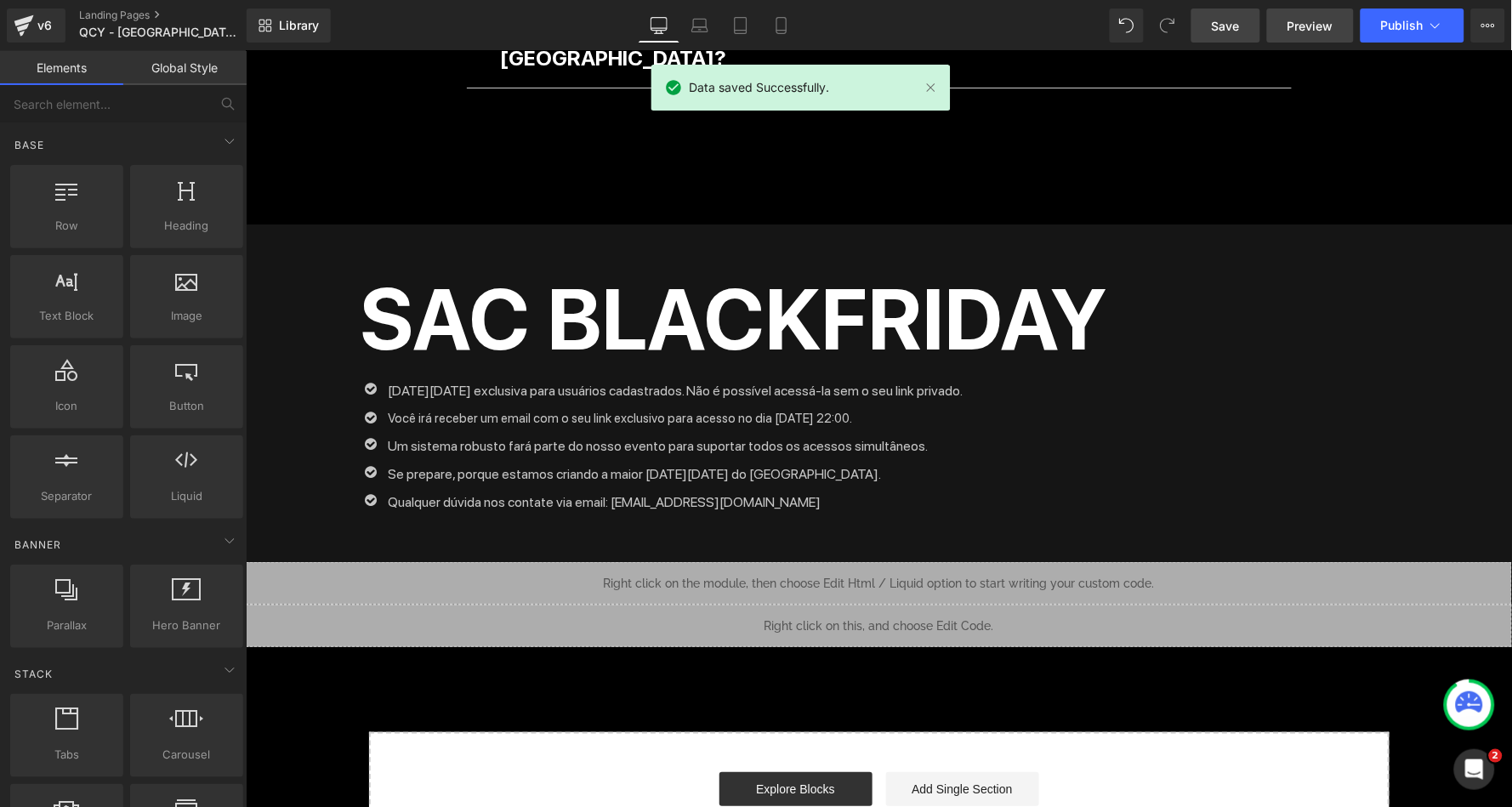
click at [1303, 26] on span "Preview" at bounding box center [1311, 26] width 46 height 18
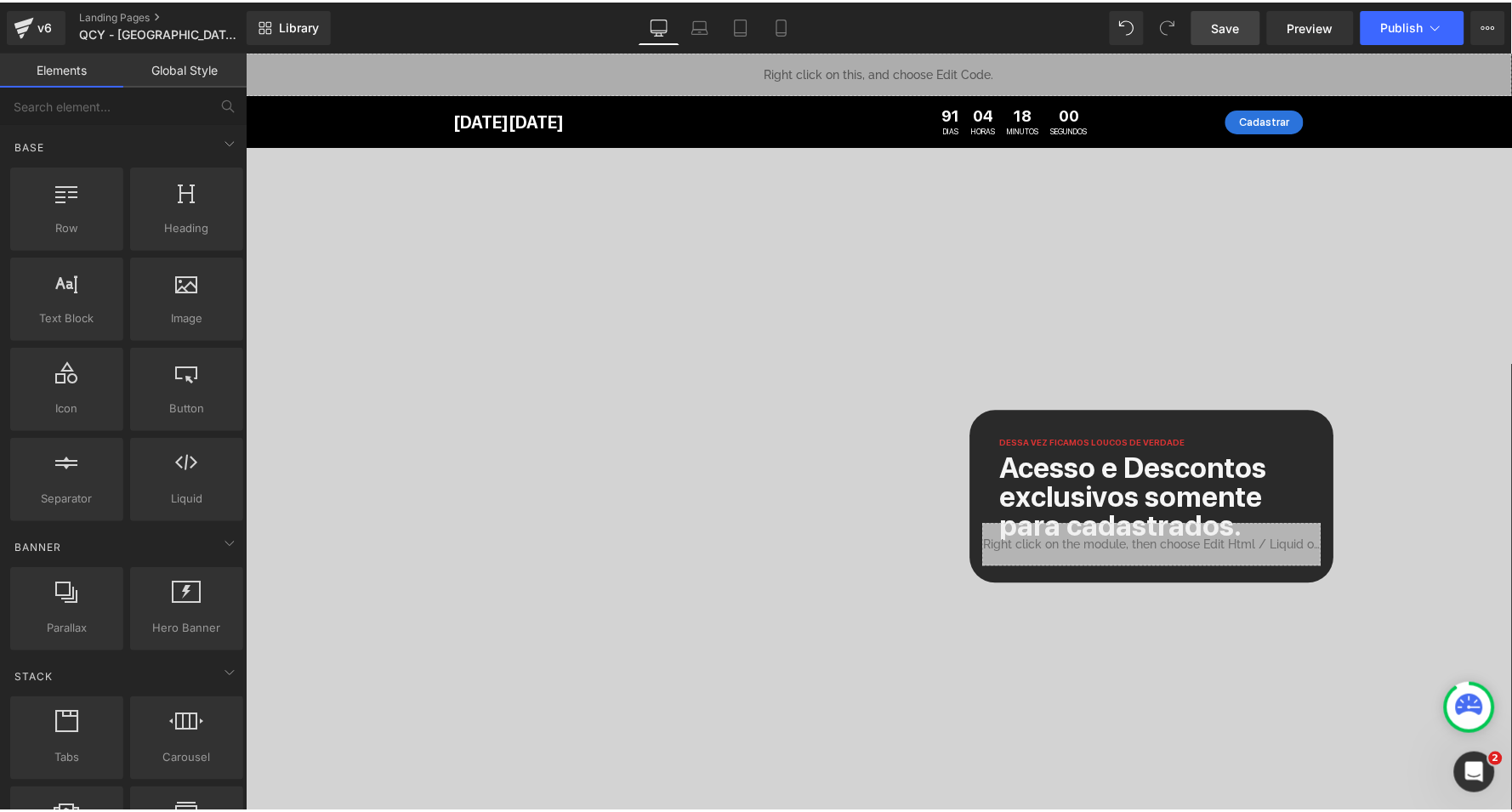
scroll to position [0, 0]
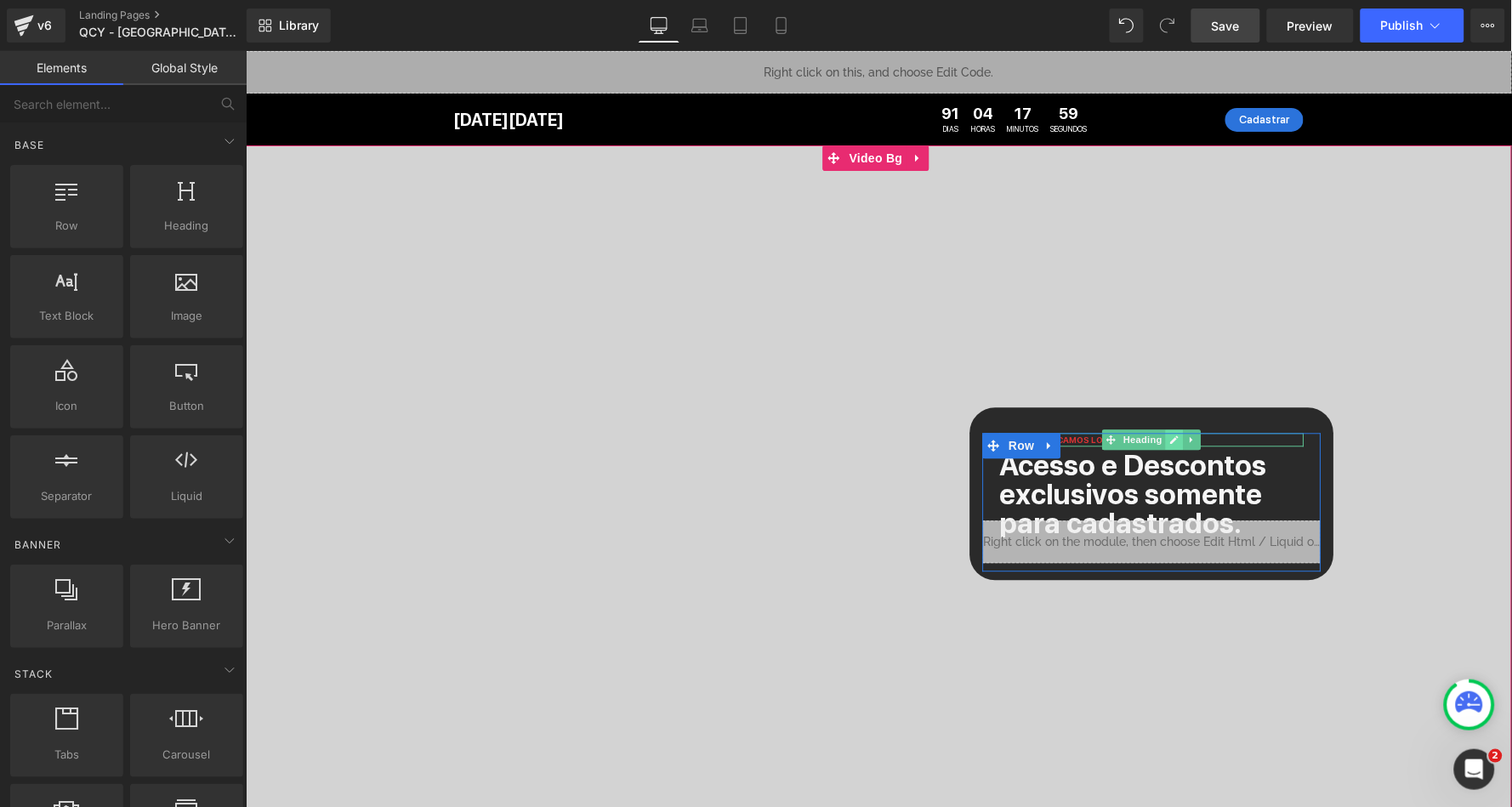
click at [1169, 439] on icon at bounding box center [1174, 439] width 10 height 11
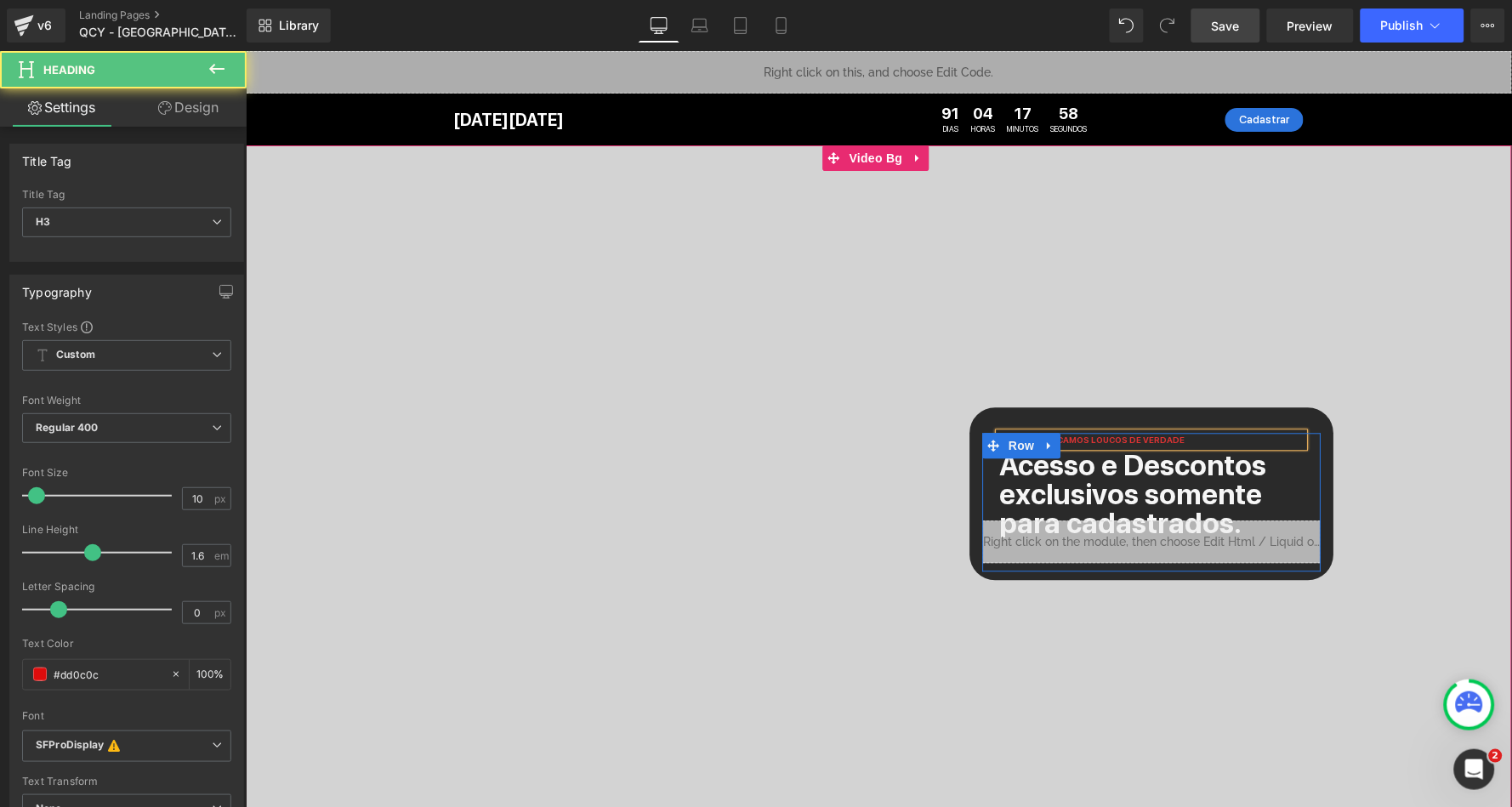
click at [998, 439] on span "DESSA VEZ FICAMOS LOUCOS DE VERDADE" at bounding box center [1090, 439] width 186 height 11
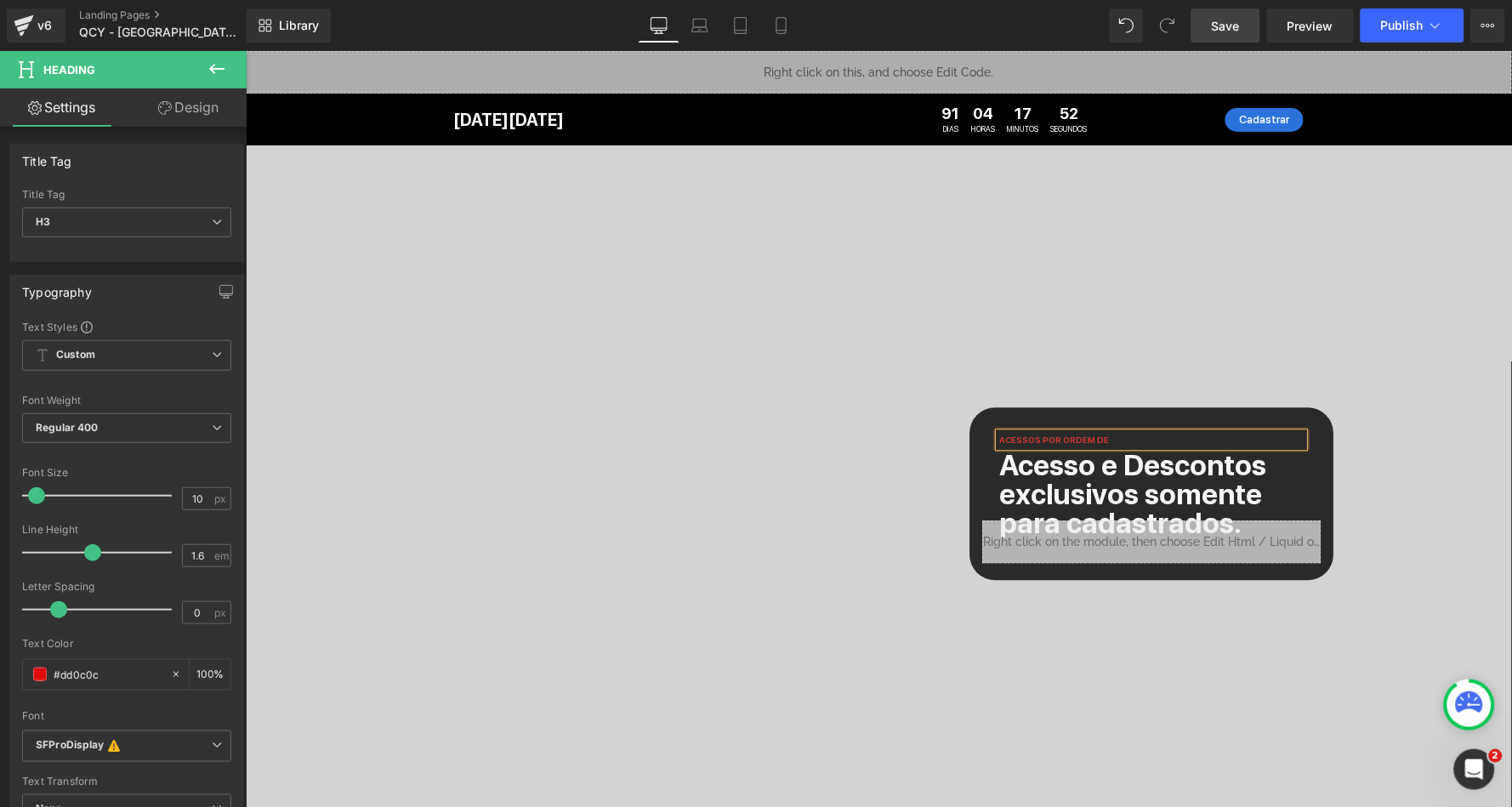
click at [1037, 310] on div at bounding box center [878, 522] width 1267 height 756
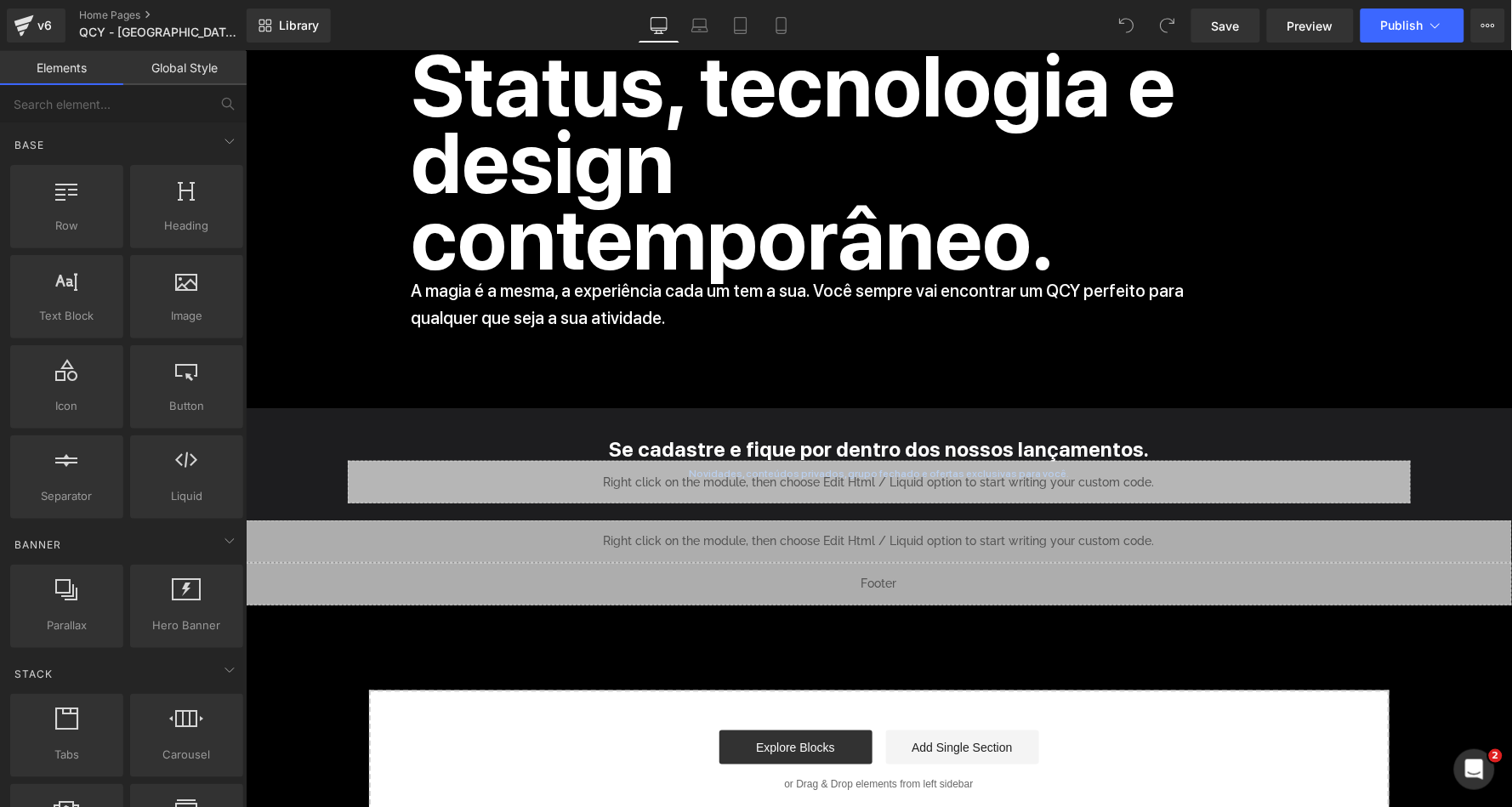
scroll to position [9263, 0]
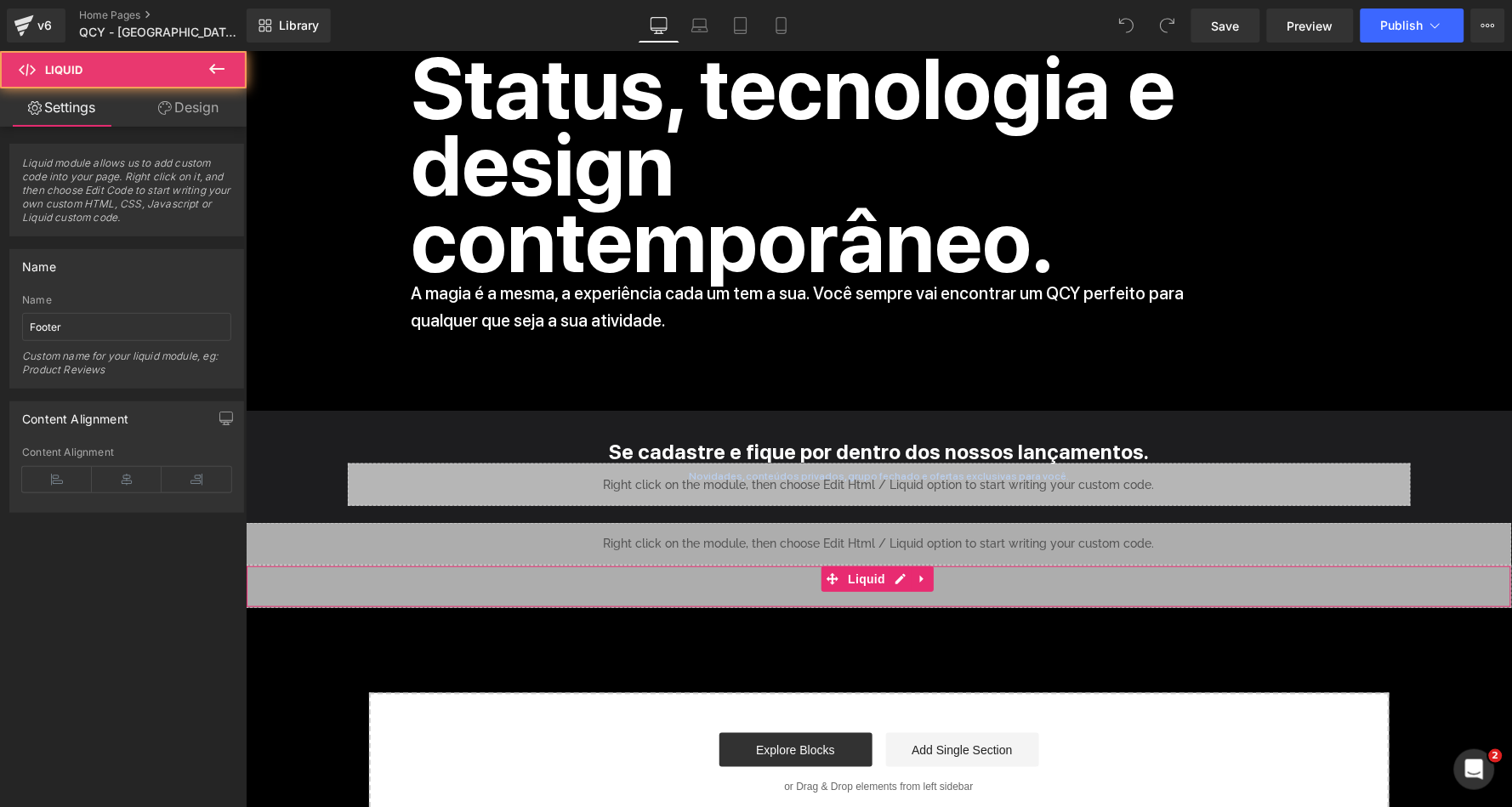
click at [917, 565] on div "Liquid" at bounding box center [878, 586] width 1267 height 42
click at [902, 573] on icon at bounding box center [900, 578] width 11 height 11
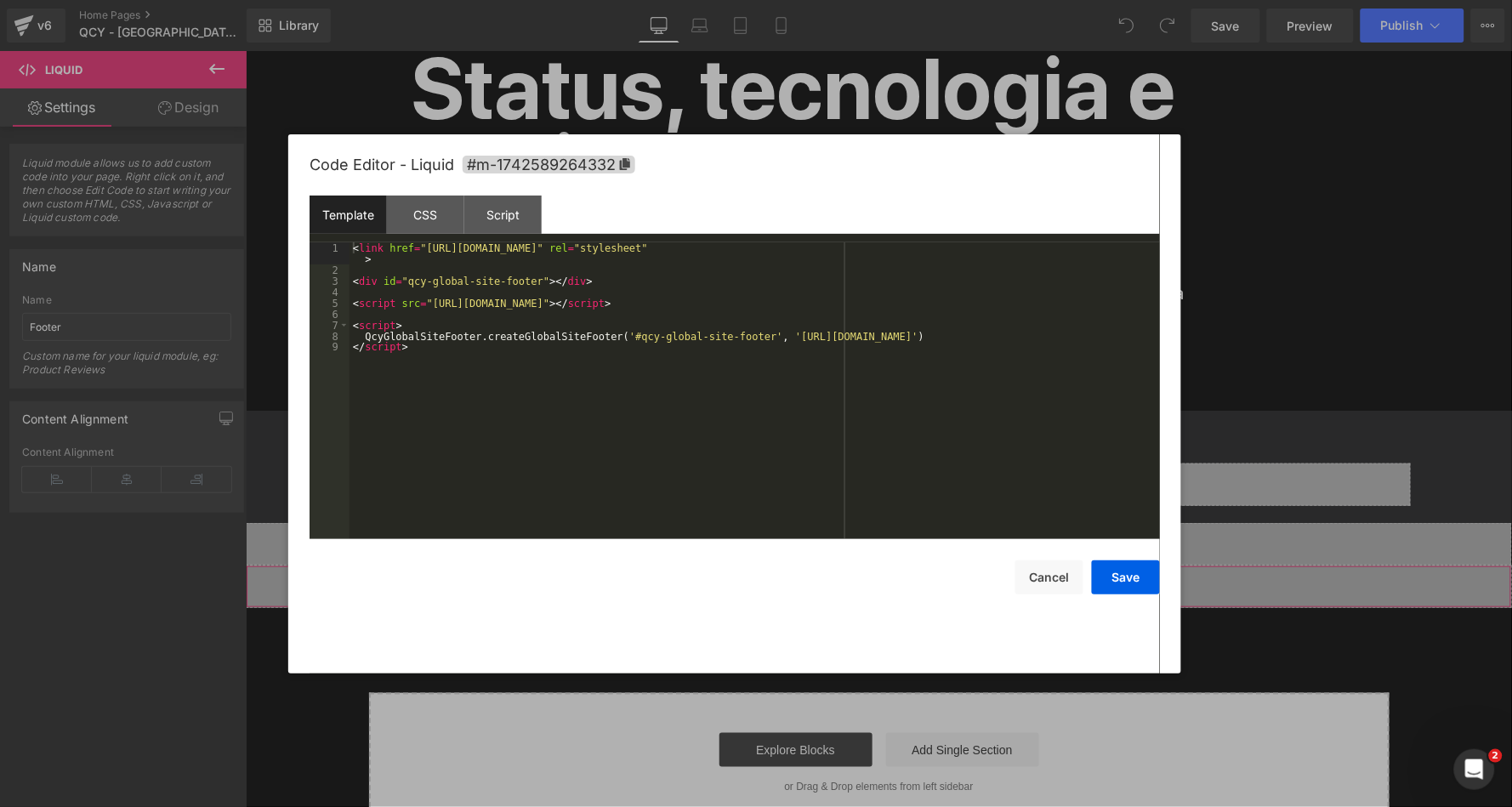
click at [758, 391] on div "< link href = "https://qcy.blob.core.windows.net/site/dev/assets/global-site-fo…" at bounding box center [755, 407] width 810 height 330
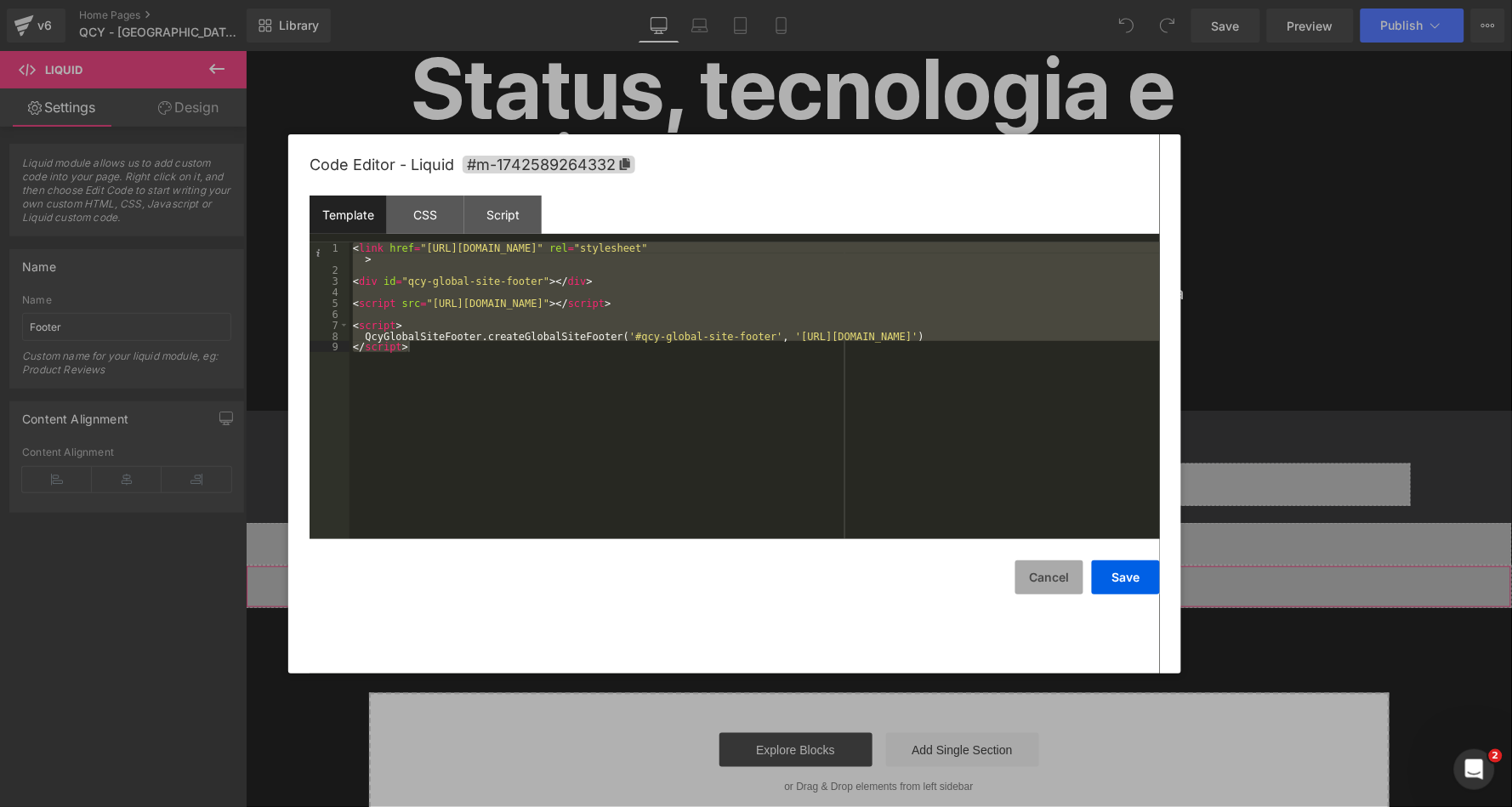
click at [1052, 574] on button "Cancel" at bounding box center [1049, 576] width 68 height 34
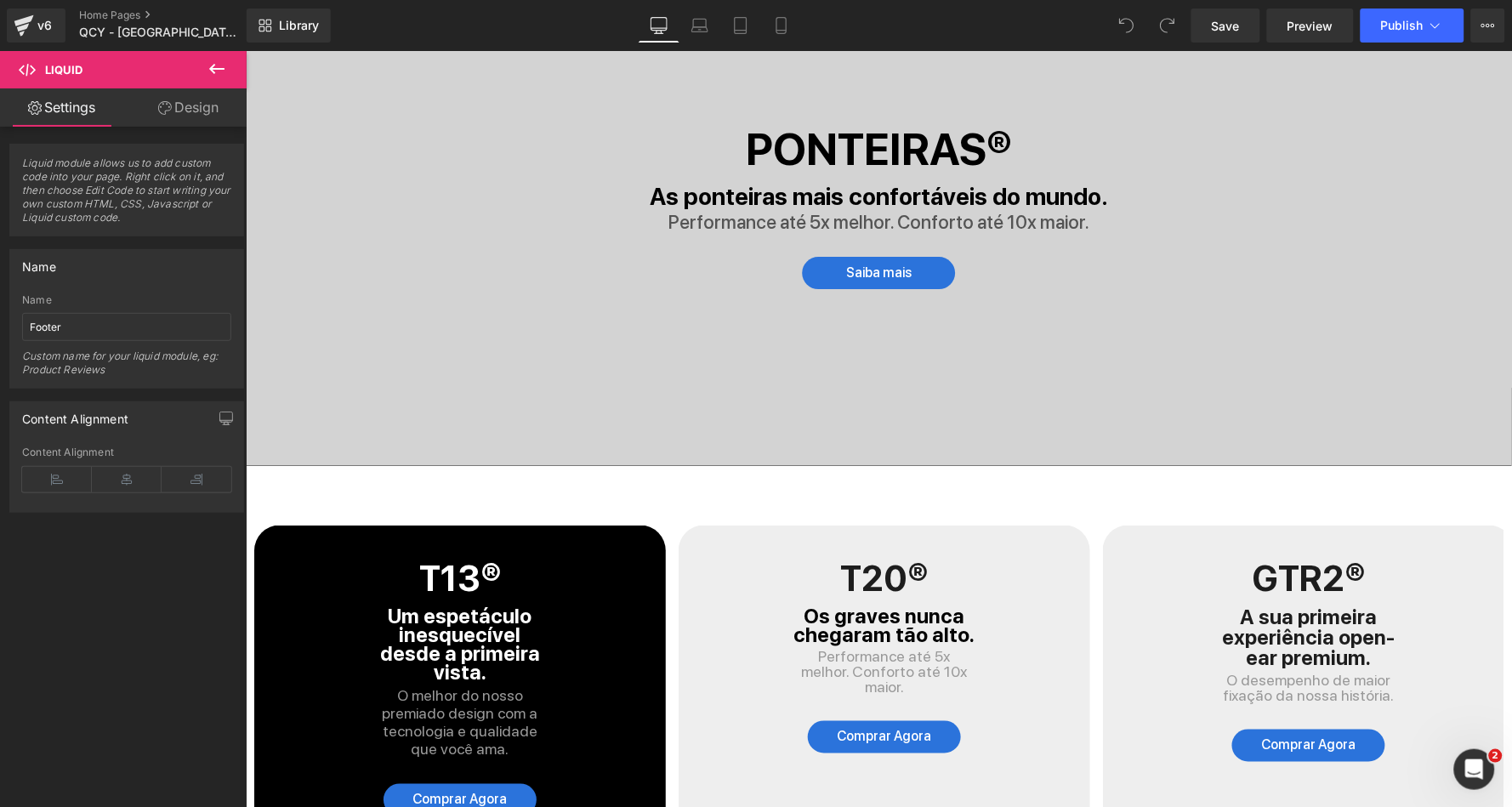
scroll to position [3351, 0]
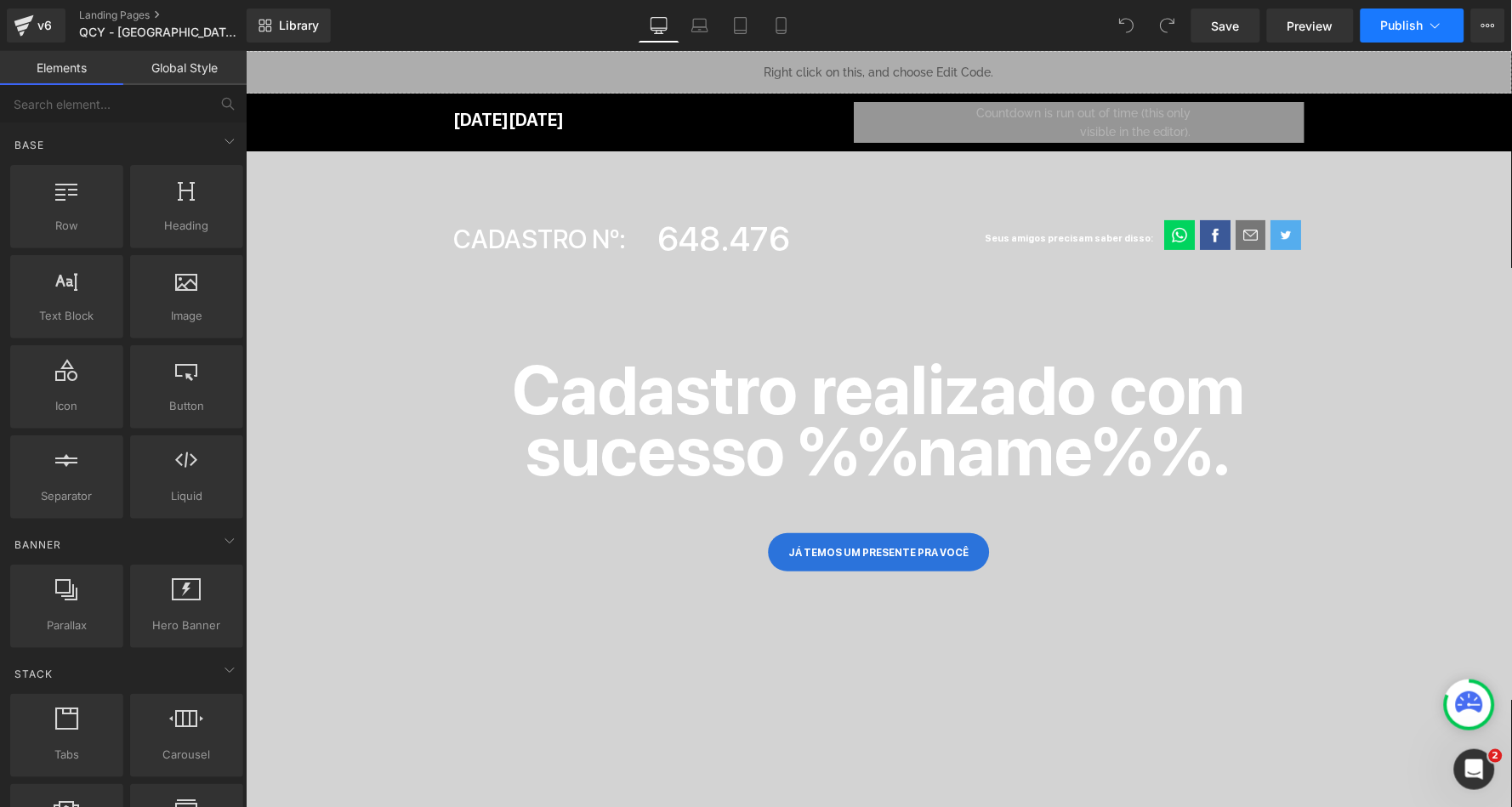
click at [1422, 21] on span "Publish" at bounding box center [1402, 25] width 42 height 13
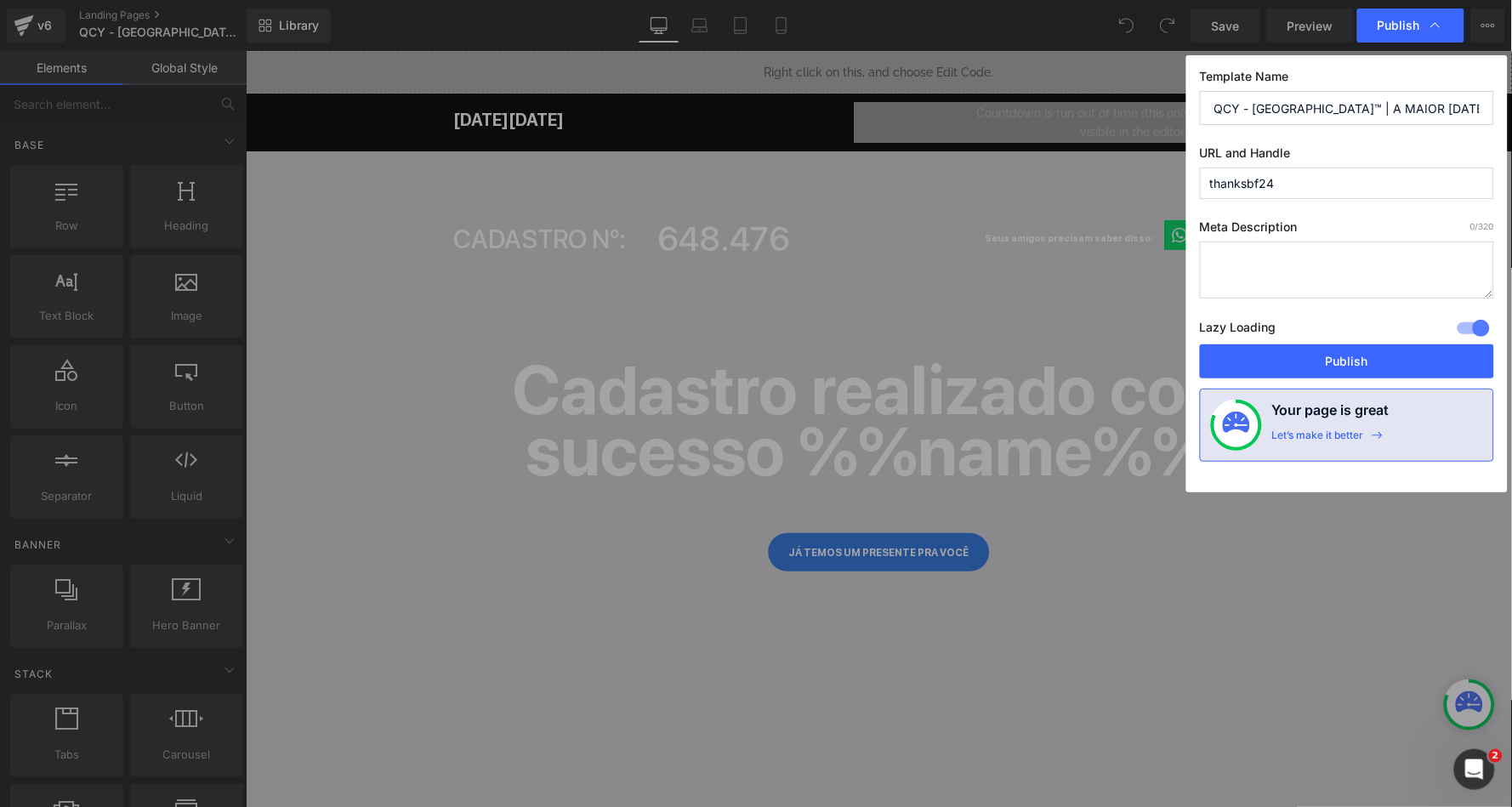
click at [0, 0] on span "Publish" at bounding box center [0, 0] width 0 height 0
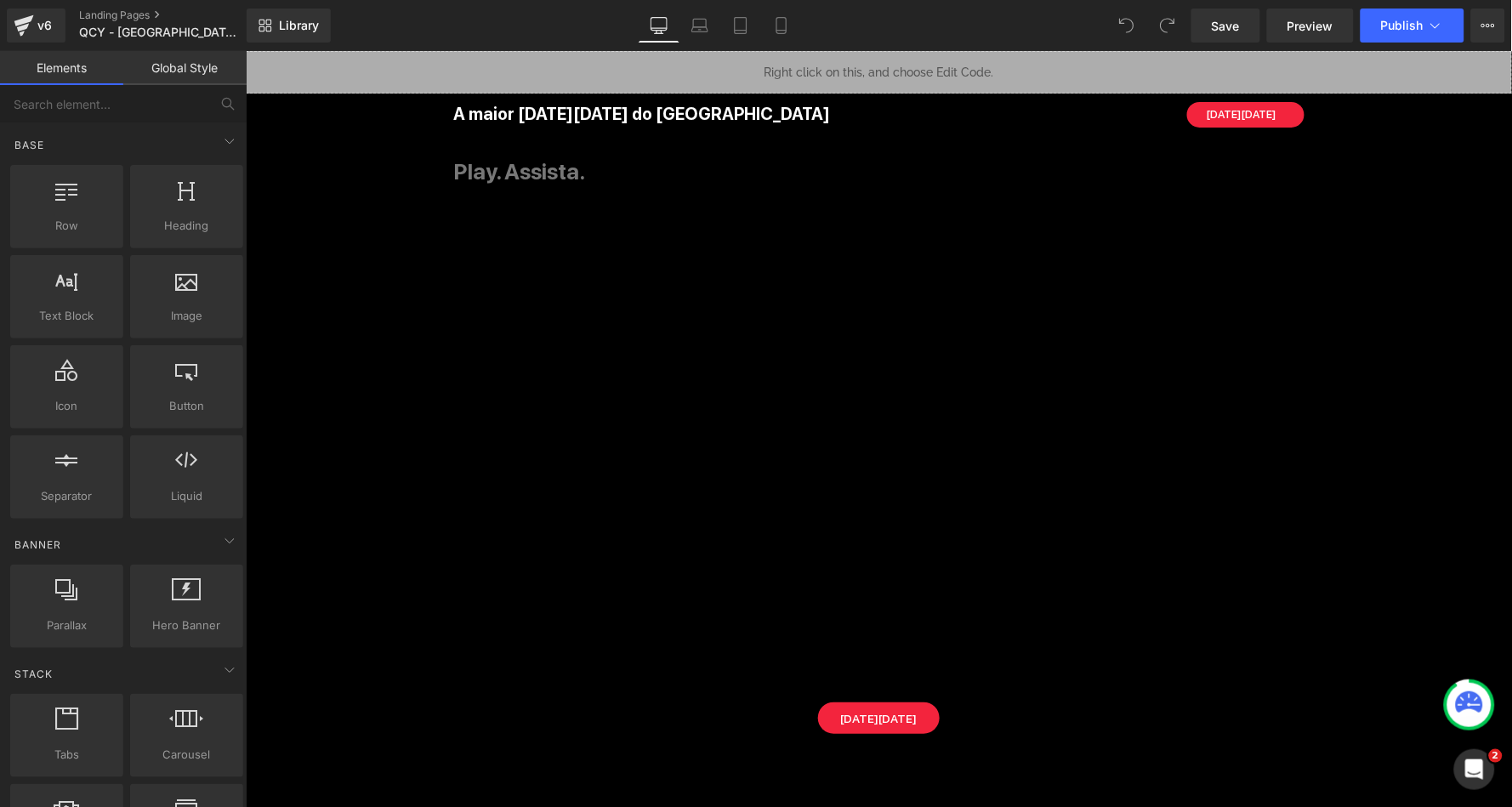
click at [1414, 6] on div "Library Desktop Desktop Laptop Tablet Mobile Save Preview Publish Scheduled Vie…" at bounding box center [879, 25] width 1266 height 51
click at [1410, 11] on button "Publish" at bounding box center [1413, 25] width 104 height 34
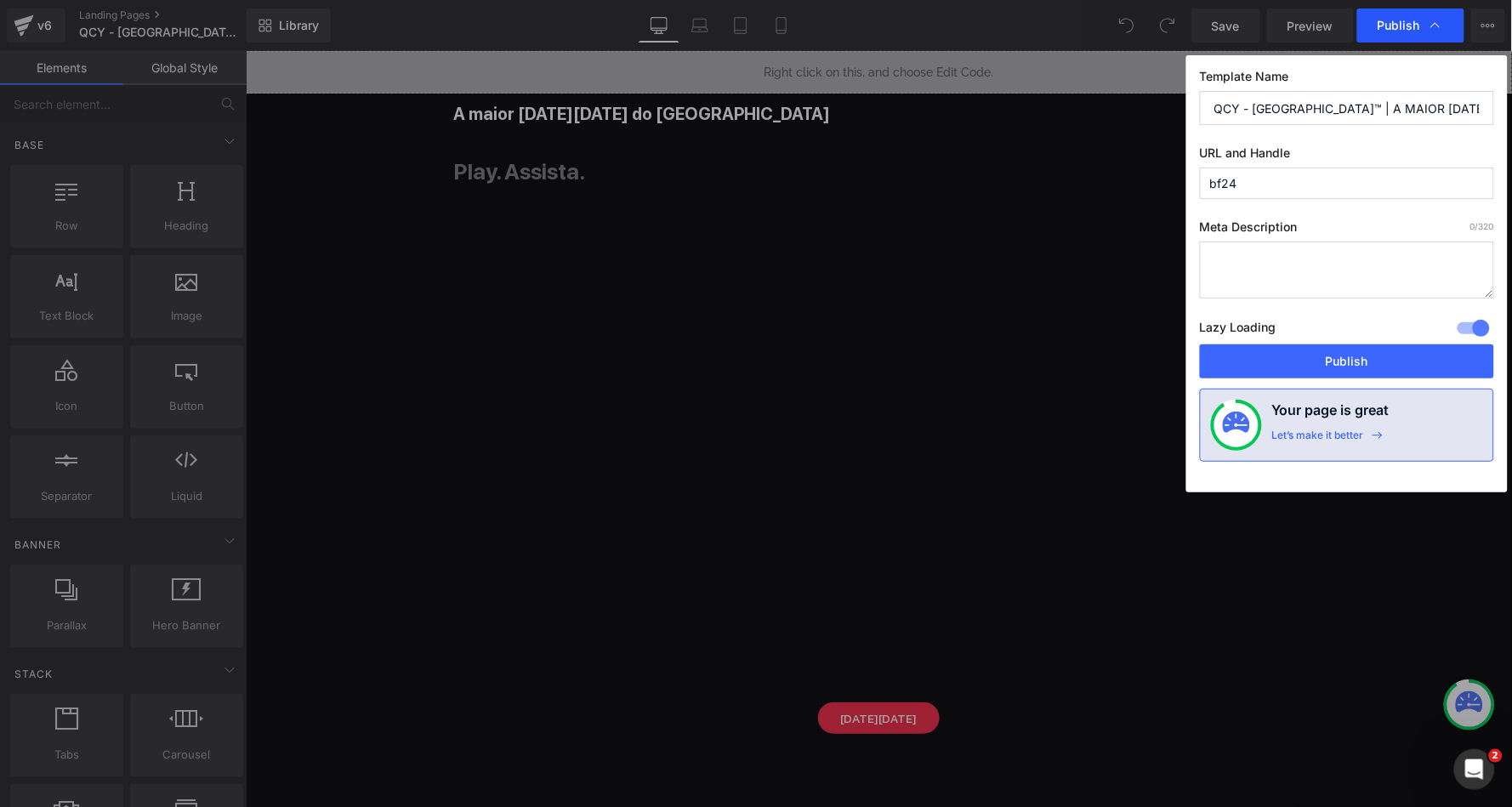
click at [0, 0] on span "Publish" at bounding box center [0, 0] width 0 height 0
